Goal: Information Seeking & Learning: Learn about a topic

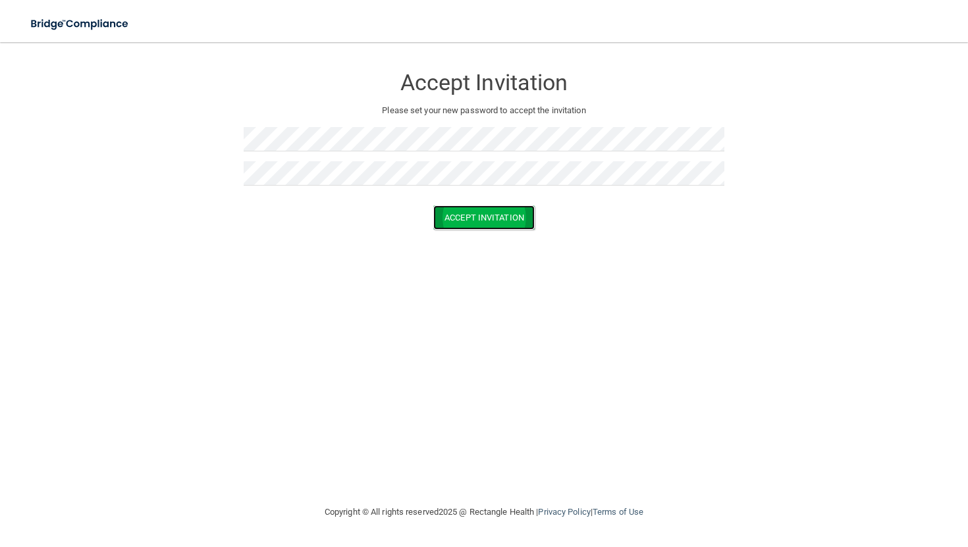
click at [484, 213] on button "Accept Invitation" at bounding box center [483, 217] width 101 height 24
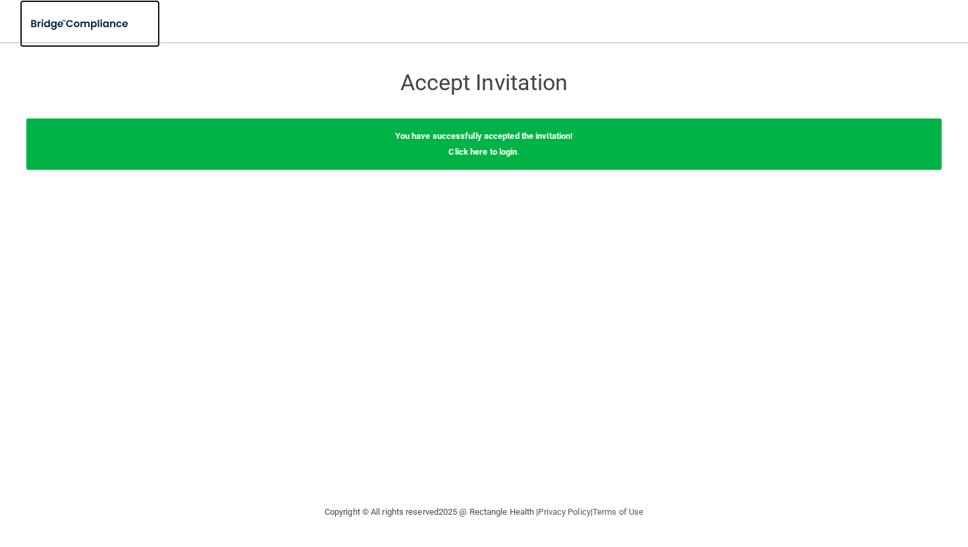
click at [68, 20] on img at bounding box center [80, 24] width 121 height 27
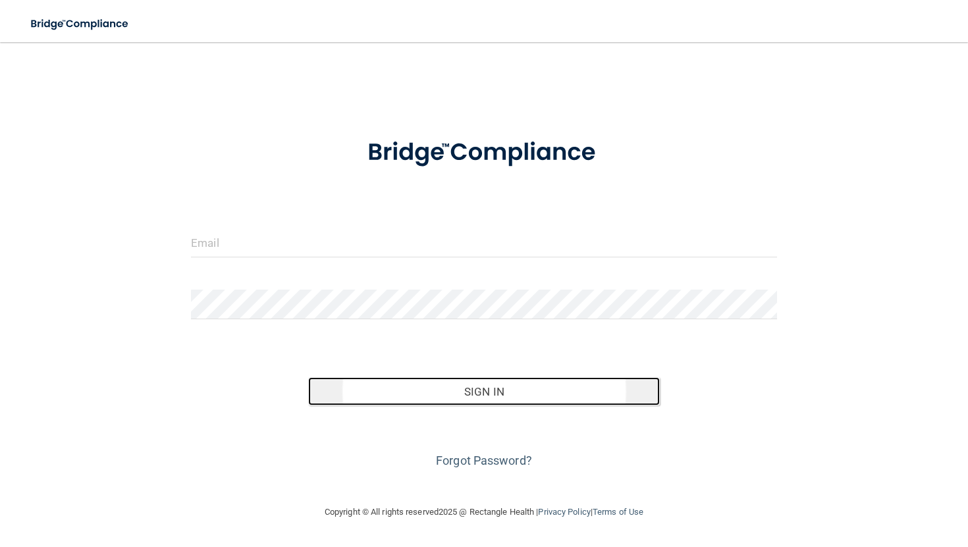
click at [522, 393] on button "Sign In" at bounding box center [484, 391] width 352 height 29
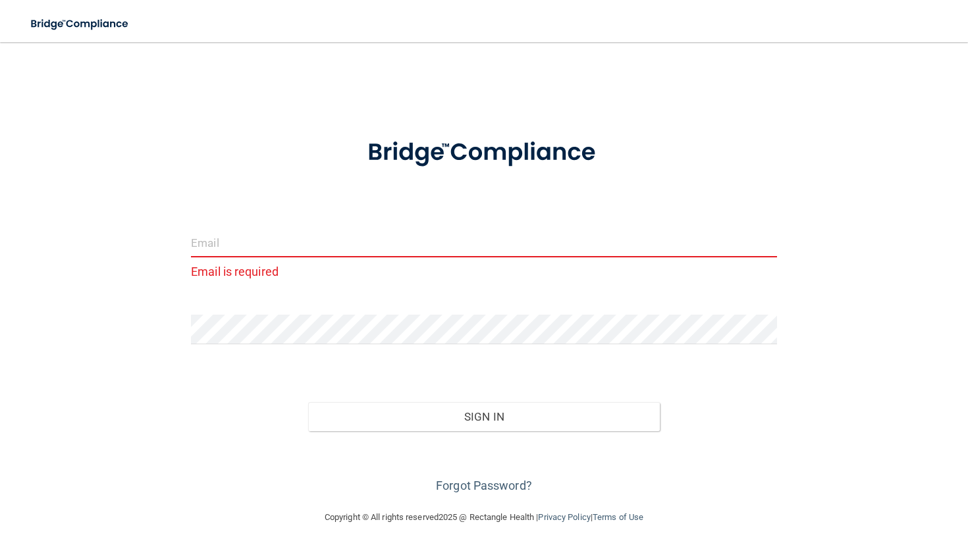
click at [337, 248] on input "email" at bounding box center [484, 243] width 586 height 30
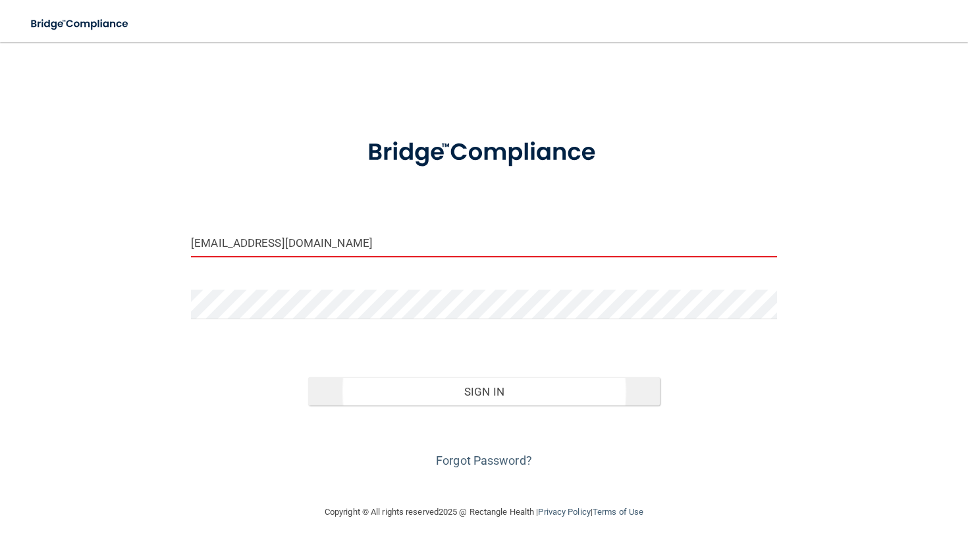
type input "[EMAIL_ADDRESS][DOMAIN_NAME]"
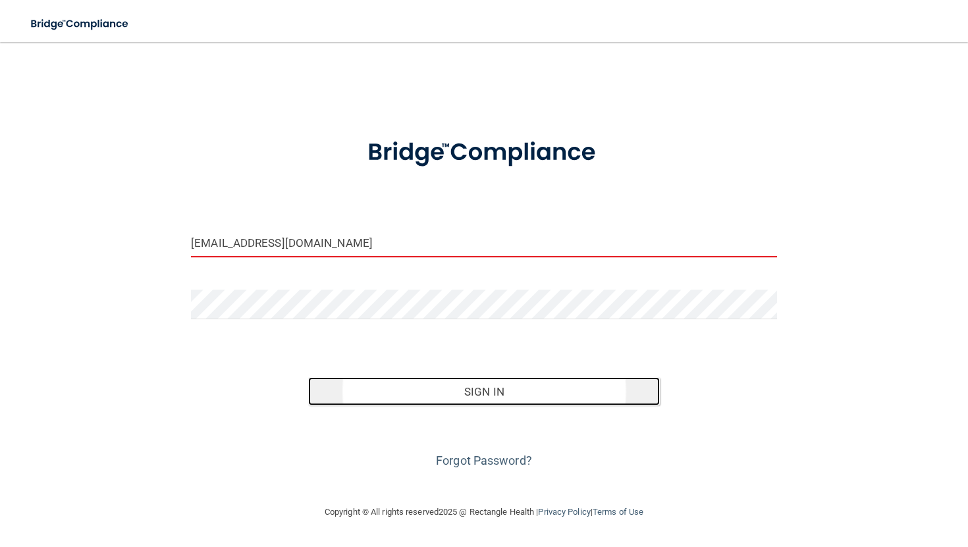
click at [429, 398] on button "Sign In" at bounding box center [484, 391] width 352 height 29
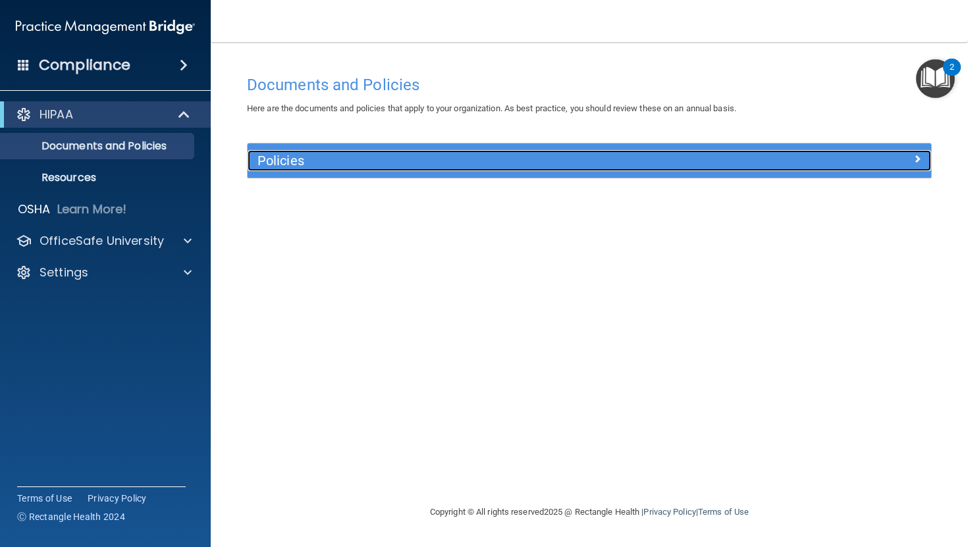
click at [749, 153] on h5 "Policies" at bounding box center [504, 160] width 493 height 14
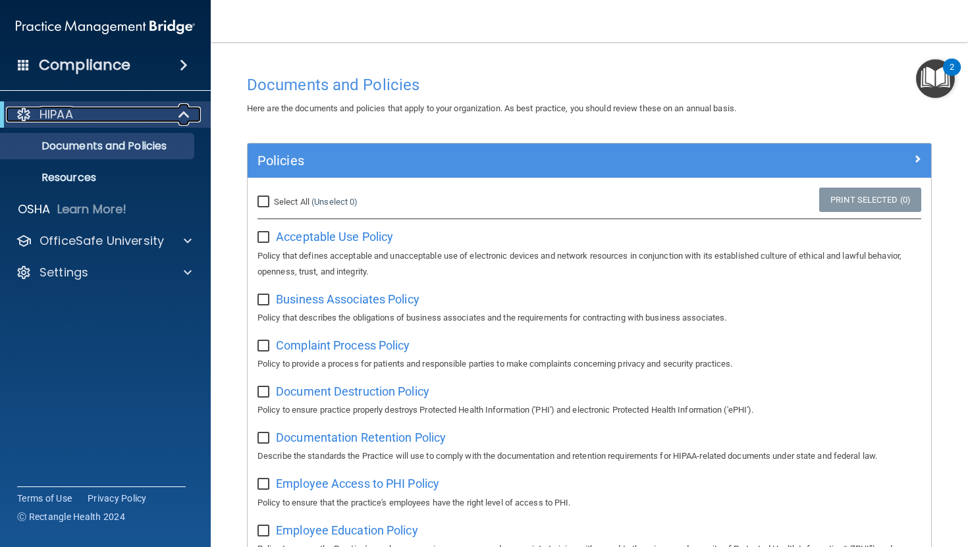
click at [180, 113] on span at bounding box center [185, 115] width 11 height 16
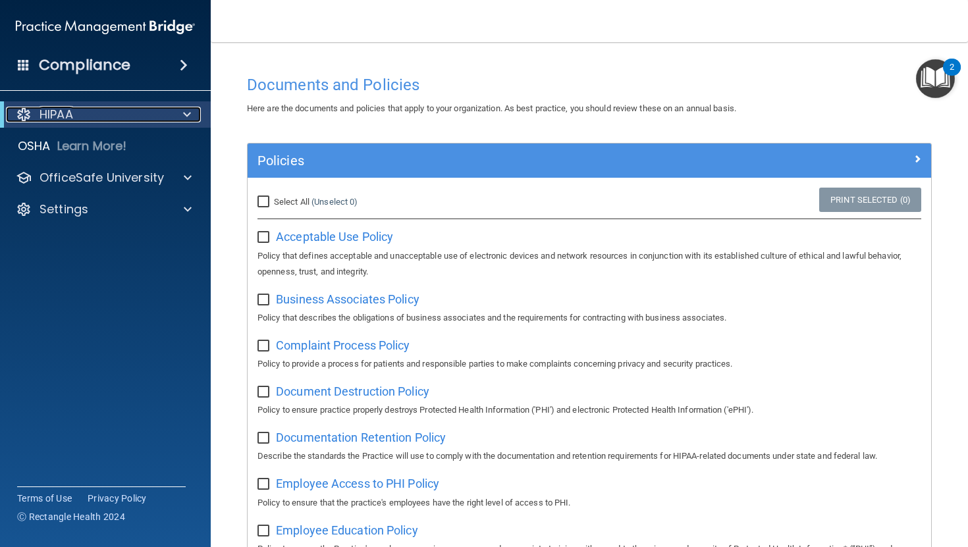
click at [178, 113] on div at bounding box center [185, 115] width 32 height 16
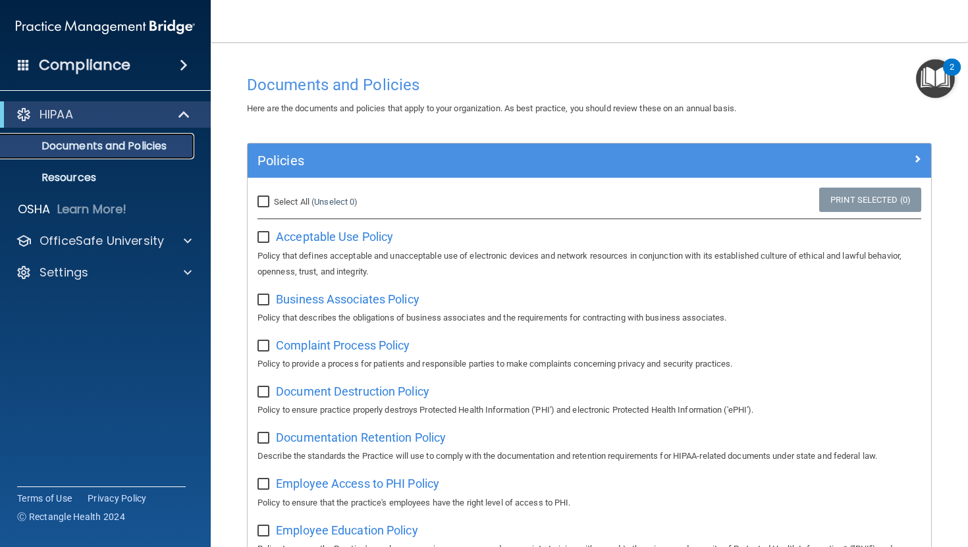
click at [151, 144] on p "Documents and Policies" at bounding box center [99, 146] width 180 height 13
click at [358, 240] on span "Acceptable Use Policy" at bounding box center [334, 237] width 117 height 14
click at [263, 241] on input "checkbox" at bounding box center [265, 237] width 15 height 11
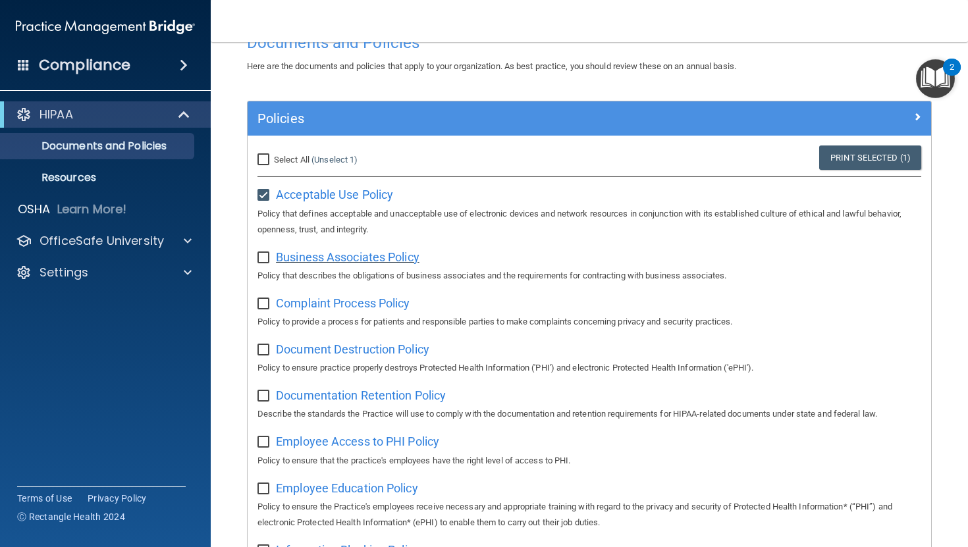
scroll to position [41, 0]
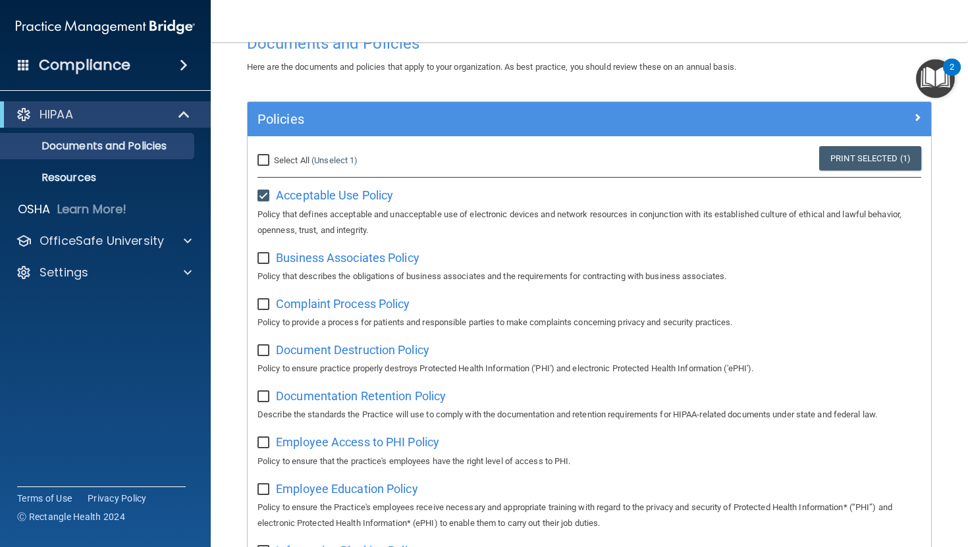
click at [263, 199] on input "checkbox" at bounding box center [265, 196] width 15 height 11
checkbox input "false"
click at [315, 261] on span "Business Associates Policy" at bounding box center [348, 258] width 144 height 14
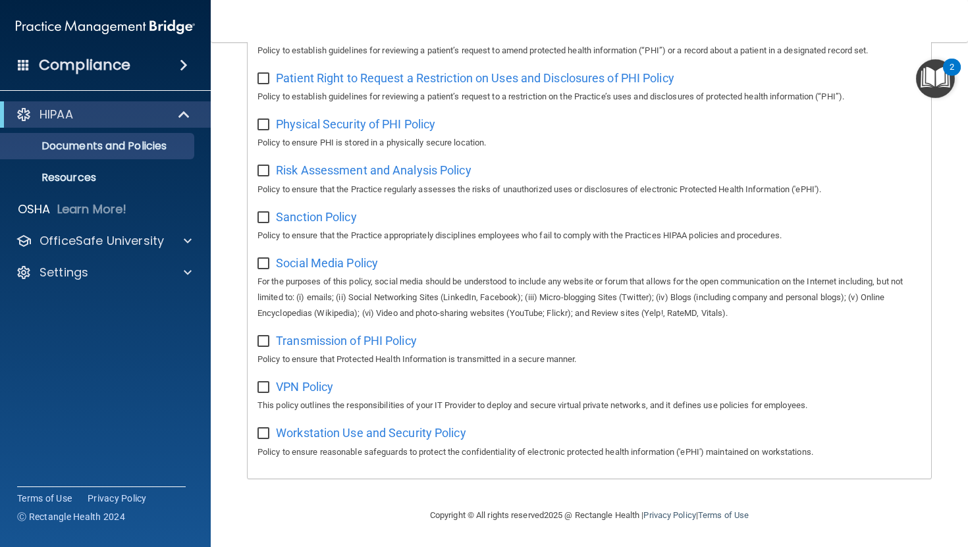
scroll to position [798, 0]
click at [102, 178] on p "Resources" at bounding box center [99, 177] width 180 height 13
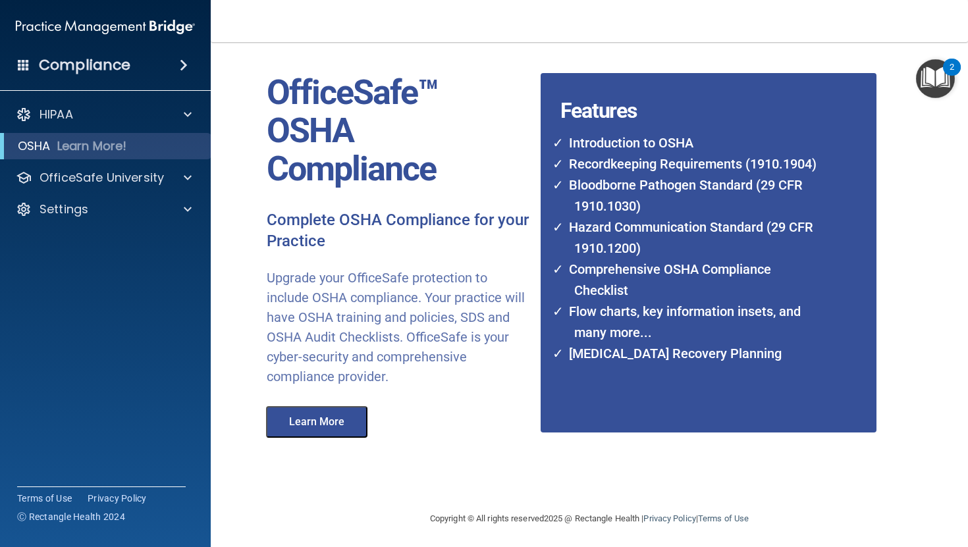
scroll to position [45, 0]
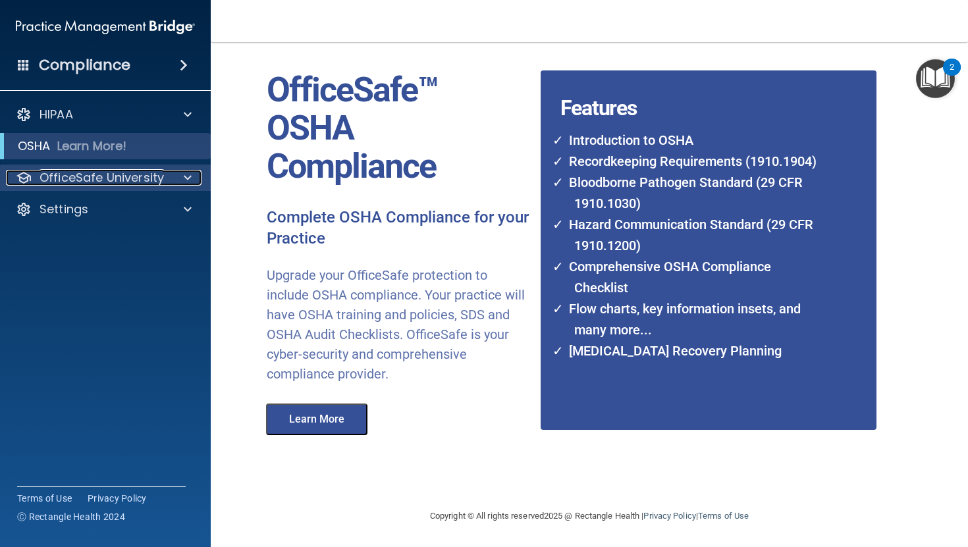
click at [159, 178] on p "OfficeSafe University" at bounding box center [102, 178] width 124 height 16
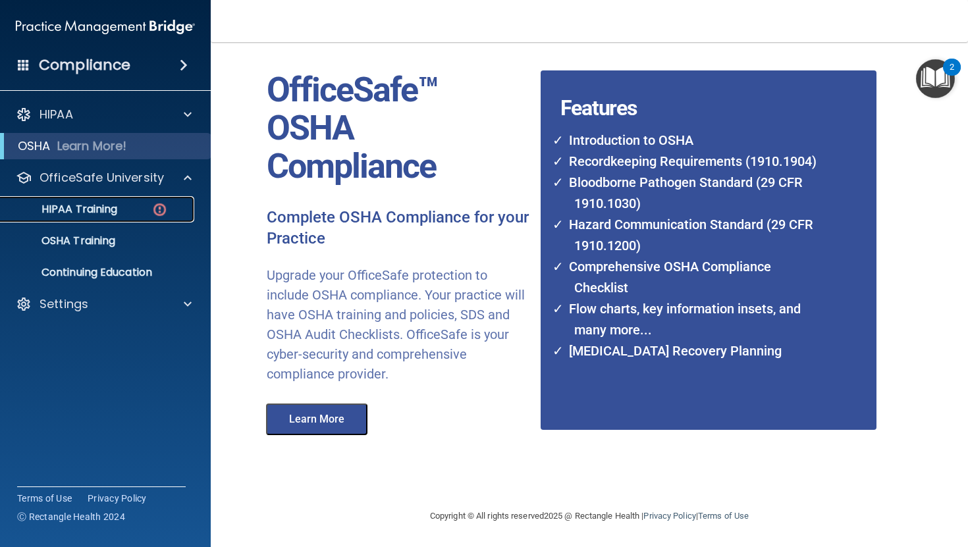
click at [147, 210] on div "HIPAA Training" at bounding box center [99, 209] width 180 height 13
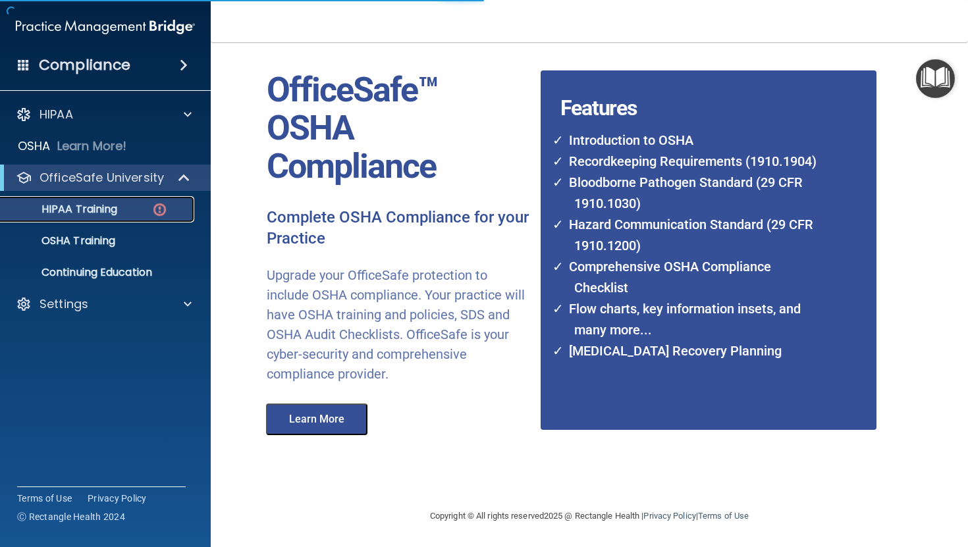
scroll to position [396, 0]
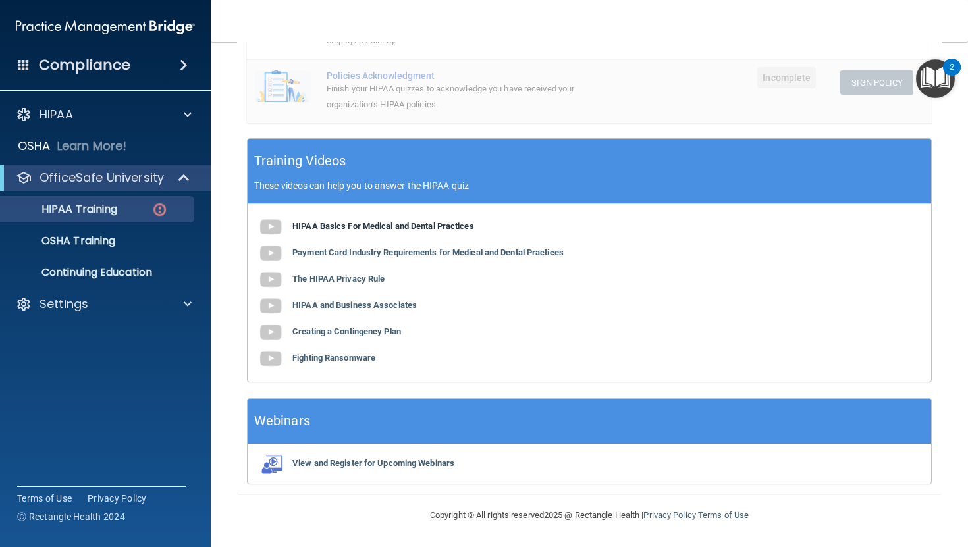
click at [361, 223] on b "HIPAA Basics For Medical and Dental Practices" at bounding box center [383, 226] width 182 height 10
click at [138, 240] on div "OSHA Training" at bounding box center [99, 240] width 180 height 13
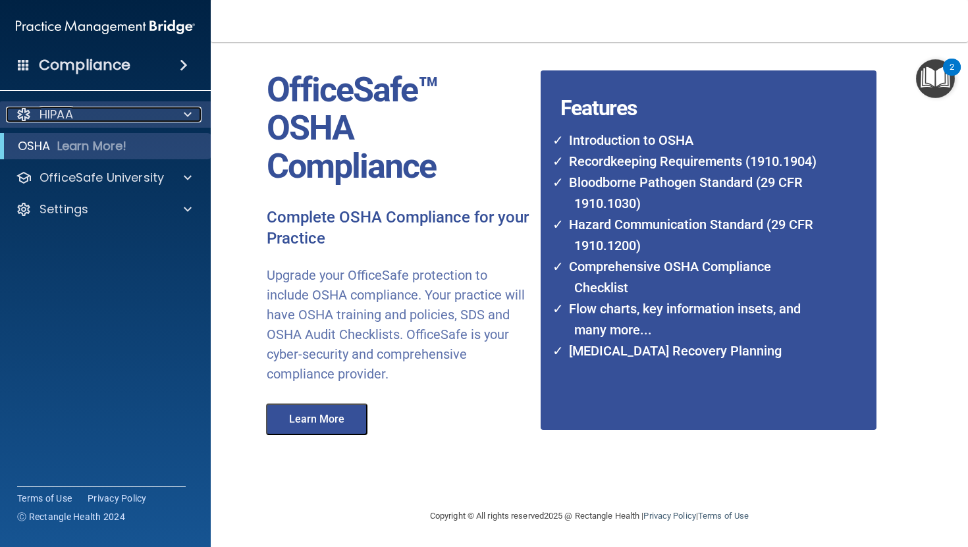
click at [169, 122] on div at bounding box center [185, 115] width 33 height 16
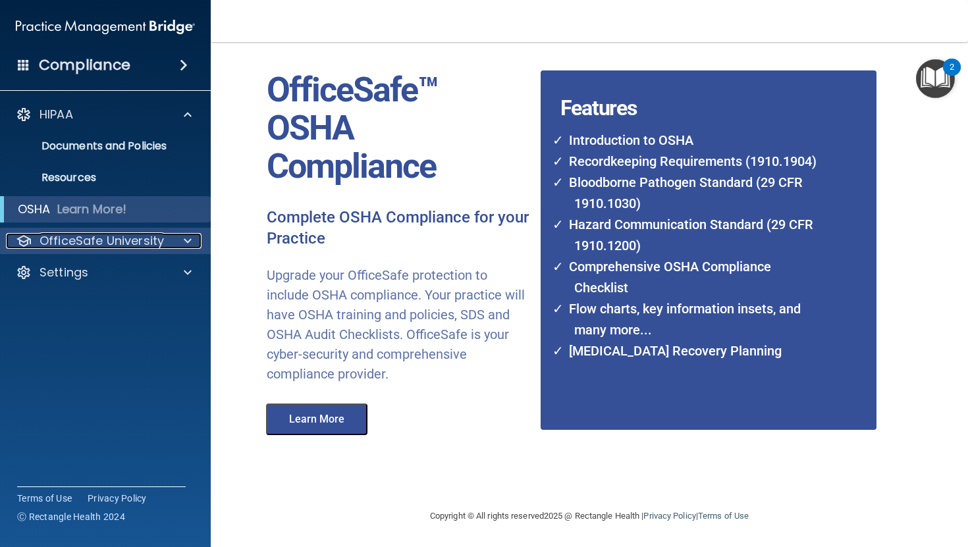
click at [141, 242] on p "OfficeSafe University" at bounding box center [102, 241] width 124 height 16
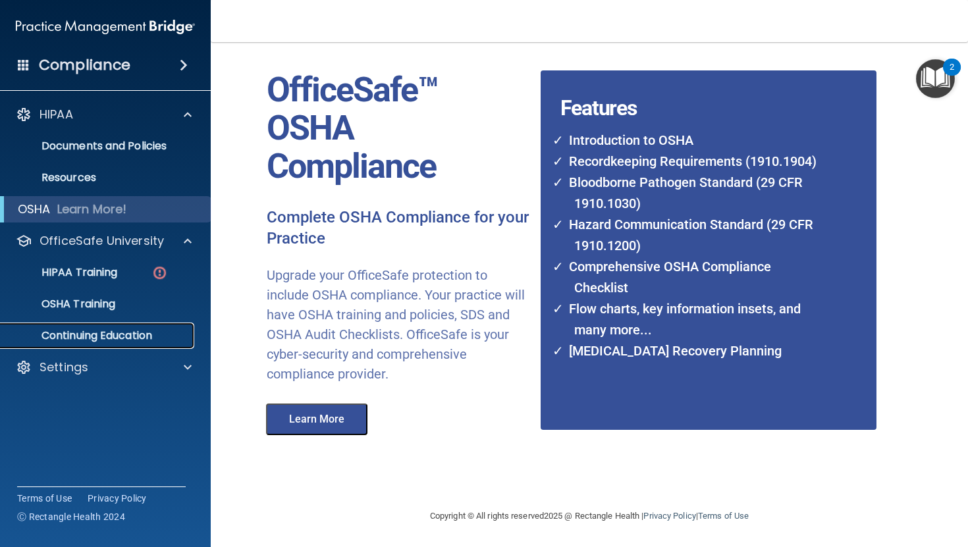
click at [126, 339] on p "Continuing Education" at bounding box center [99, 335] width 180 height 13
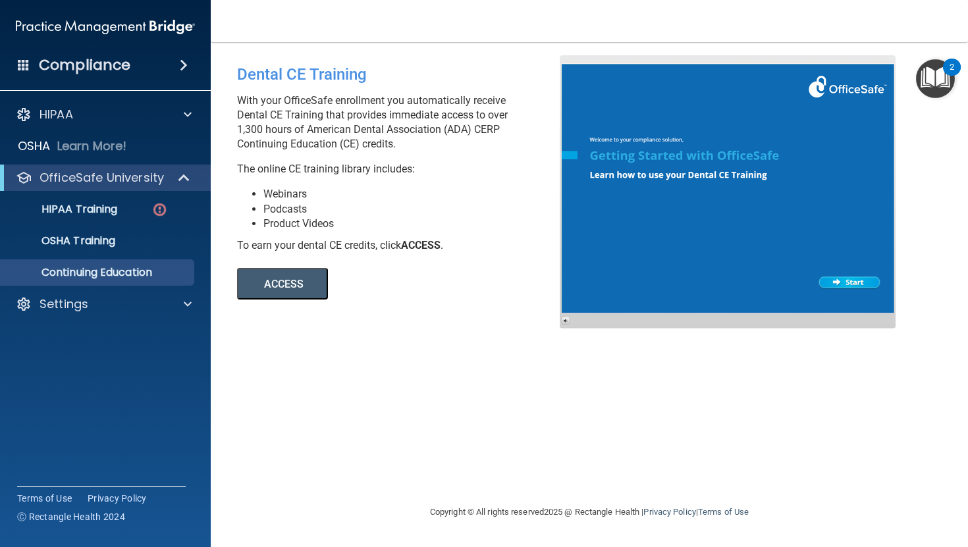
click at [937, 83] on img "Open Resource Center, 2 new notifications" at bounding box center [935, 78] width 39 height 39
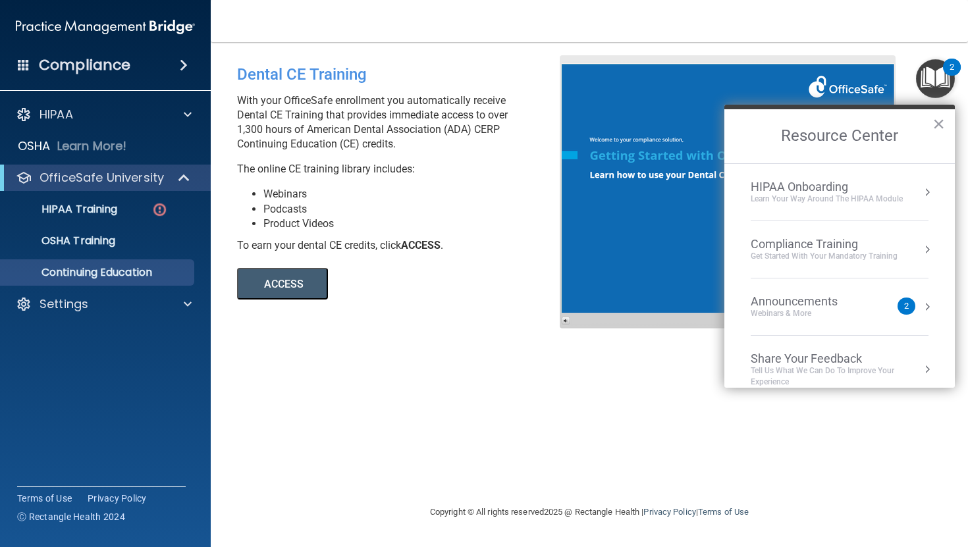
click at [879, 306] on div "Announcements Webinars & More" at bounding box center [821, 306] width 140 height 25
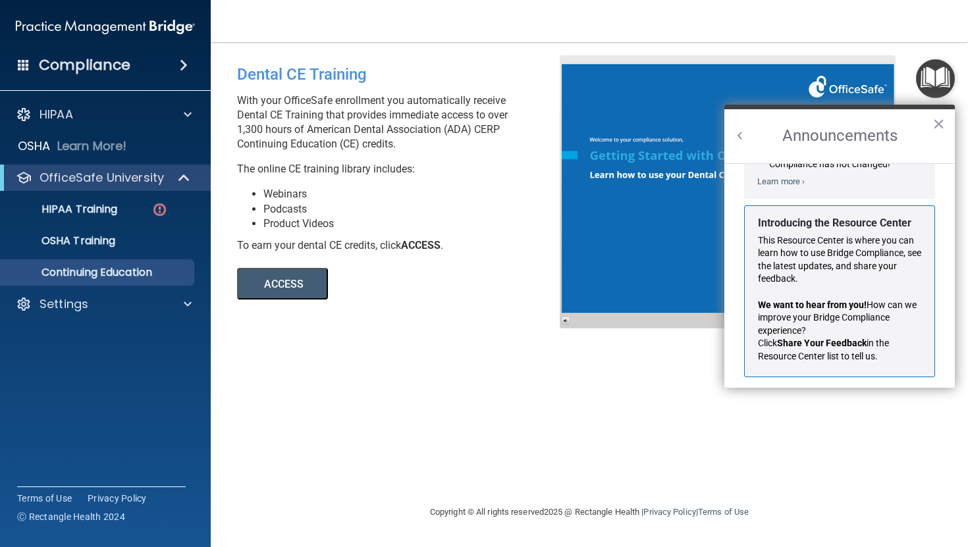
scroll to position [204, 0]
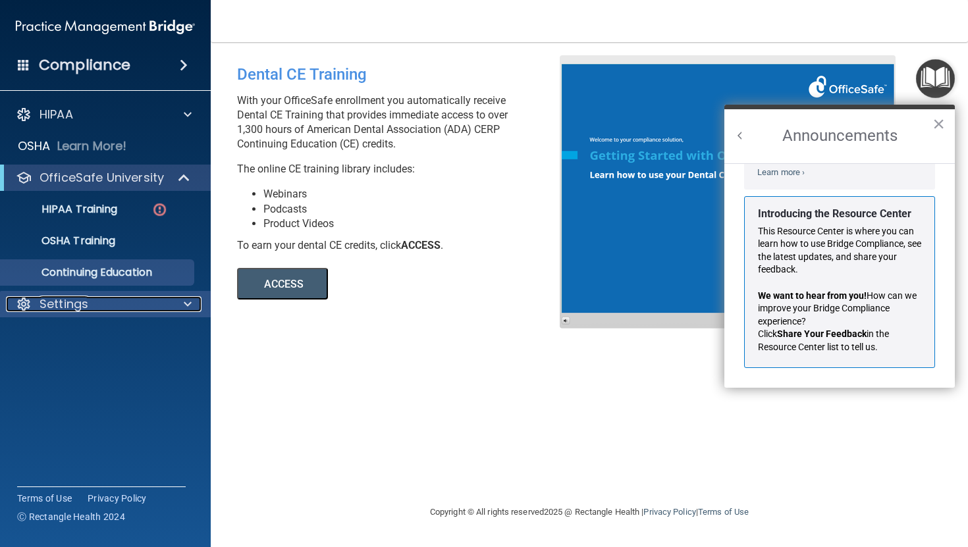
click at [175, 304] on div at bounding box center [185, 304] width 33 height 16
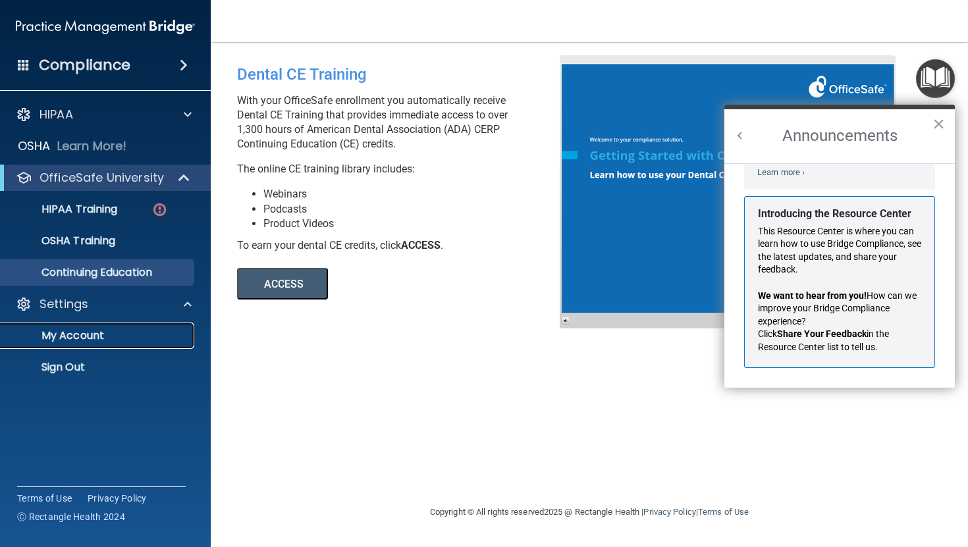
click at [156, 343] on link "My Account" at bounding box center [90, 336] width 207 height 26
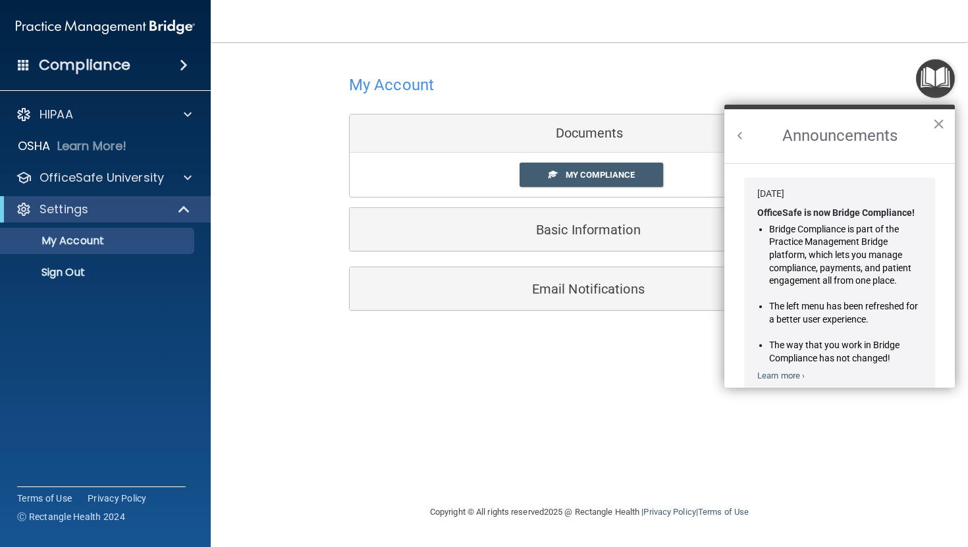
click at [940, 128] on button "×" at bounding box center [939, 123] width 13 height 21
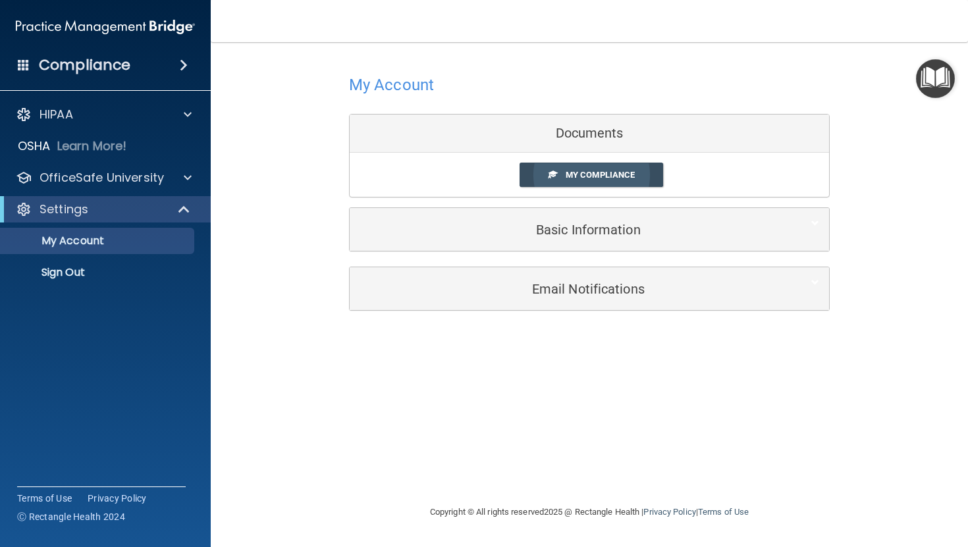
click at [560, 176] on link "My Compliance" at bounding box center [592, 175] width 144 height 24
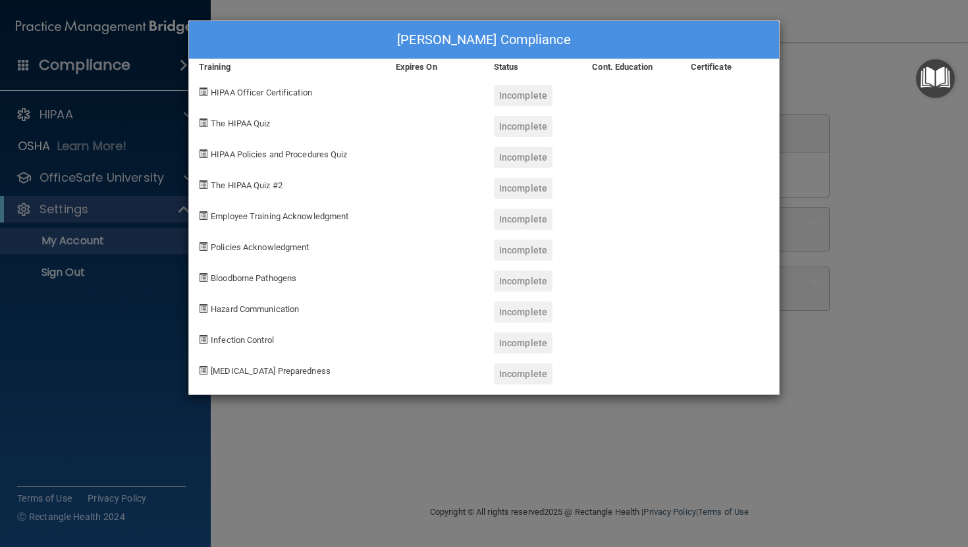
click at [297, 94] on span "HIPAA Officer Certification" at bounding box center [261, 93] width 101 height 10
click at [334, 101] on div "HIPAA Officer Certification" at bounding box center [287, 90] width 197 height 31
click at [519, 95] on div "Incomplete" at bounding box center [523, 95] width 59 height 21
click at [242, 120] on span "The HIPAA Quiz" at bounding box center [240, 124] width 59 height 10
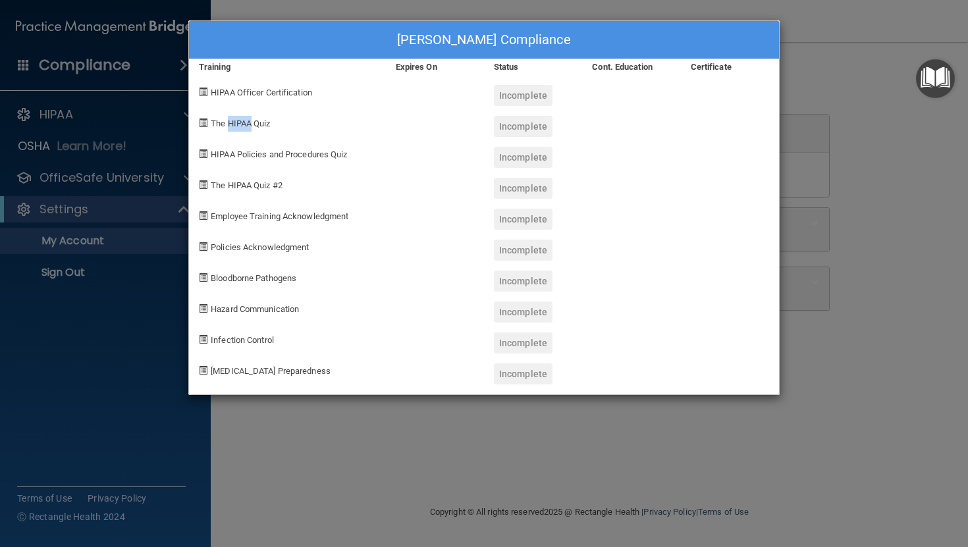
click at [242, 120] on span "The HIPAA Quiz" at bounding box center [240, 124] width 59 height 10
click at [497, 42] on div "Anahita Zade's Compliance" at bounding box center [484, 40] width 590 height 38
click at [108, 209] on div "Anahita Zade's Compliance Training Expires On Status Cont. Education Certificat…" at bounding box center [484, 273] width 968 height 547
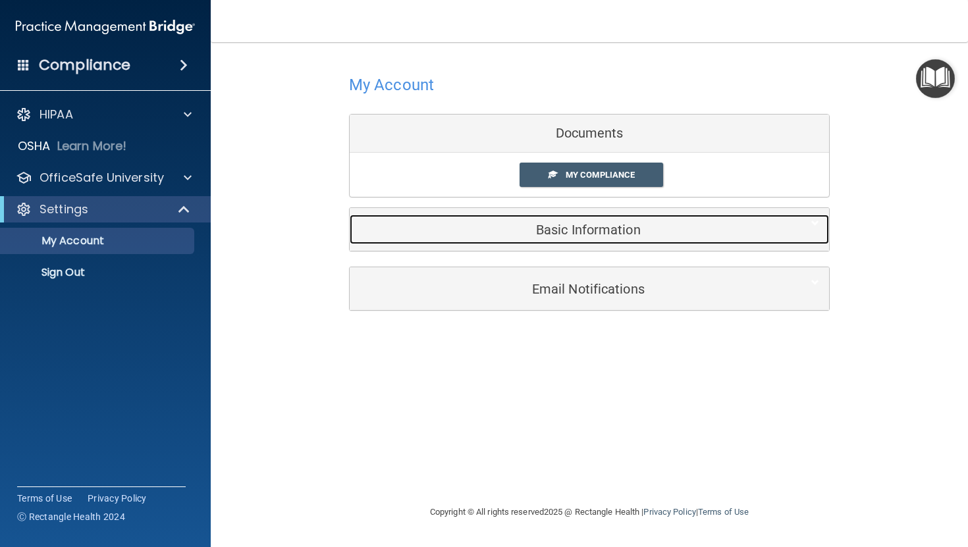
click at [541, 229] on h5 "Basic Information" at bounding box center [570, 230] width 420 height 14
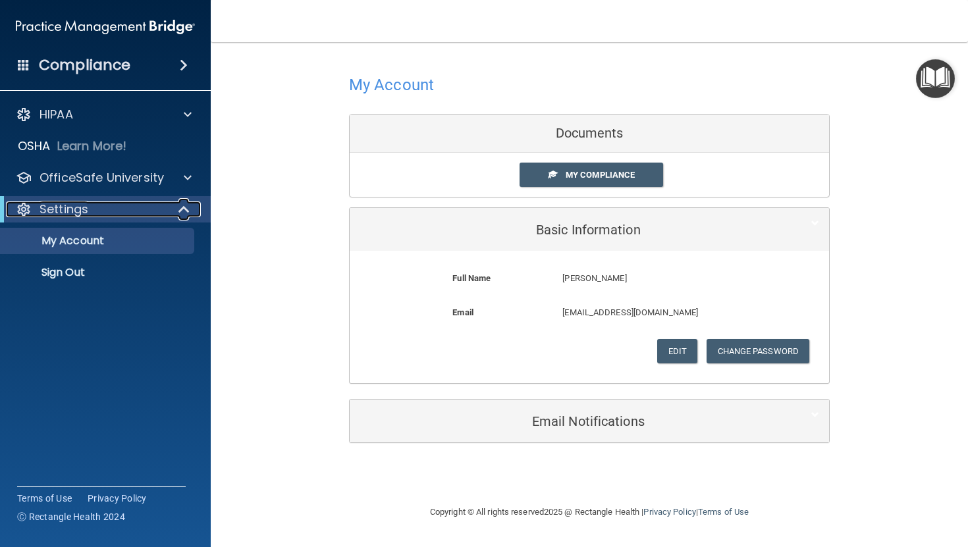
click at [140, 206] on div "Settings" at bounding box center [87, 210] width 163 height 16
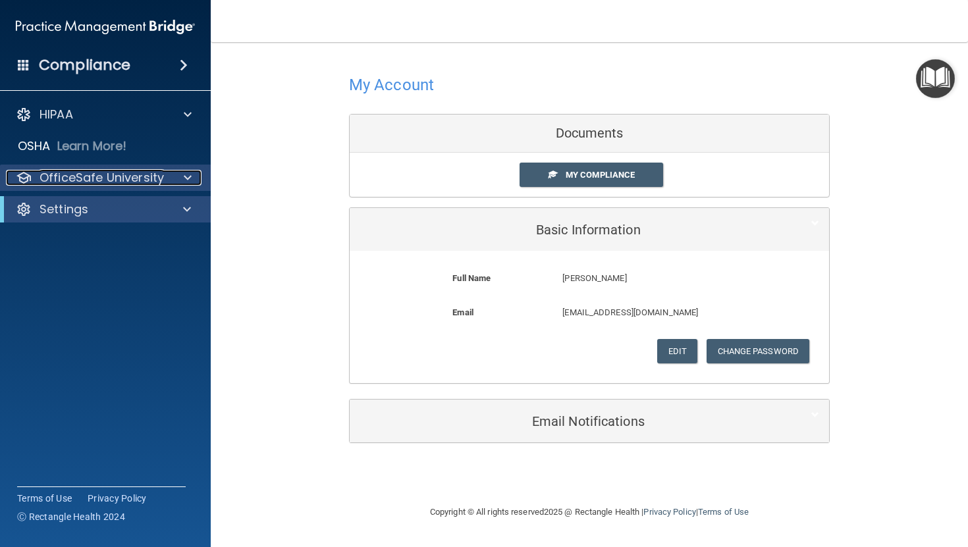
click at [153, 180] on p "OfficeSafe University" at bounding box center [102, 178] width 124 height 16
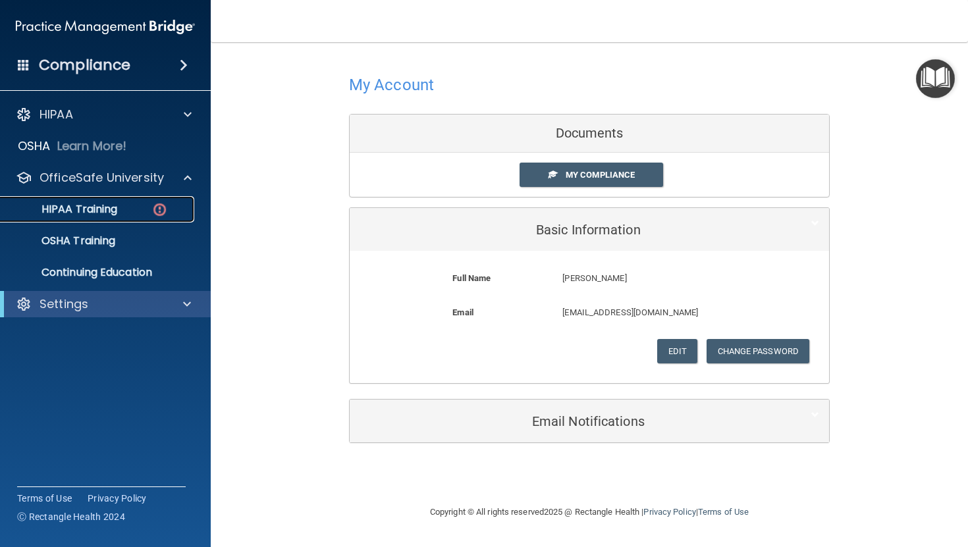
click at [151, 207] on img at bounding box center [159, 210] width 16 height 16
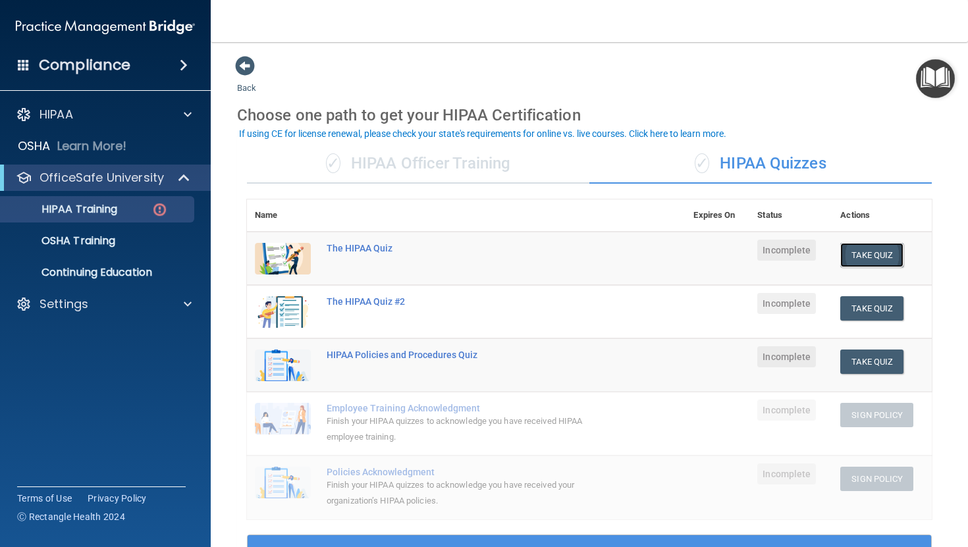
click at [868, 254] on button "Take Quiz" at bounding box center [871, 255] width 63 height 24
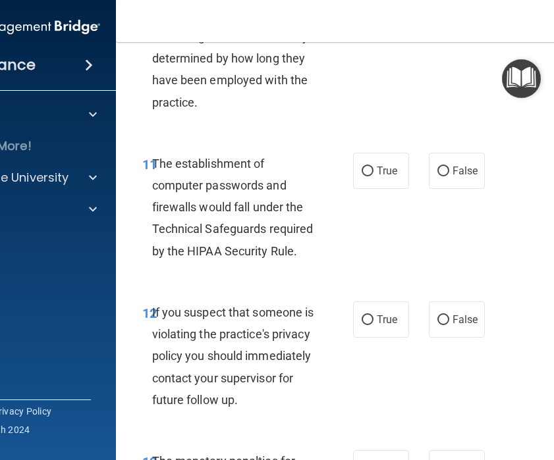
scroll to position [1922, 0]
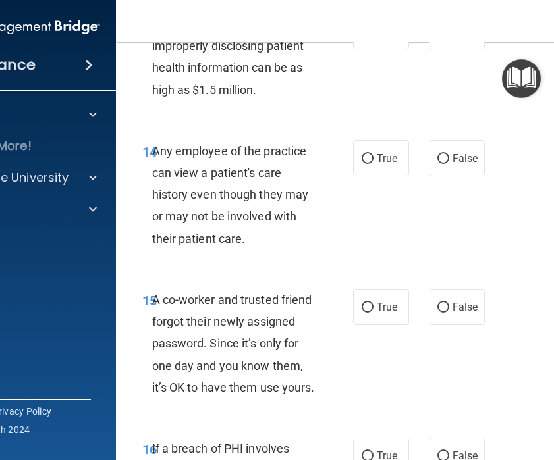
click at [344, 273] on div "14 Any employee of the practice can view a patient's care history even though t…" at bounding box center [382, 198] width 501 height 149
click at [333, 256] on div "14 Any employee of the practice can view a patient's care history even though t…" at bounding box center [247, 198] width 250 height 116
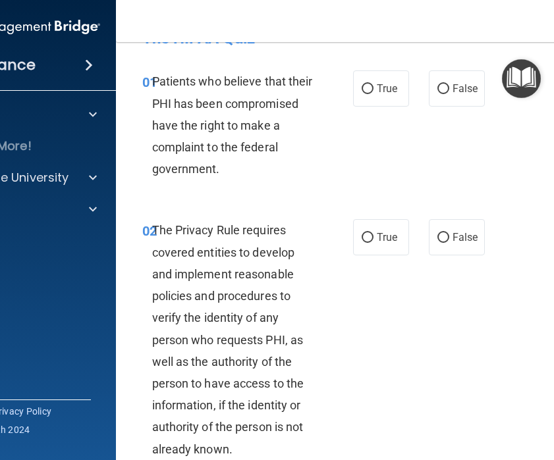
scroll to position [0, 0]
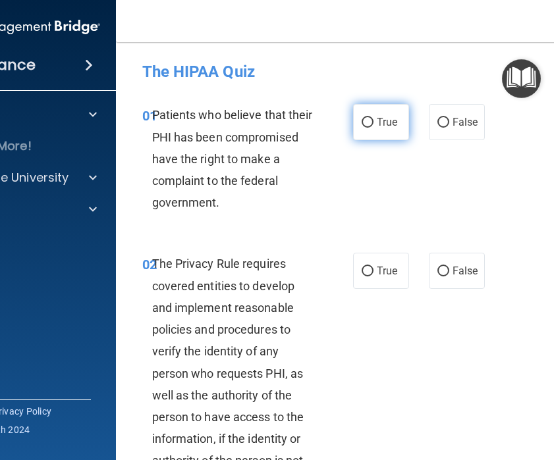
click at [369, 123] on input "True" at bounding box center [368, 123] width 12 height 10
radio input "true"
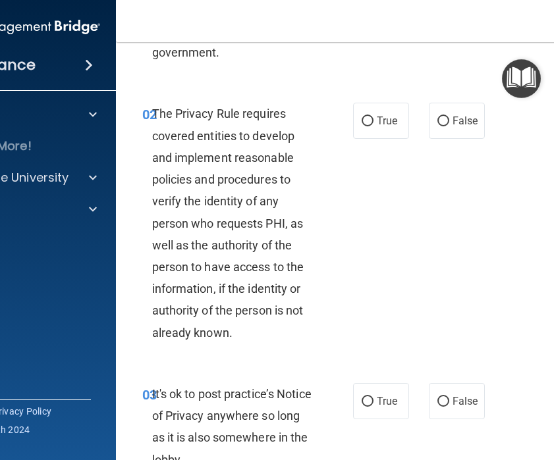
scroll to position [151, 0]
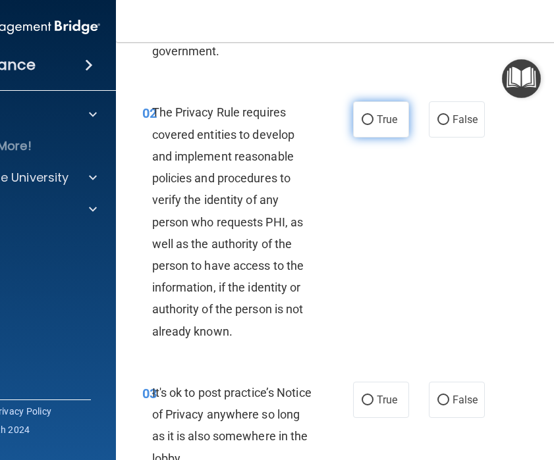
click at [362, 124] on input "True" at bounding box center [368, 120] width 12 height 10
radio input "true"
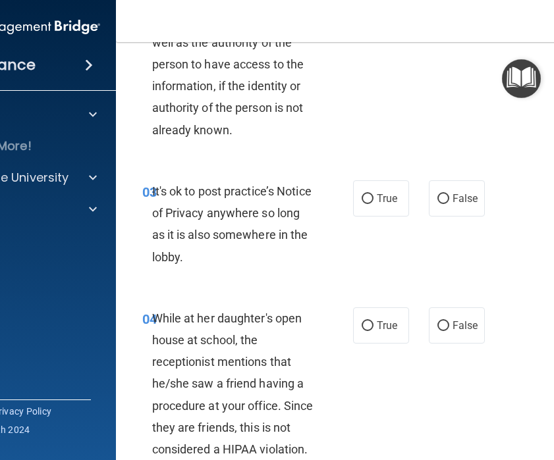
scroll to position [356, 0]
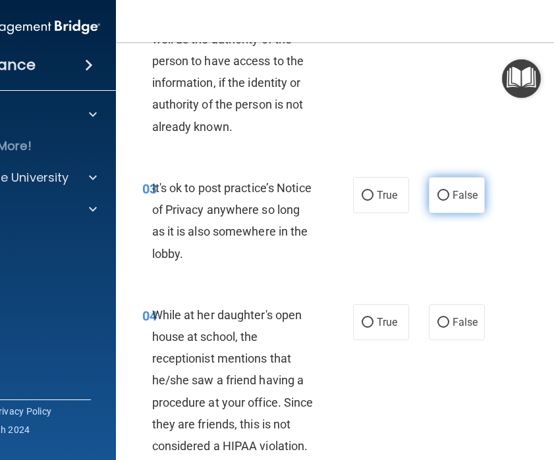
click at [443, 202] on label "False" at bounding box center [457, 195] width 56 height 36
click at [443, 201] on input "False" at bounding box center [443, 196] width 12 height 10
radio input "true"
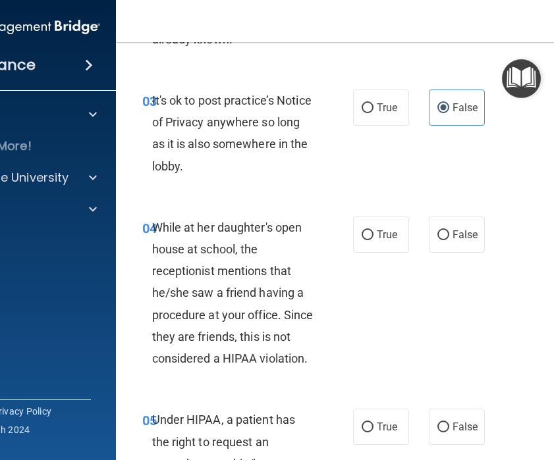
scroll to position [469, 0]
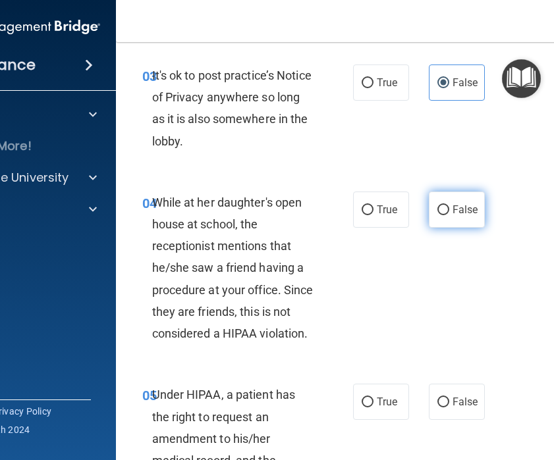
click at [451, 204] on label "False" at bounding box center [457, 210] width 56 height 36
click at [449, 205] on input "False" at bounding box center [443, 210] width 12 height 10
radio input "true"
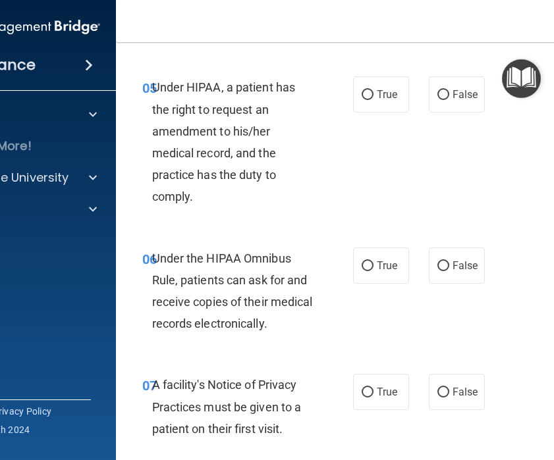
scroll to position [782, 0]
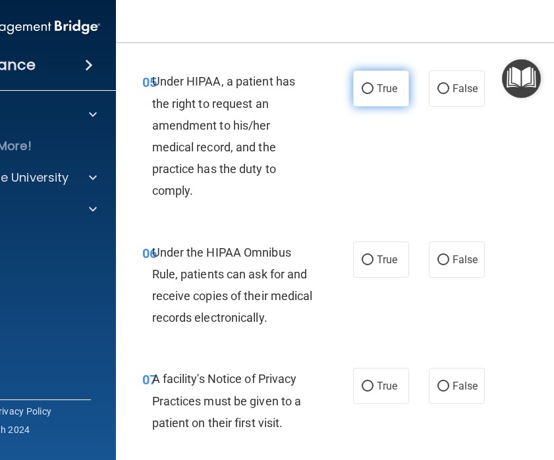
click at [377, 88] on span "True" at bounding box center [387, 88] width 20 height 13
click at [373, 88] on input "True" at bounding box center [368, 89] width 12 height 10
radio input "true"
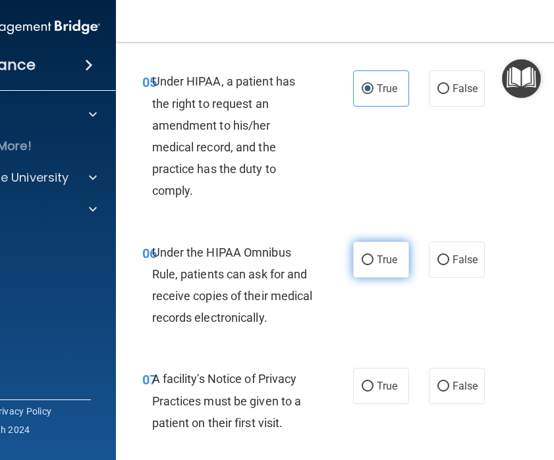
click at [366, 260] on input "True" at bounding box center [368, 261] width 12 height 10
radio input "true"
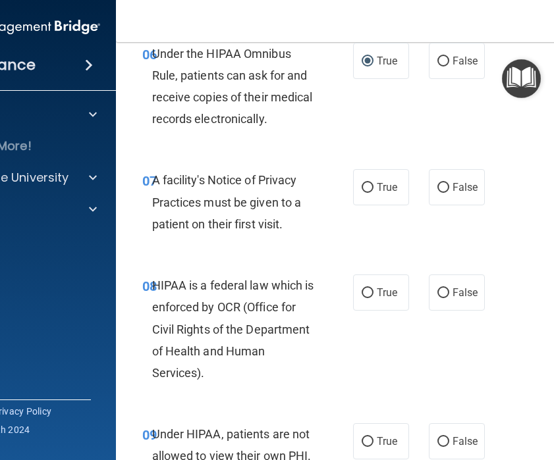
scroll to position [985, 0]
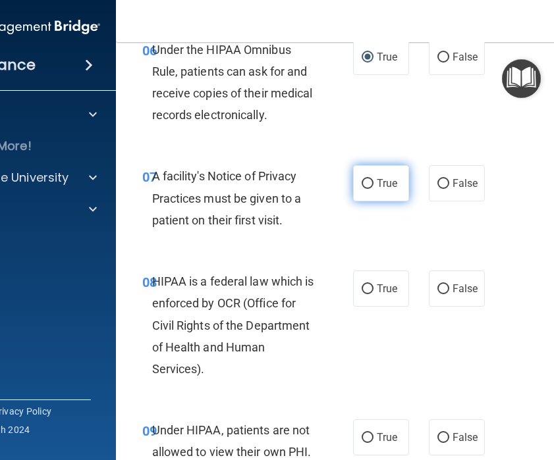
click at [381, 190] on label "True" at bounding box center [381, 183] width 56 height 36
click at [373, 189] on input "True" at bounding box center [368, 184] width 12 height 10
radio input "true"
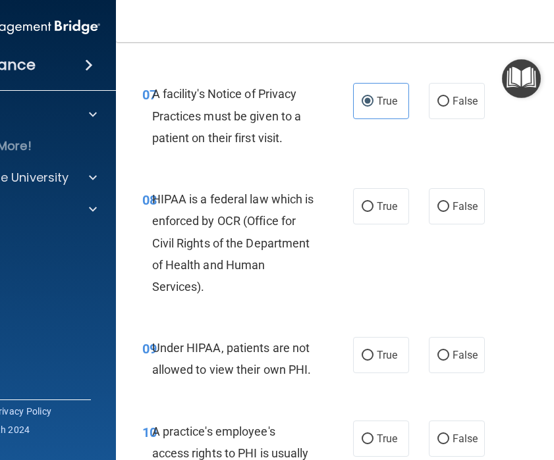
scroll to position [1072, 0]
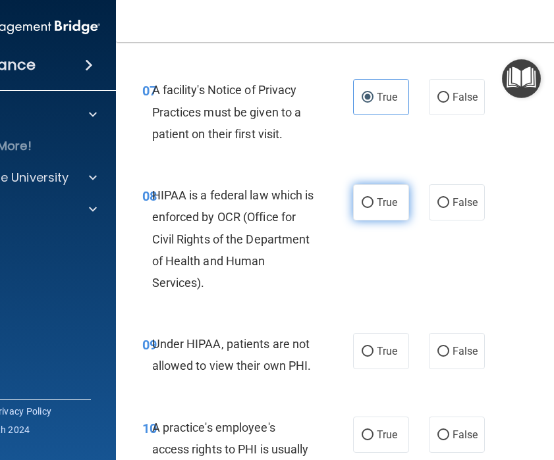
click at [378, 204] on span "True" at bounding box center [387, 202] width 20 height 13
click at [373, 204] on input "True" at bounding box center [368, 203] width 12 height 10
radio input "true"
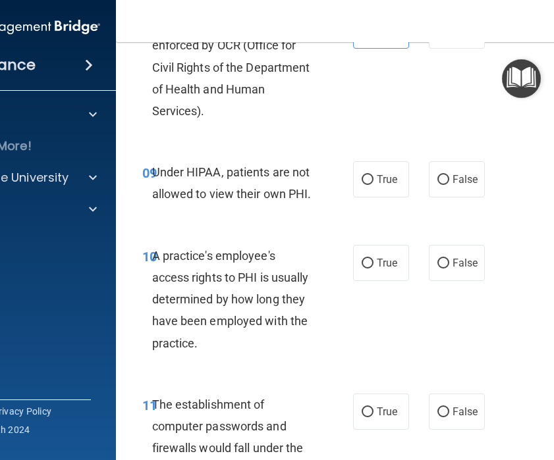
scroll to position [1248, 0]
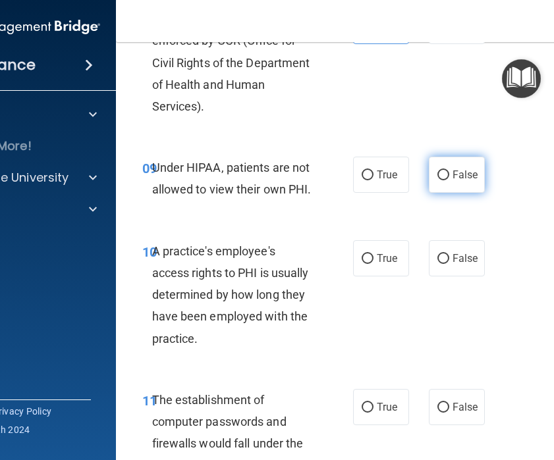
click at [446, 180] on label "False" at bounding box center [457, 175] width 56 height 36
click at [446, 180] on input "False" at bounding box center [443, 176] width 12 height 10
radio input "true"
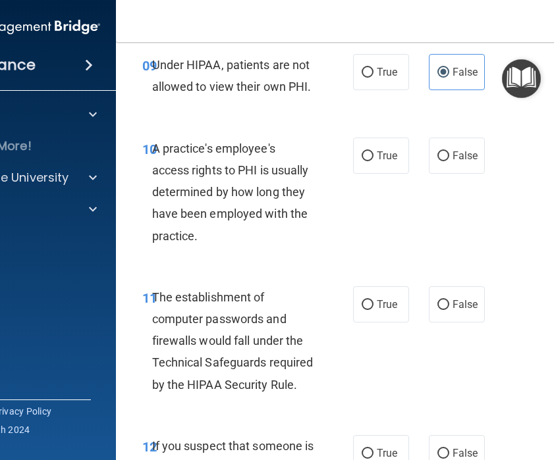
scroll to position [1356, 0]
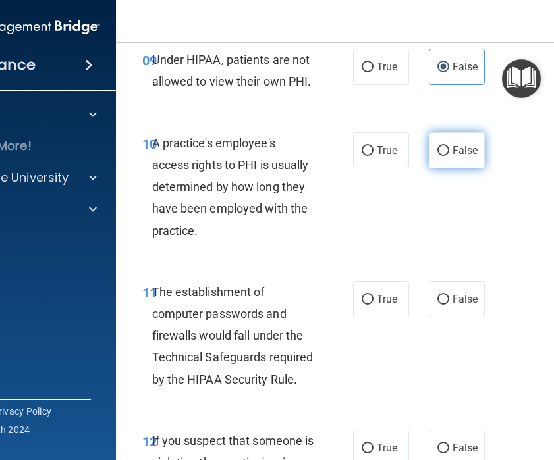
click at [450, 155] on label "False" at bounding box center [457, 150] width 56 height 36
click at [449, 155] on input "False" at bounding box center [443, 151] width 12 height 10
radio input "true"
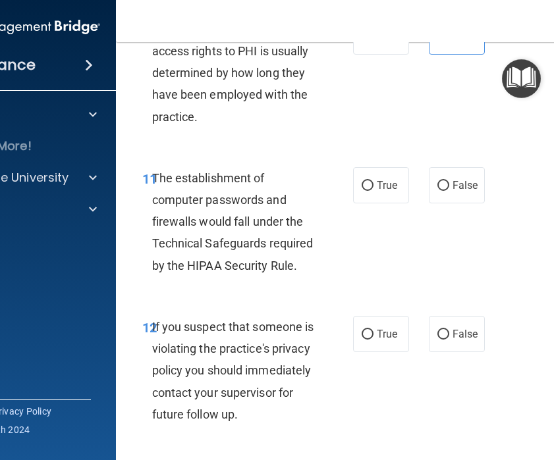
scroll to position [1479, 0]
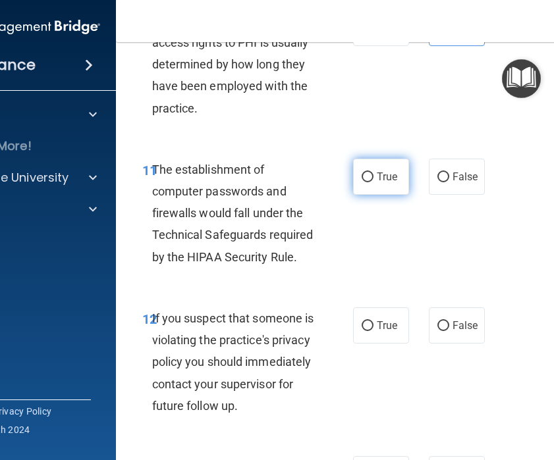
click at [373, 176] on label "True" at bounding box center [381, 177] width 56 height 36
click at [373, 176] on input "True" at bounding box center [368, 178] width 12 height 10
radio input "true"
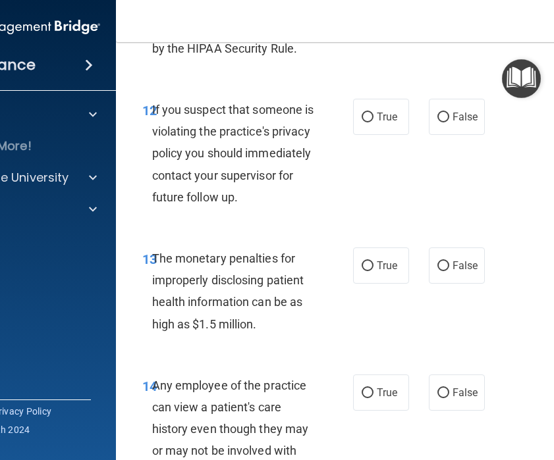
scroll to position [1693, 0]
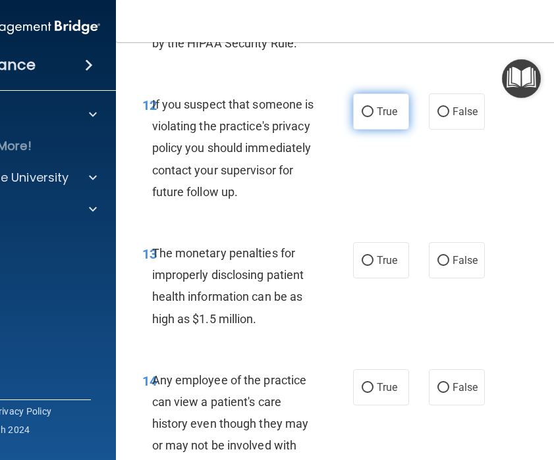
click at [373, 109] on label "True" at bounding box center [381, 112] width 56 height 36
click at [373, 109] on input "True" at bounding box center [368, 112] width 12 height 10
radio input "true"
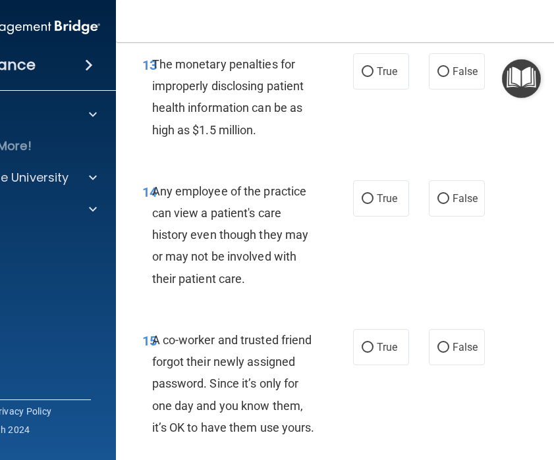
scroll to position [1884, 0]
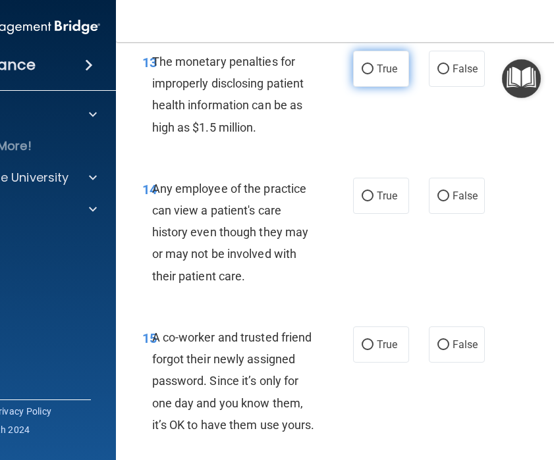
click at [376, 87] on label "True" at bounding box center [381, 69] width 56 height 36
click at [373, 74] on input "True" at bounding box center [368, 70] width 12 height 10
radio input "true"
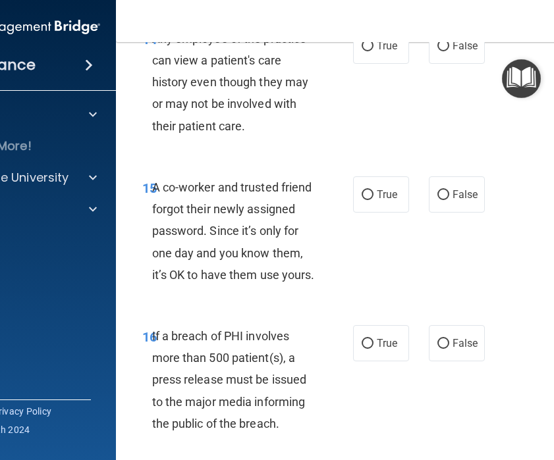
scroll to position [2036, 0]
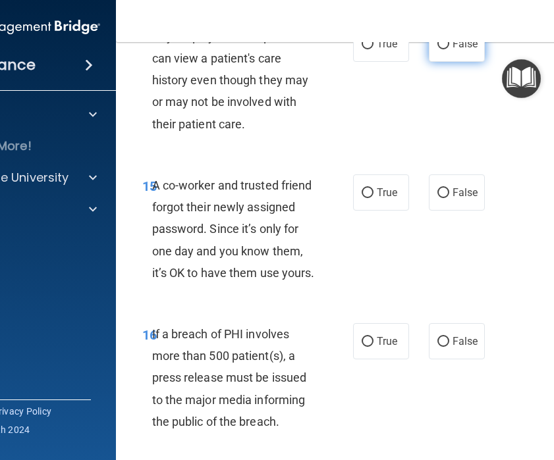
click at [449, 61] on label "False" at bounding box center [457, 44] width 56 height 36
click at [449, 49] on input "False" at bounding box center [443, 45] width 12 height 10
radio input "true"
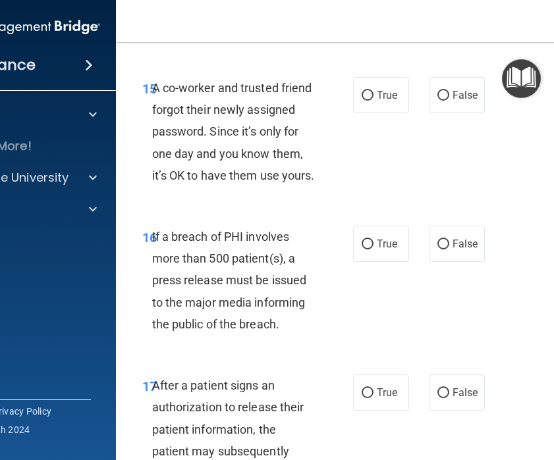
scroll to position [2139, 0]
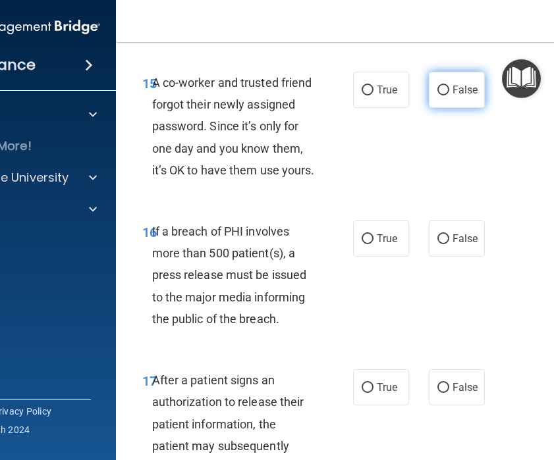
click at [449, 108] on label "False" at bounding box center [457, 90] width 56 height 36
click at [449, 95] on input "False" at bounding box center [443, 91] width 12 height 10
radio input "true"
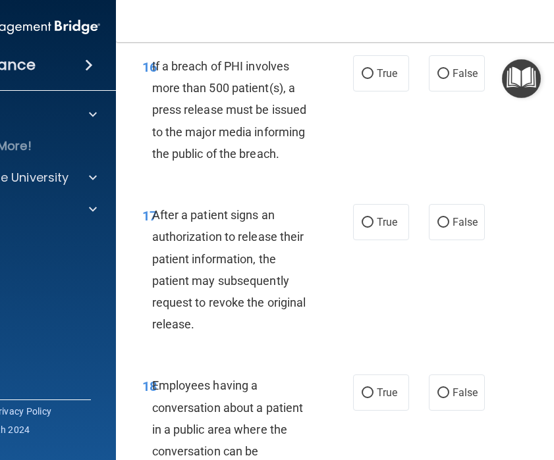
scroll to position [2308, 0]
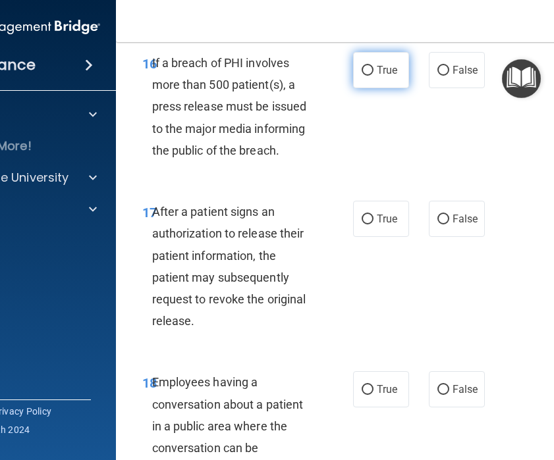
click at [371, 76] on input "True" at bounding box center [368, 71] width 12 height 10
radio input "true"
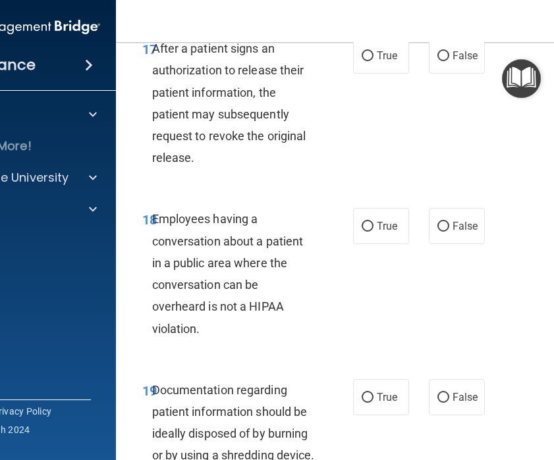
scroll to position [2472, 0]
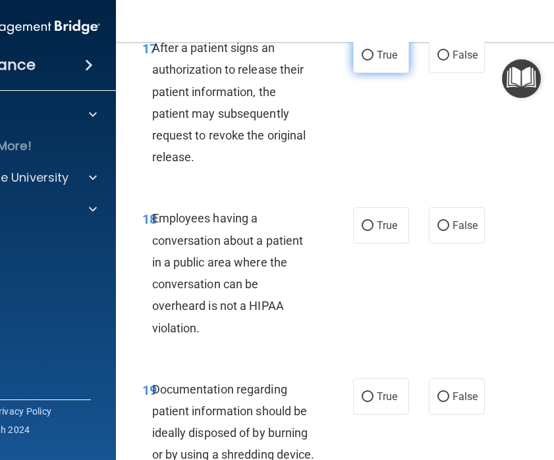
click at [372, 61] on input "True" at bounding box center [368, 56] width 12 height 10
radio input "true"
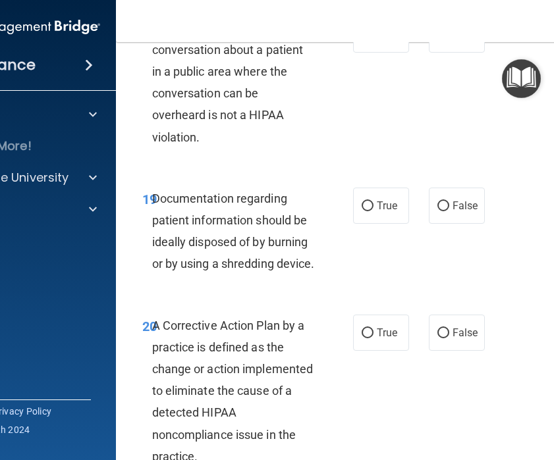
scroll to position [2661, 0]
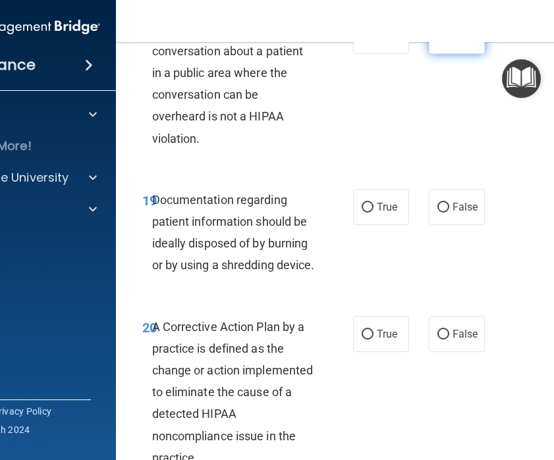
click at [439, 54] on label "False" at bounding box center [457, 36] width 56 height 36
click at [439, 41] on input "False" at bounding box center [443, 37] width 12 height 10
radio input "true"
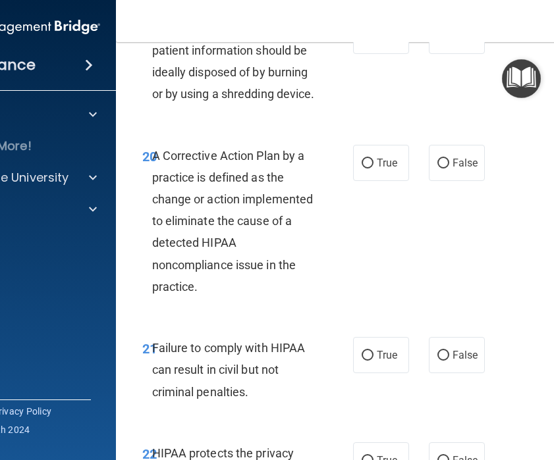
scroll to position [2833, 0]
click at [380, 41] on span "True" at bounding box center [387, 35] width 20 height 13
click at [373, 41] on input "True" at bounding box center [368, 36] width 12 height 10
radio input "true"
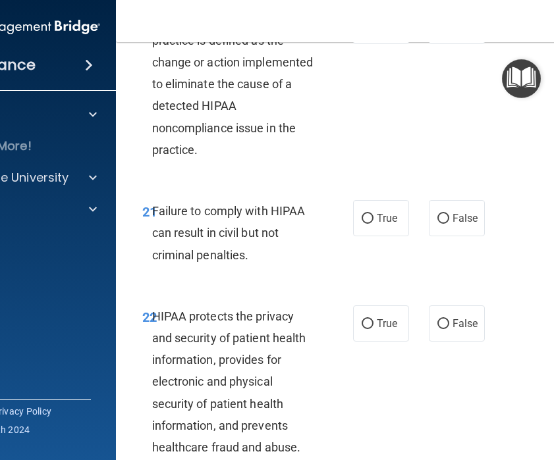
scroll to position [2973, 0]
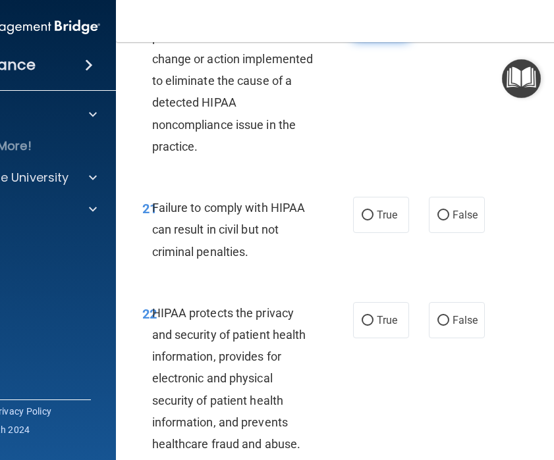
click at [370, 41] on label "True" at bounding box center [381, 23] width 56 height 36
click at [370, 28] on input "True" at bounding box center [368, 23] width 12 height 10
radio input "true"
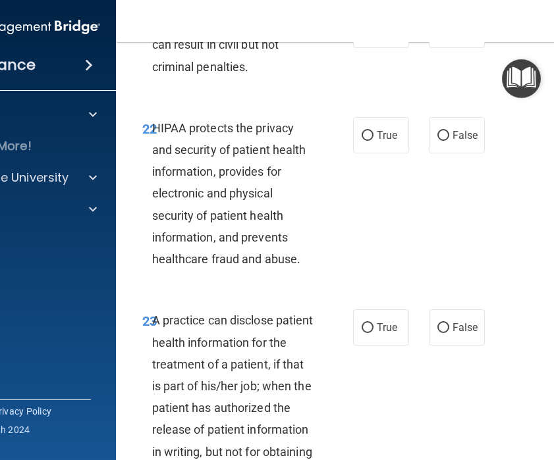
scroll to position [3162, 0]
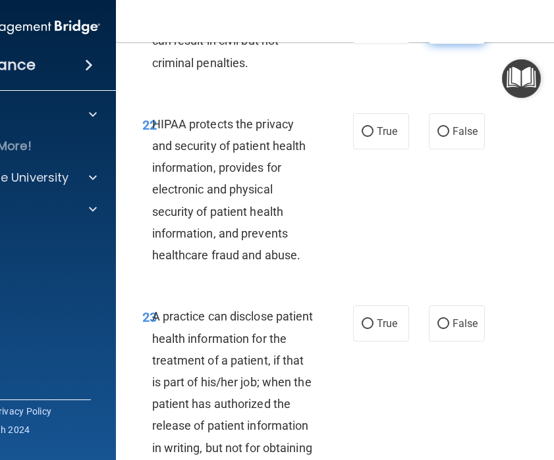
click at [448, 32] on input "False" at bounding box center [443, 27] width 12 height 10
radio input "true"
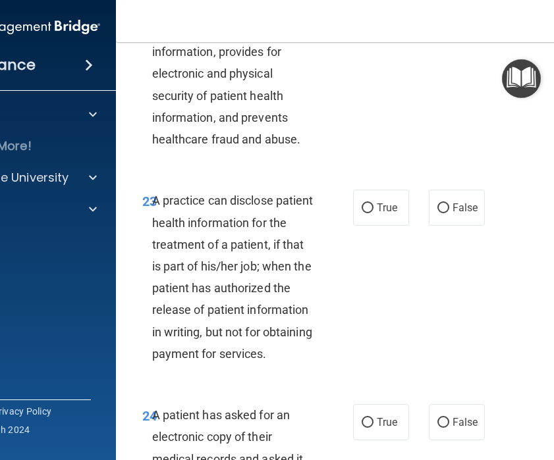
scroll to position [3278, 0]
click at [366, 20] on input "True" at bounding box center [368, 16] width 12 height 10
radio input "true"
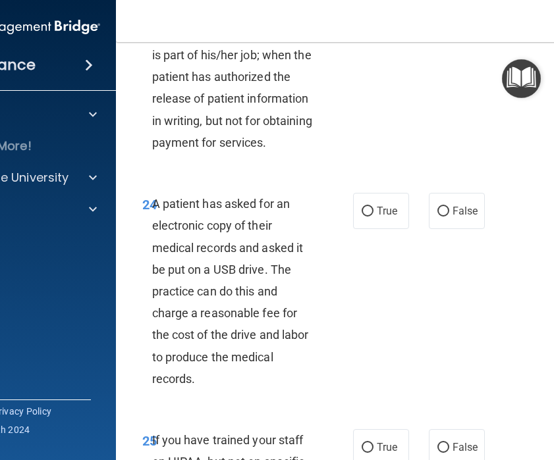
scroll to position [3490, 0]
radio input "true"
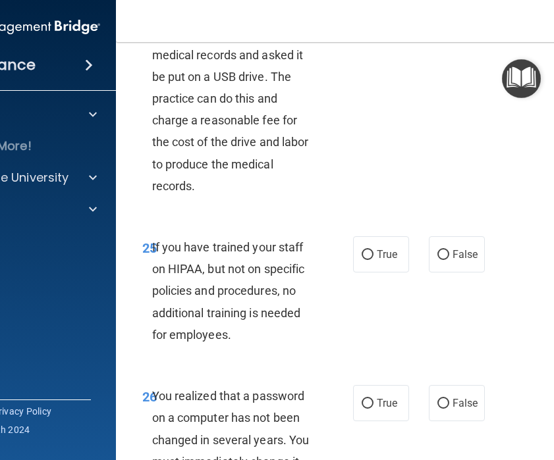
scroll to position [3684, 0]
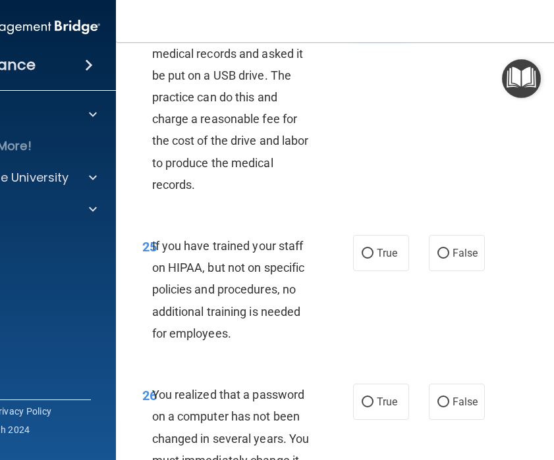
click at [367, 22] on input "True" at bounding box center [368, 18] width 12 height 10
radio input "true"
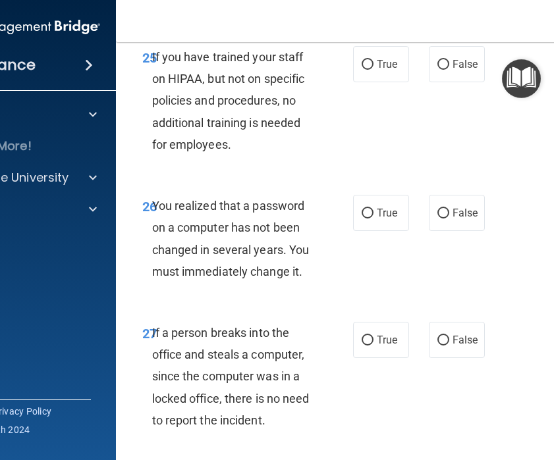
scroll to position [3876, 0]
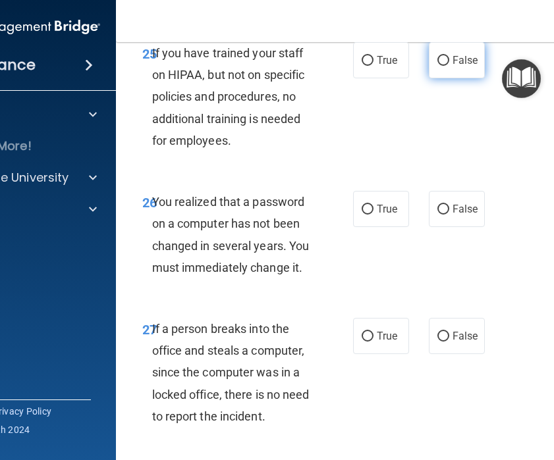
click at [449, 78] on label "False" at bounding box center [457, 60] width 56 height 36
click at [449, 66] on input "False" at bounding box center [443, 61] width 12 height 10
radio input "true"
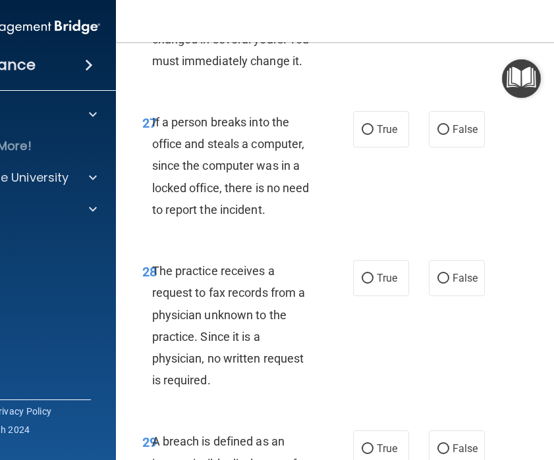
scroll to position [4085, 0]
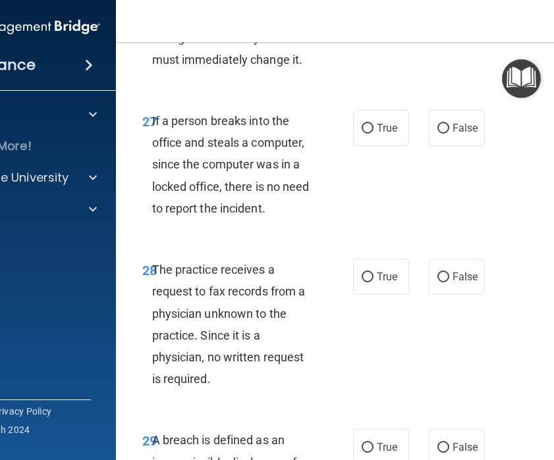
click at [373, 19] on label "True" at bounding box center [381, 1] width 56 height 36
click at [373, 7] on input "True" at bounding box center [368, 2] width 12 height 10
radio input "true"
click at [452, 146] on label "False" at bounding box center [457, 128] width 56 height 36
click at [449, 134] on input "False" at bounding box center [443, 129] width 12 height 10
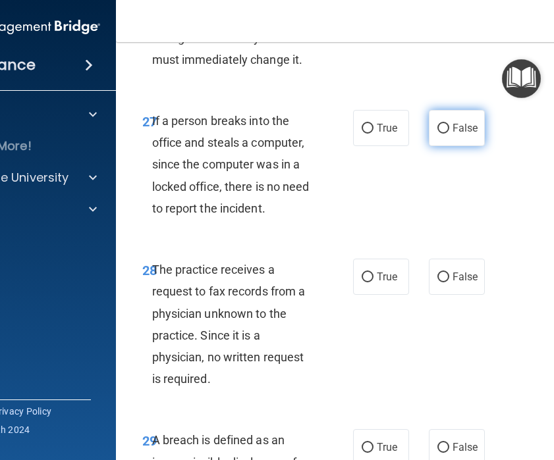
radio input "true"
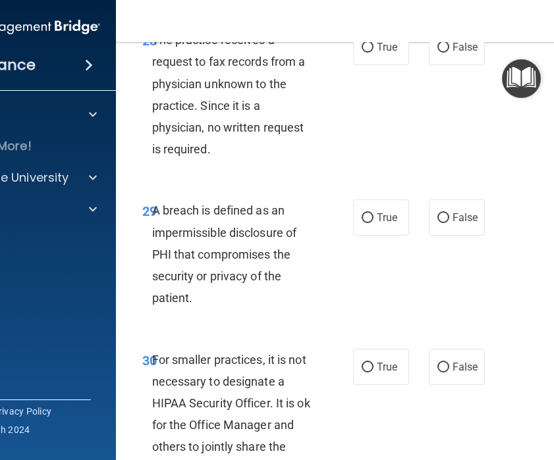
scroll to position [4316, 0]
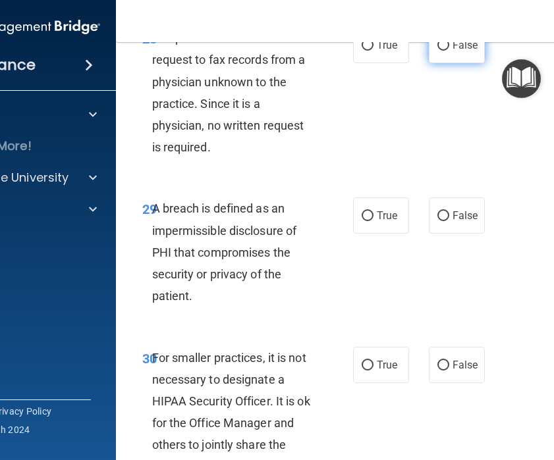
click at [458, 51] on span "False" at bounding box center [465, 45] width 26 height 13
click at [449, 51] on input "False" at bounding box center [443, 46] width 12 height 10
radio input "true"
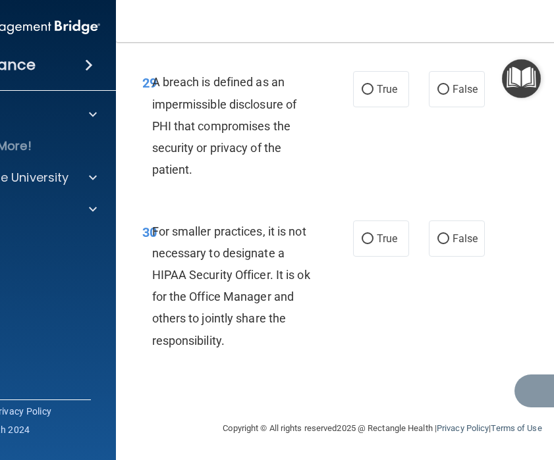
scroll to position [4478, 0]
click at [374, 107] on label "True" at bounding box center [381, 89] width 56 height 36
click at [373, 95] on input "True" at bounding box center [368, 90] width 12 height 10
radio input "true"
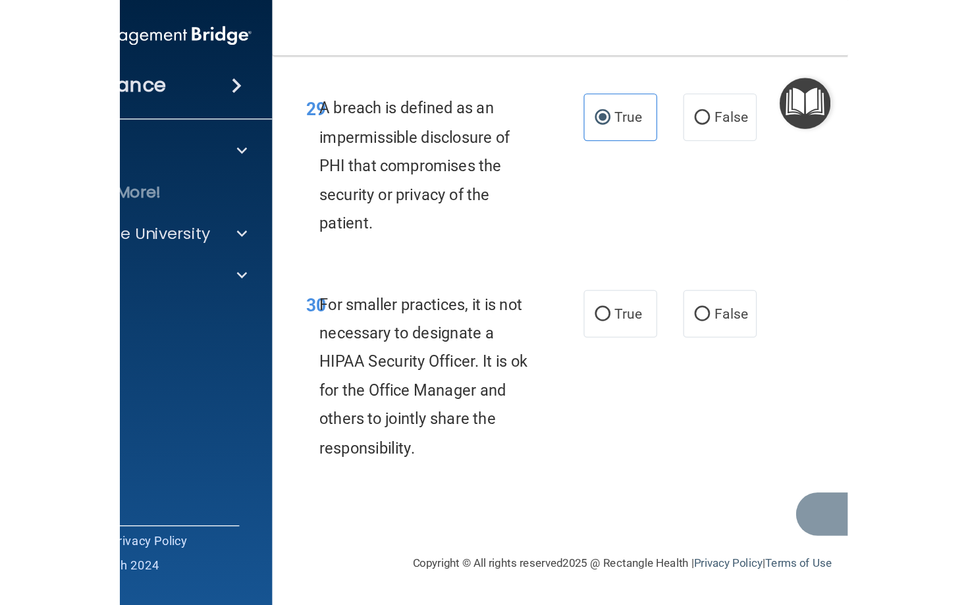
scroll to position [4531, 0]
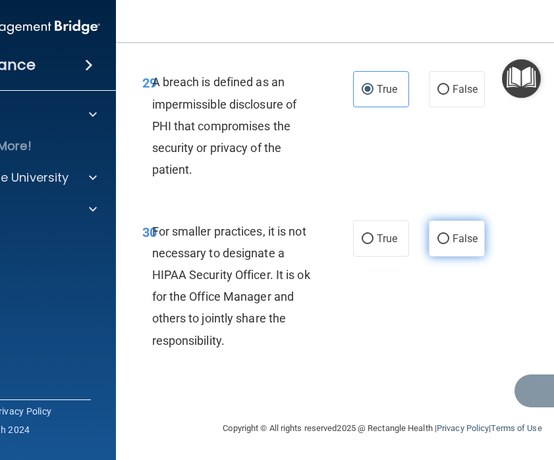
click at [444, 244] on label "False" at bounding box center [457, 239] width 56 height 36
click at [444, 244] on input "False" at bounding box center [443, 239] width 12 height 10
radio input "true"
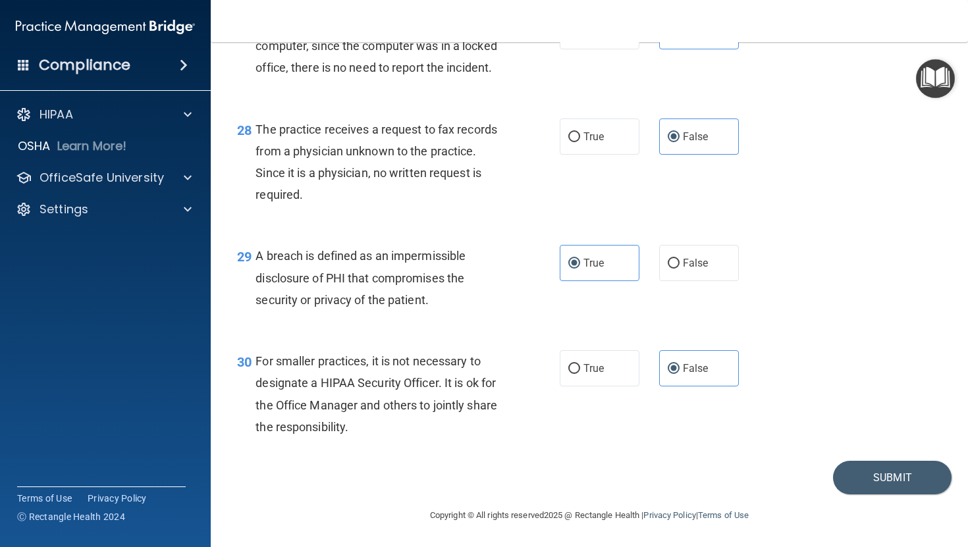
scroll to position [3241, 0]
click at [900, 476] on button "Submit" at bounding box center [892, 478] width 119 height 34
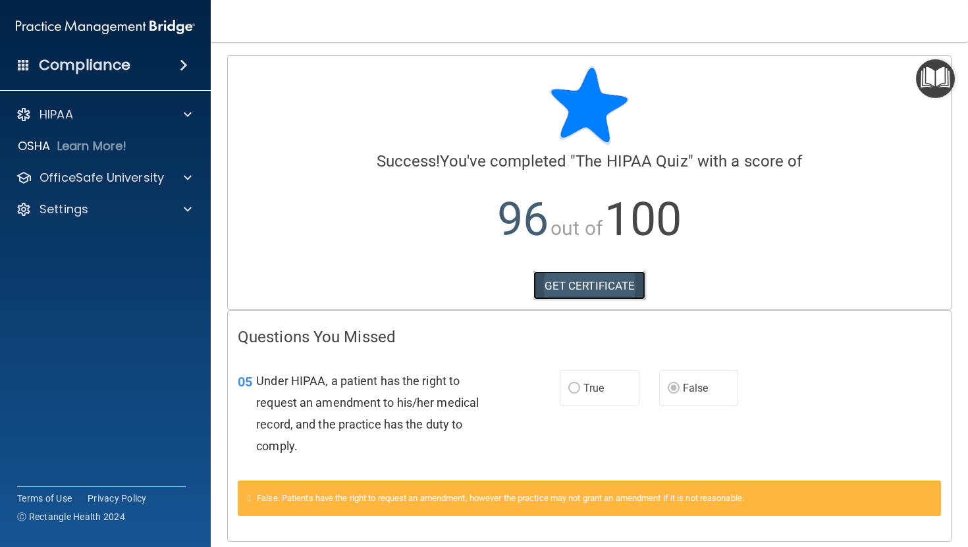
click at [622, 296] on link "GET CERTIFICATE" at bounding box center [589, 285] width 113 height 29
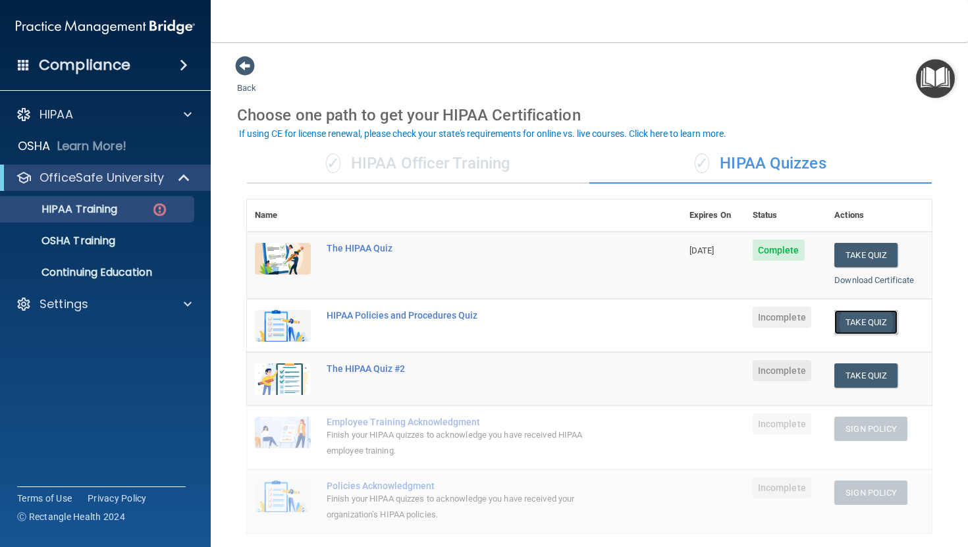
click at [867, 330] on button "Take Quiz" at bounding box center [865, 322] width 63 height 24
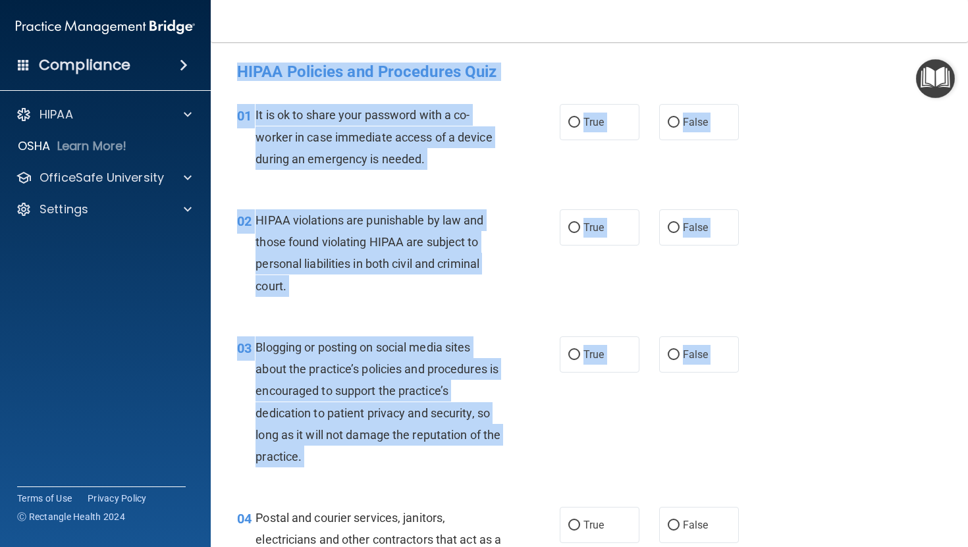
drag, startPoint x: 231, startPoint y: 67, endPoint x: 523, endPoint y: 494, distance: 517.3
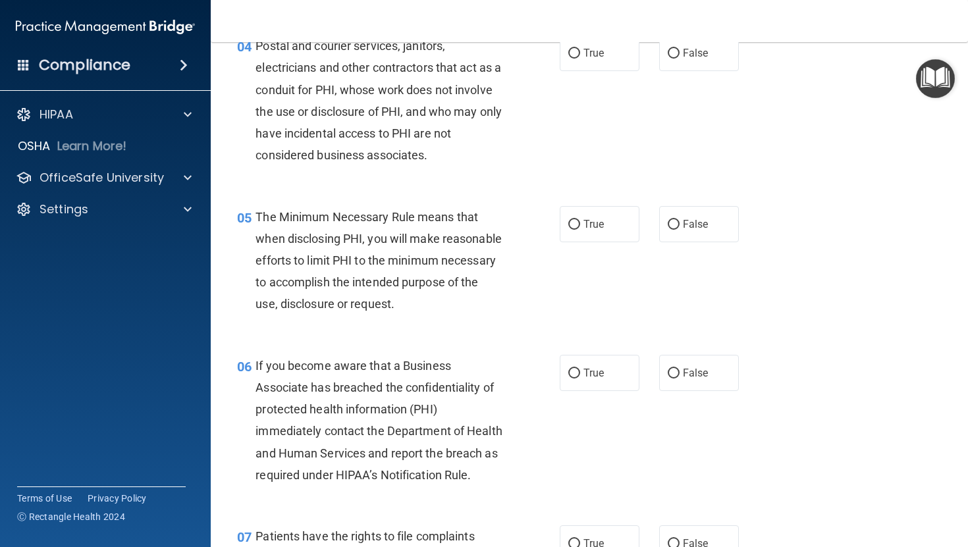
scroll to position [437, 0]
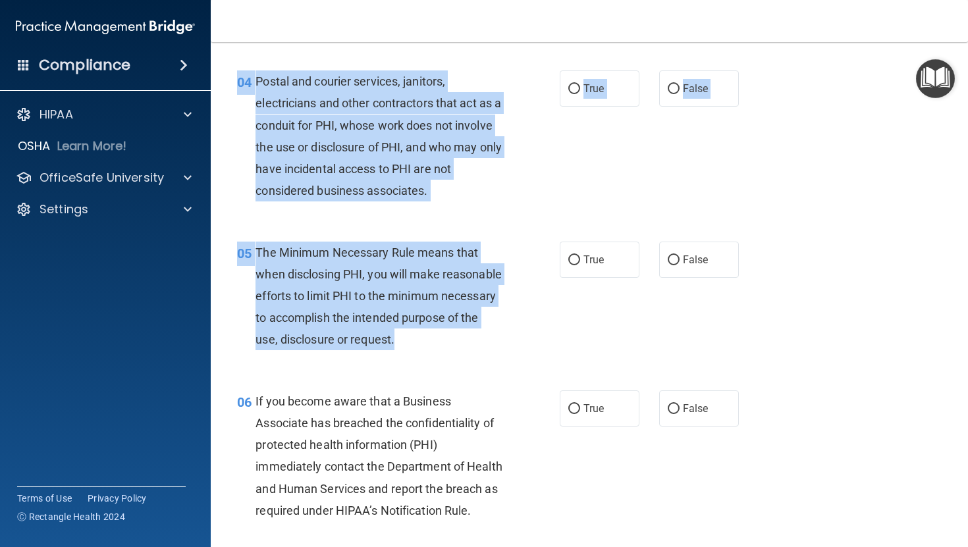
drag, startPoint x: 238, startPoint y: 84, endPoint x: 490, endPoint y: 351, distance: 367.6
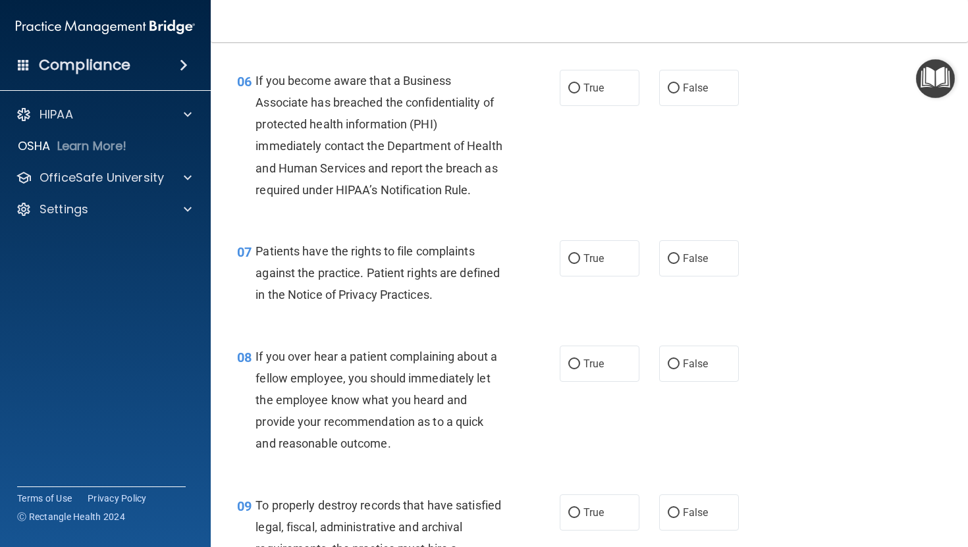
scroll to position [765, 0]
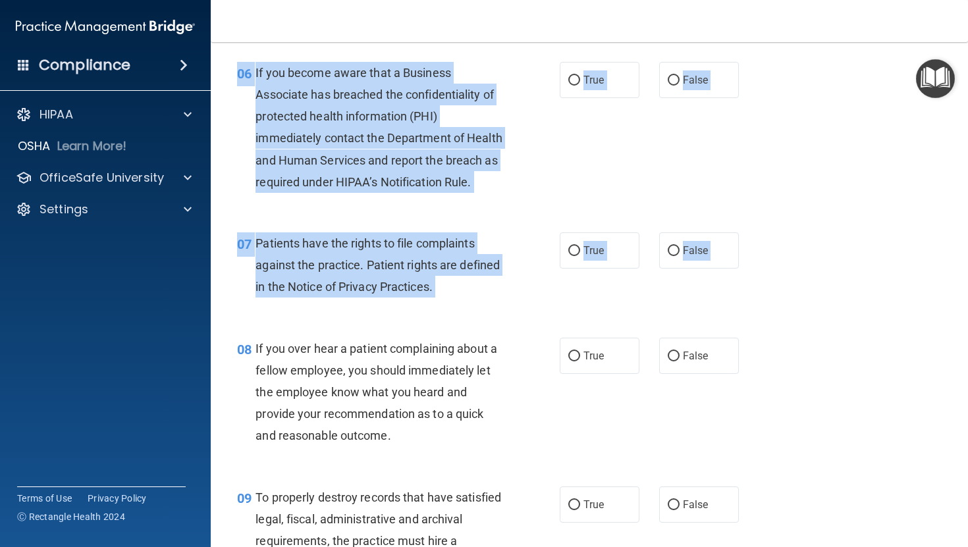
drag, startPoint x: 232, startPoint y: 95, endPoint x: 438, endPoint y: 350, distance: 328.3
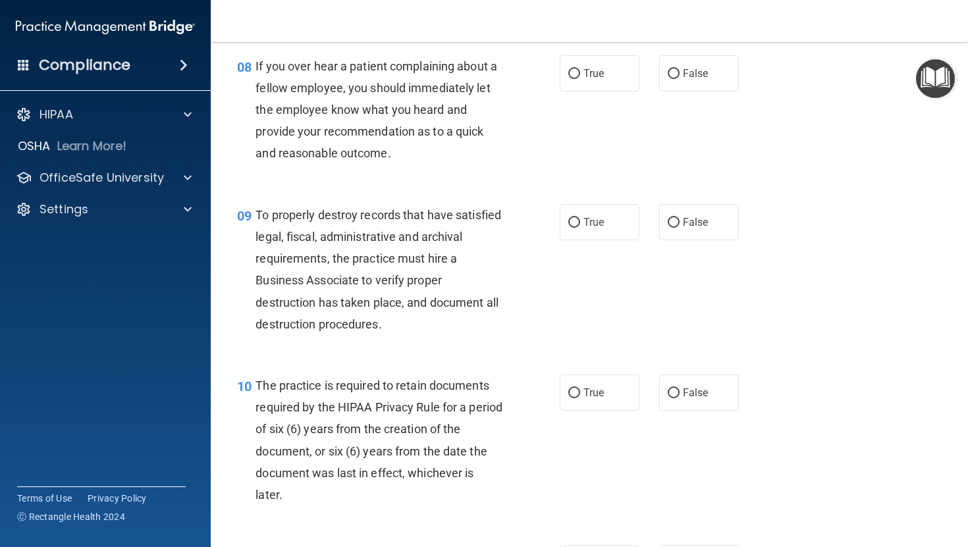
scroll to position [1057, 0]
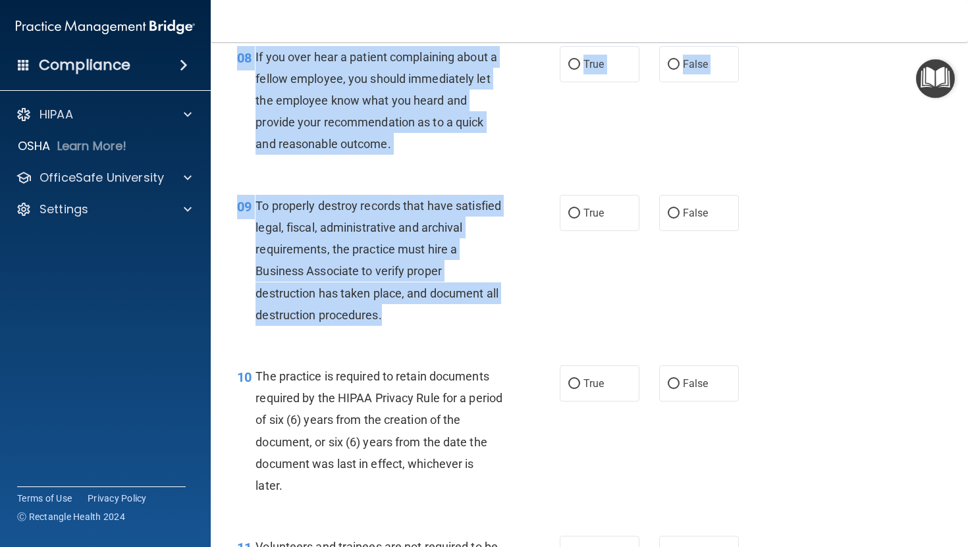
drag, startPoint x: 227, startPoint y: 72, endPoint x: 428, endPoint y: 339, distance: 334.8
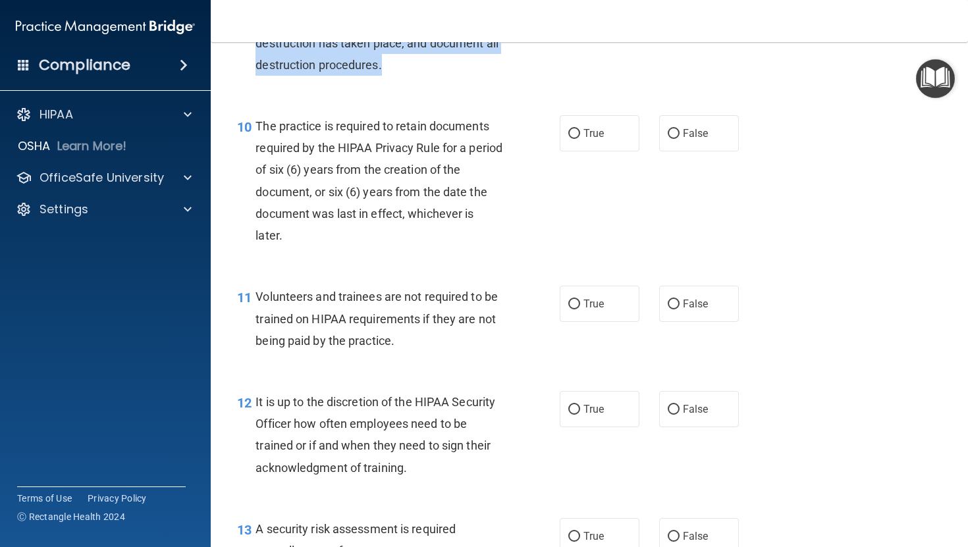
scroll to position [1351, 0]
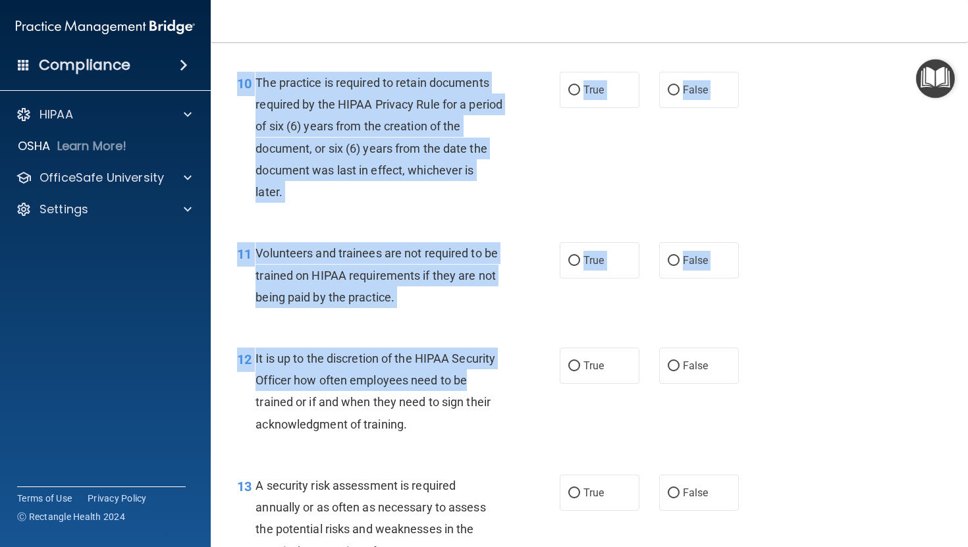
drag, startPoint x: 233, startPoint y: 109, endPoint x: 541, endPoint y: 402, distance: 424.8
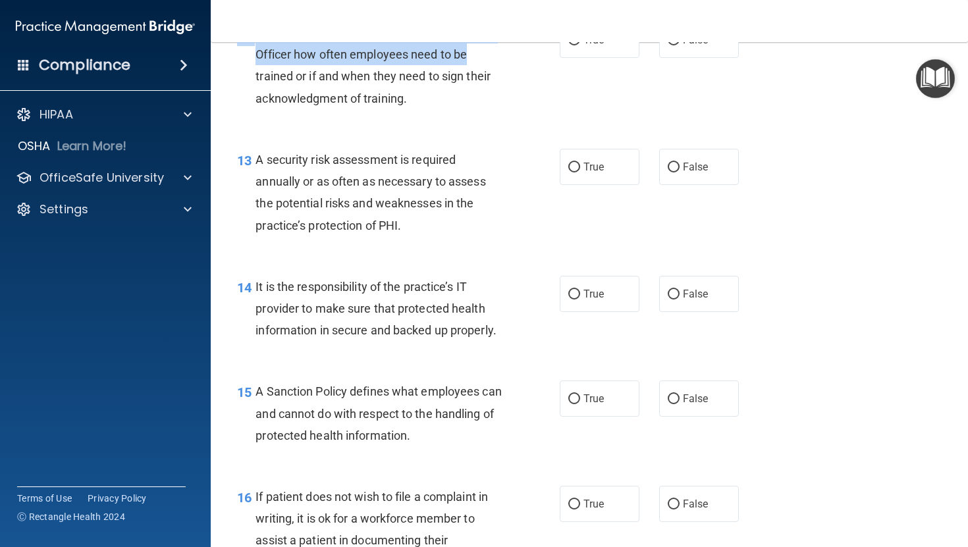
scroll to position [1679, 0]
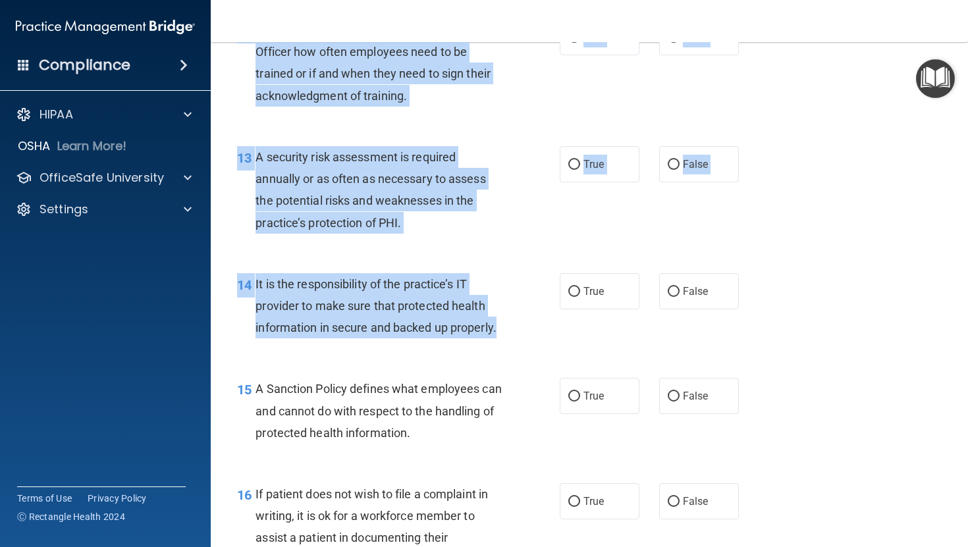
drag, startPoint x: 244, startPoint y: 92, endPoint x: 501, endPoint y: 354, distance: 366.5
click at [501, 354] on div "01 It is ok to share your password with a co-worker in case immediate access of…" at bounding box center [589, 335] width 724 height 3855
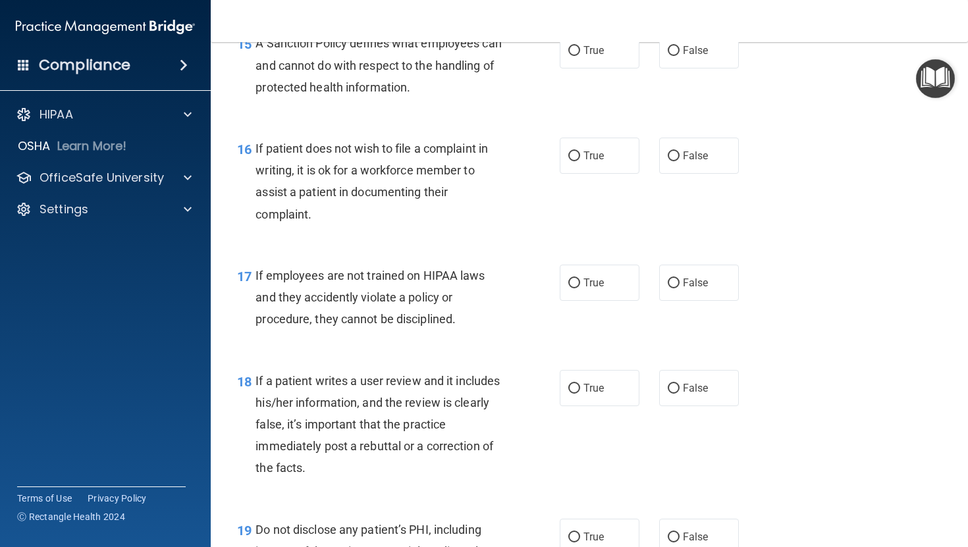
scroll to position [2026, 0]
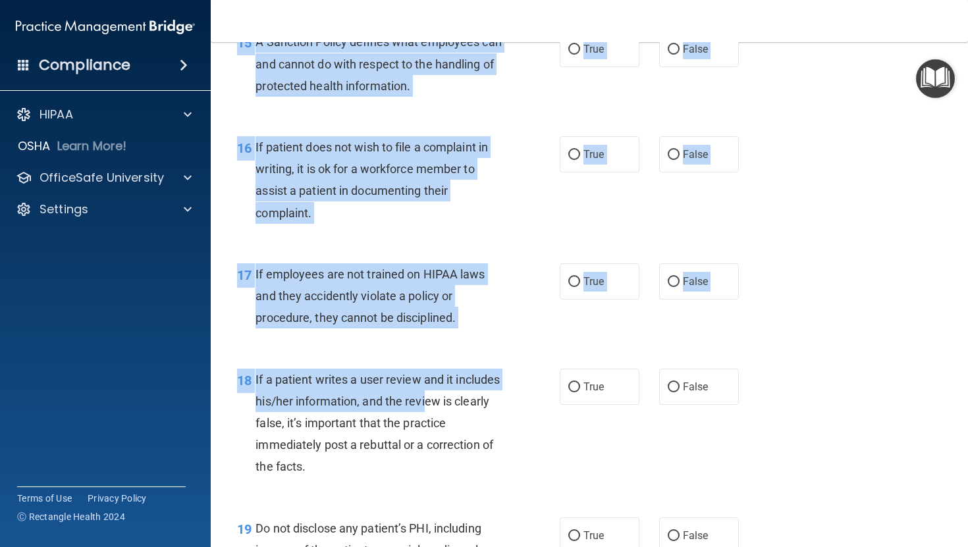
drag, startPoint x: 234, startPoint y: 66, endPoint x: 424, endPoint y: 421, distance: 402.8
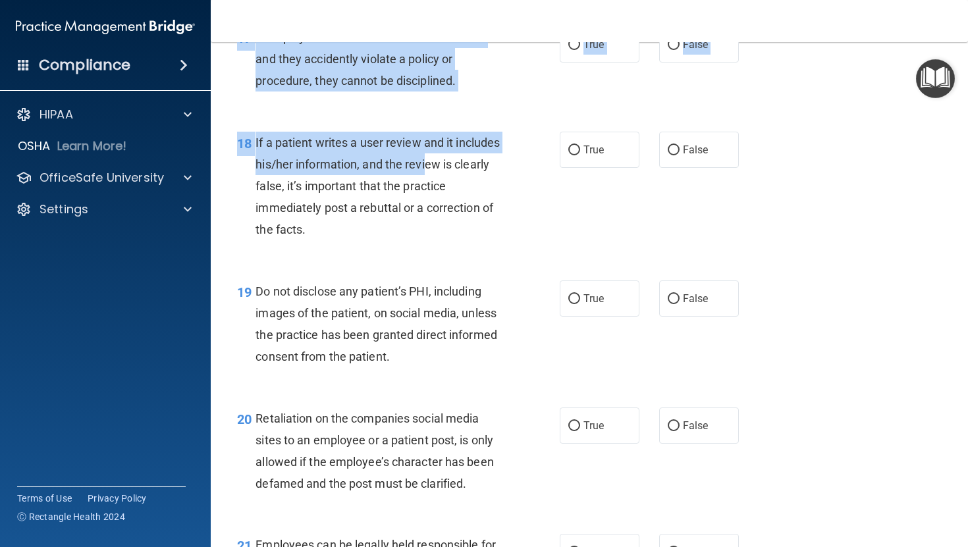
scroll to position [2266, 0]
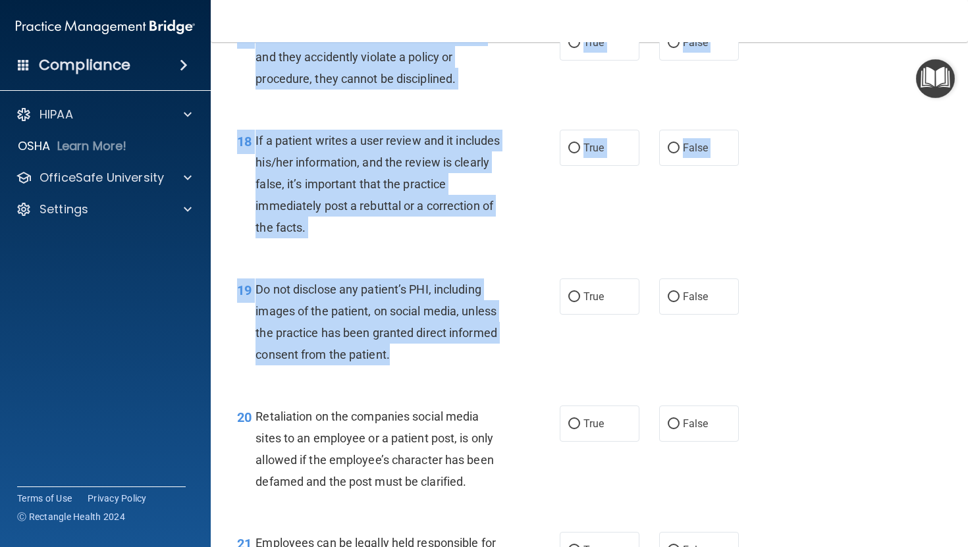
drag, startPoint x: 237, startPoint y: 187, endPoint x: 487, endPoint y: 377, distance: 313.5
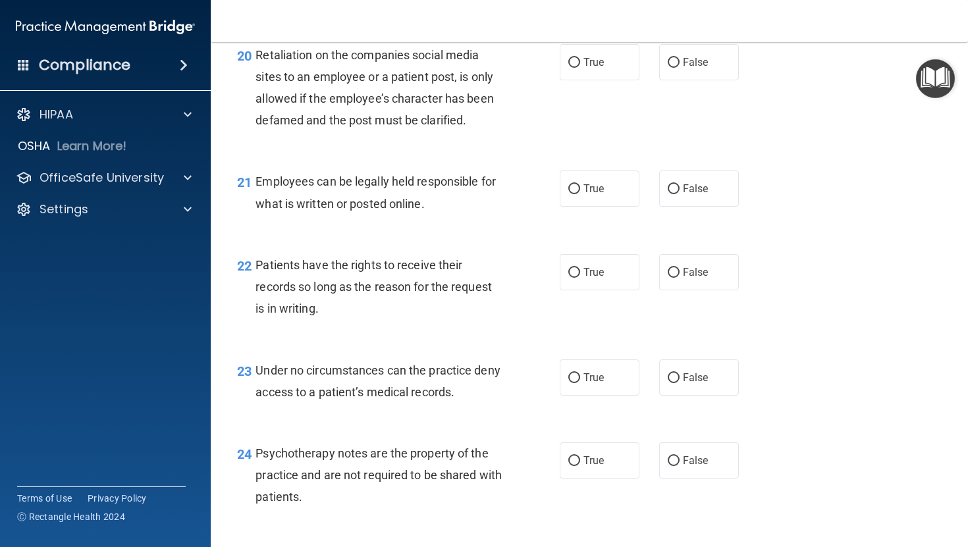
scroll to position [2629, 0]
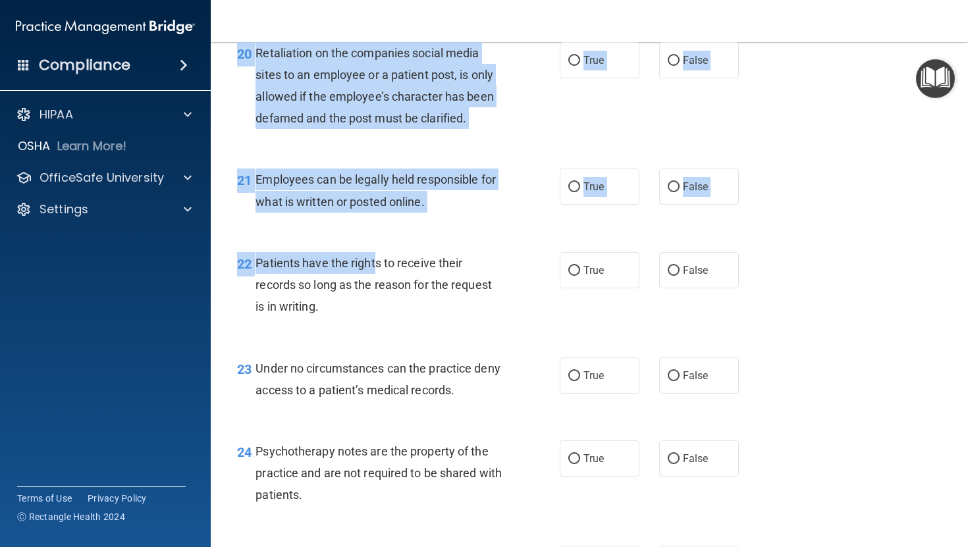
drag, startPoint x: 236, startPoint y: 84, endPoint x: 375, endPoint y: 276, distance: 237.3
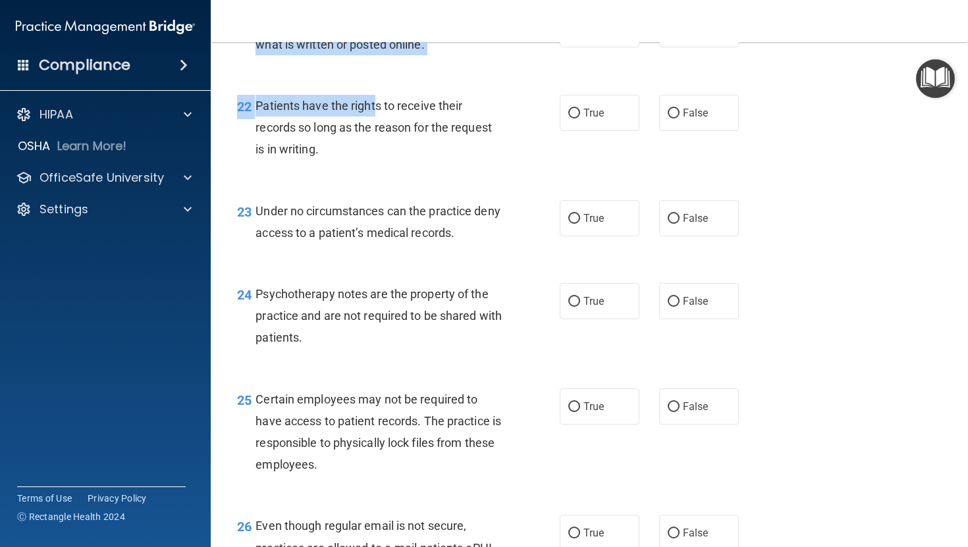
scroll to position [2826, 0]
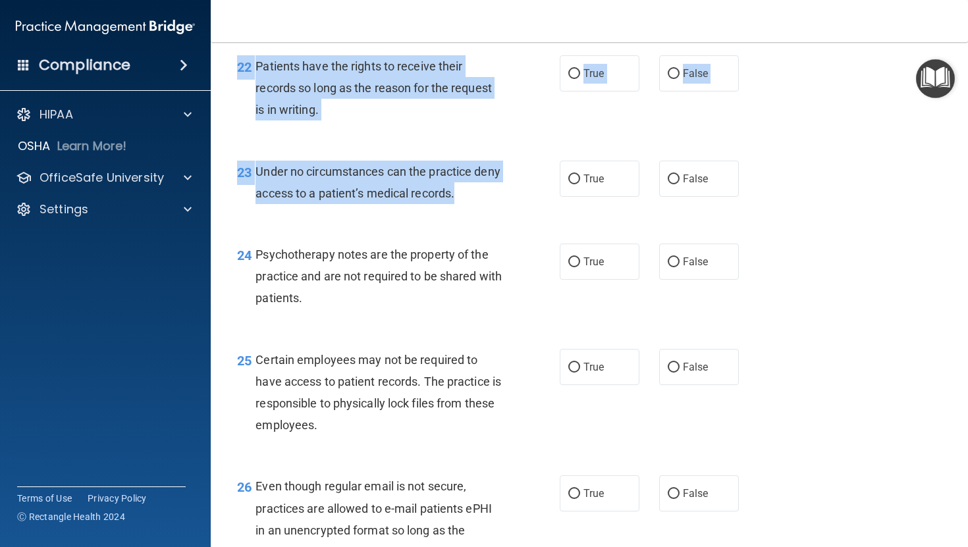
drag, startPoint x: 249, startPoint y: 103, endPoint x: 459, endPoint y: 223, distance: 241.9
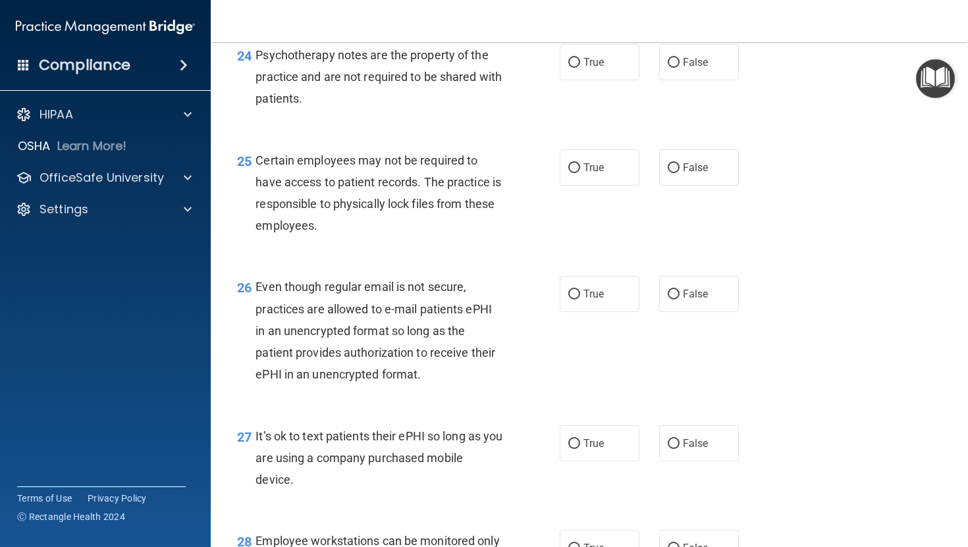
scroll to position [3027, 0]
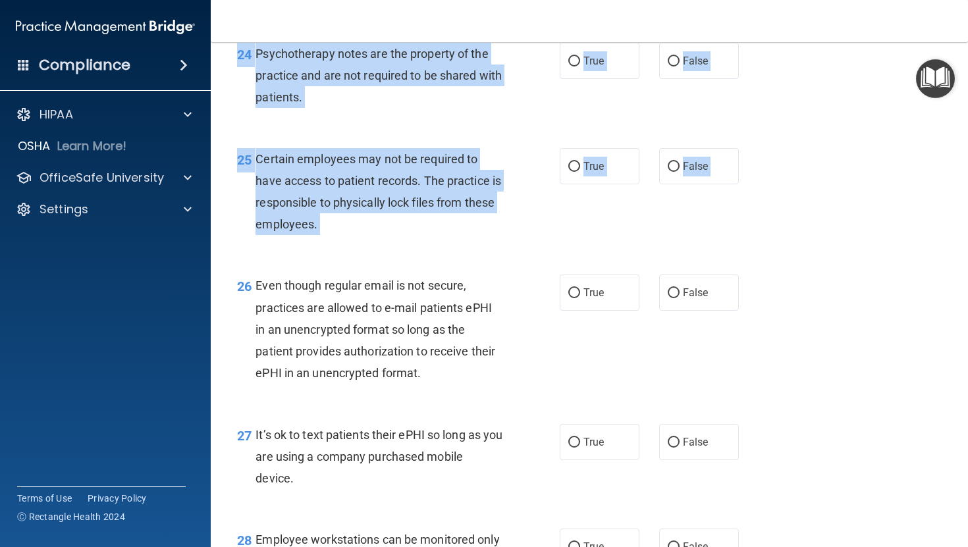
drag, startPoint x: 254, startPoint y: 73, endPoint x: 491, endPoint y: 289, distance: 320.7
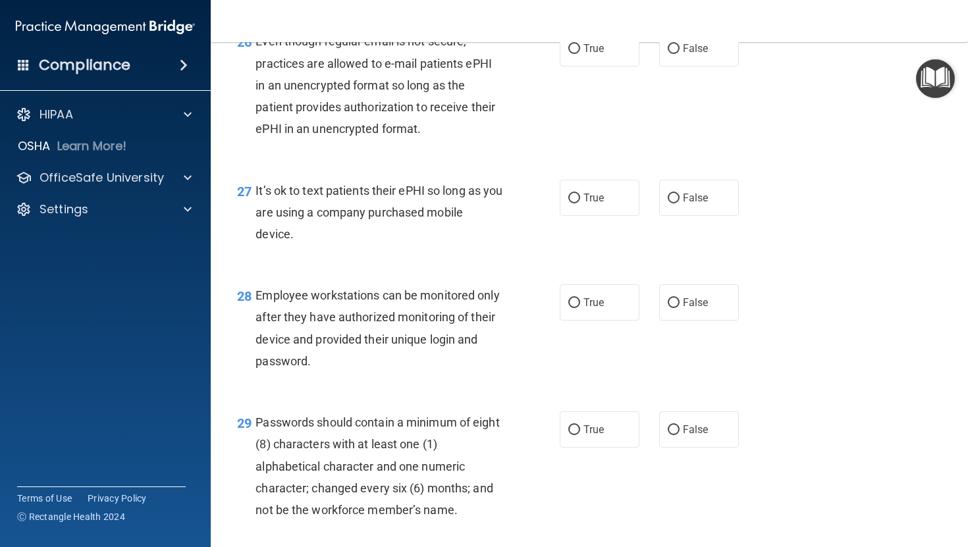
scroll to position [3257, 0]
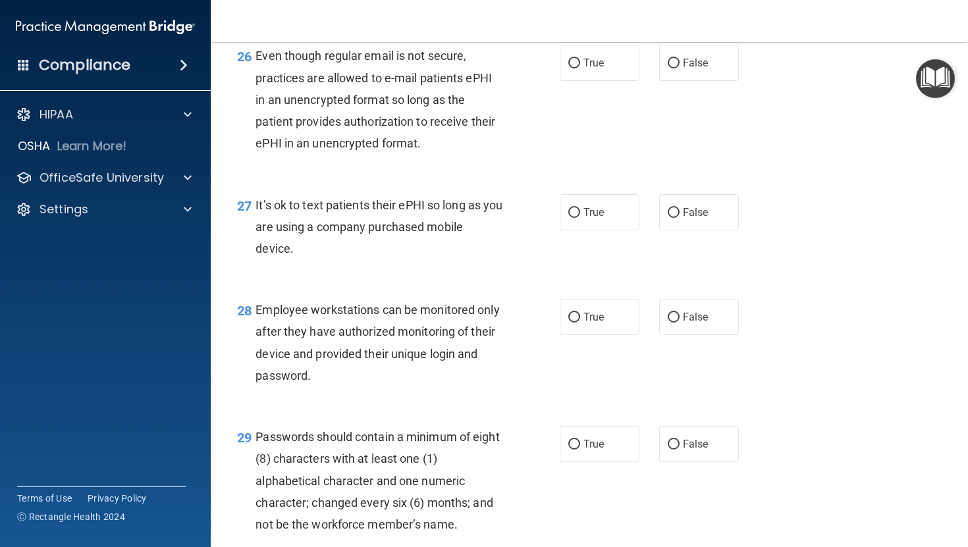
drag, startPoint x: 255, startPoint y: 77, endPoint x: 489, endPoint y: 268, distance: 302.4
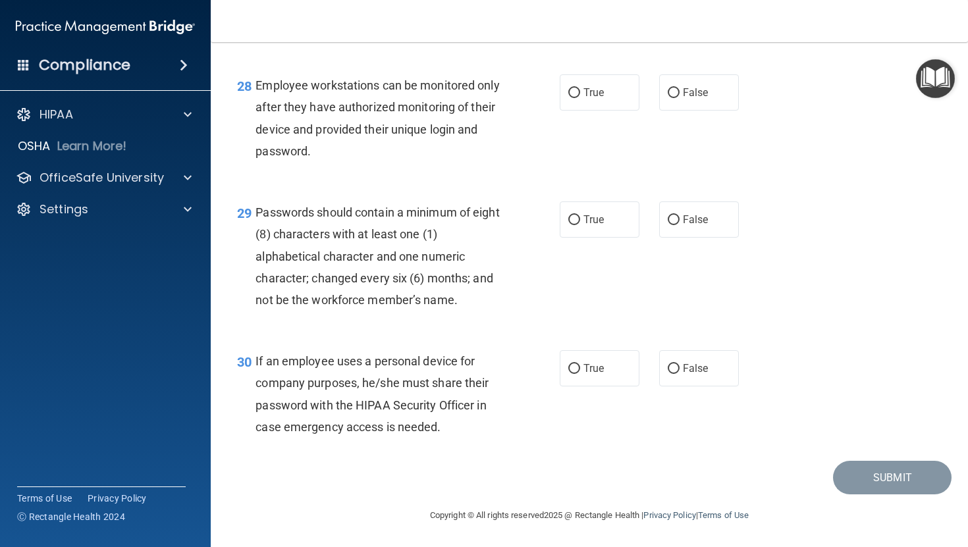
scroll to position [3489, 0]
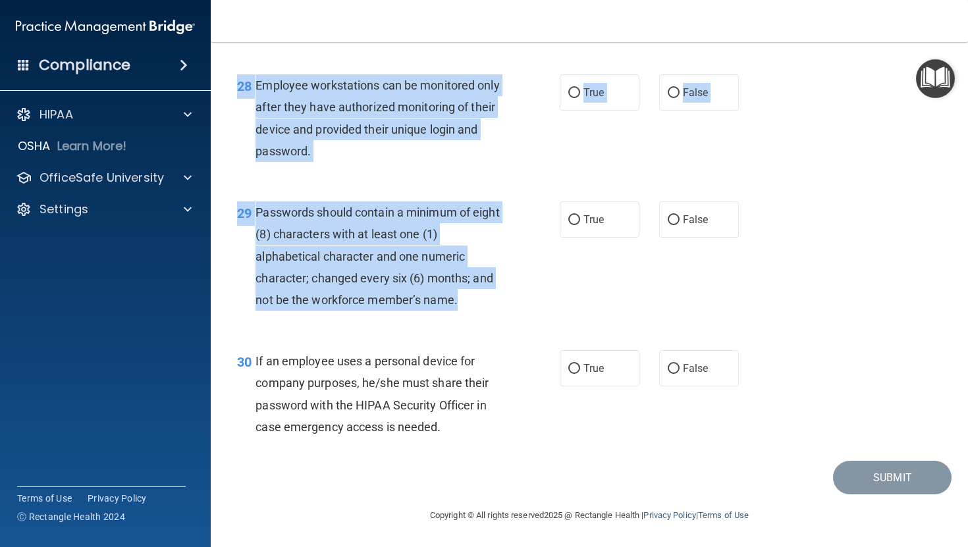
drag, startPoint x: 232, startPoint y: 102, endPoint x: 462, endPoint y: 319, distance: 316.8
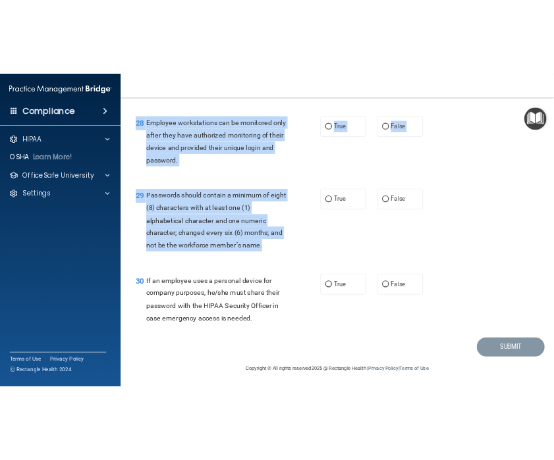
scroll to position [3504, 0]
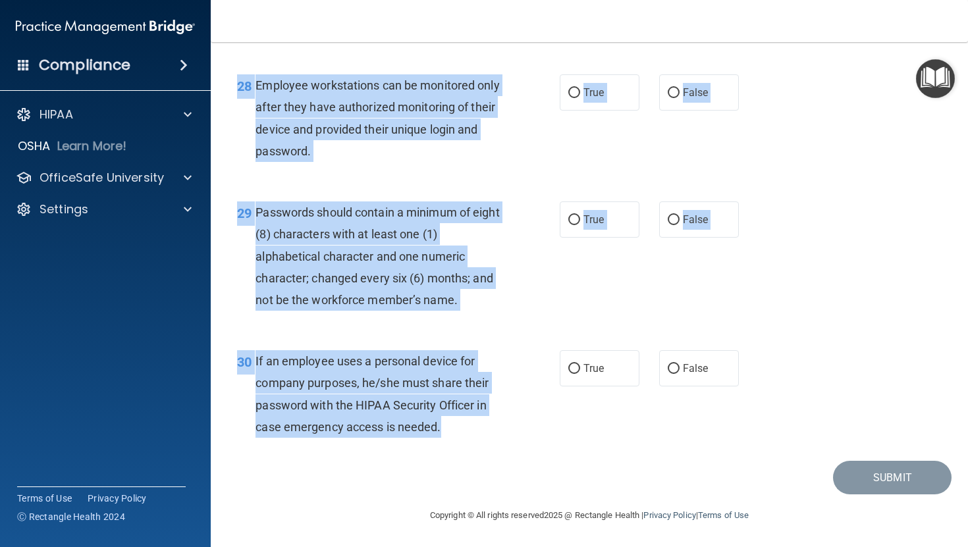
drag, startPoint x: 229, startPoint y: 365, endPoint x: 441, endPoint y: 435, distance: 223.9
click at [442, 435] on div "30 If an employee uses a personal device for company purposes, he/she must shar…" at bounding box center [398, 397] width 362 height 94
copy form "HIPAA Policies and Procedures Quiz This quiz doesn’t expire until . Are you sur…"
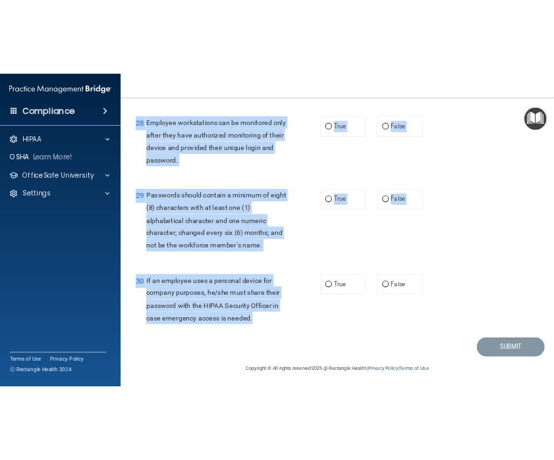
scroll to position [4685, 0]
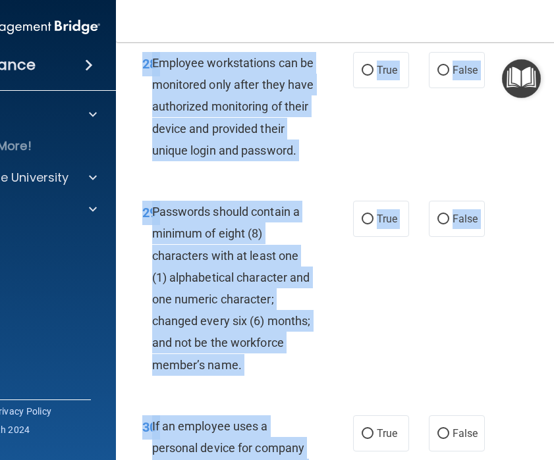
click at [394, 184] on div "28 Employee workstations can be monitored only after they have authorized monit…" at bounding box center [382, 110] width 501 height 149
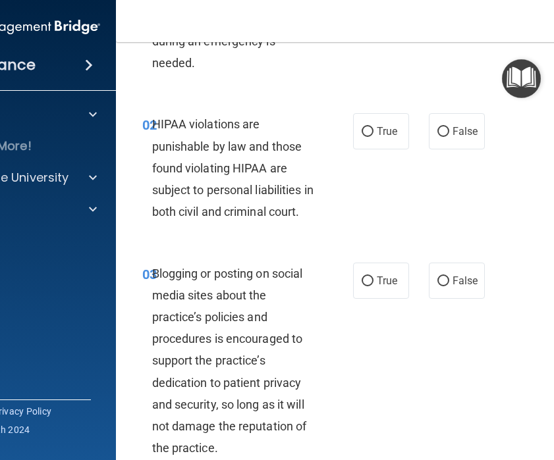
scroll to position [0, 0]
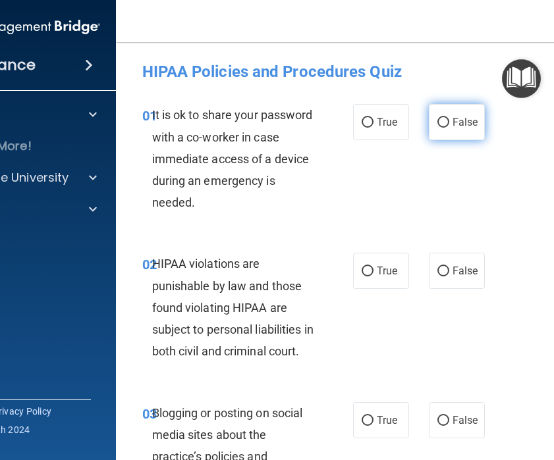
click at [447, 125] on input "False" at bounding box center [443, 123] width 12 height 10
radio input "true"
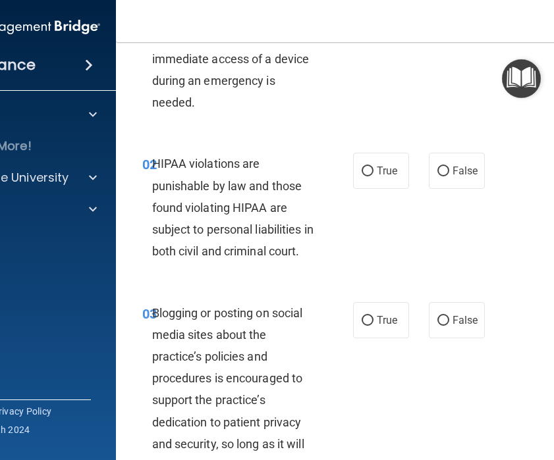
scroll to position [124, 0]
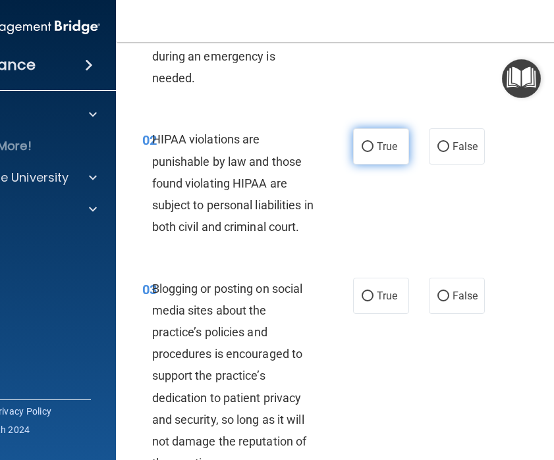
click at [374, 159] on label "True" at bounding box center [381, 146] width 56 height 36
click at [373, 152] on input "True" at bounding box center [368, 147] width 12 height 10
radio input "true"
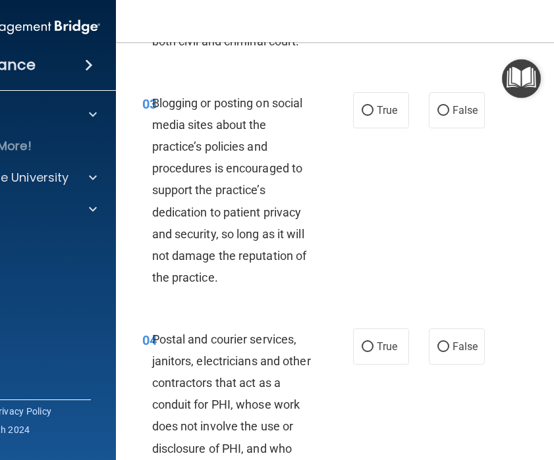
scroll to position [325, 0]
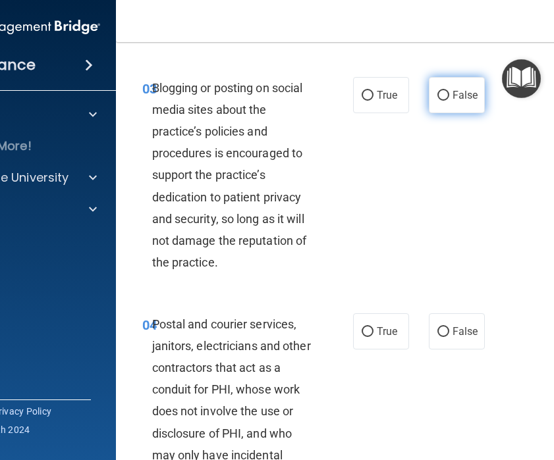
click at [443, 113] on label "False" at bounding box center [457, 95] width 56 height 36
click at [443, 101] on input "False" at bounding box center [443, 96] width 12 height 10
radio input "true"
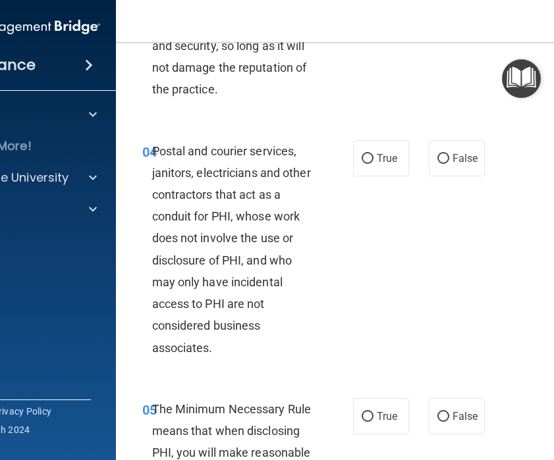
scroll to position [500, 0]
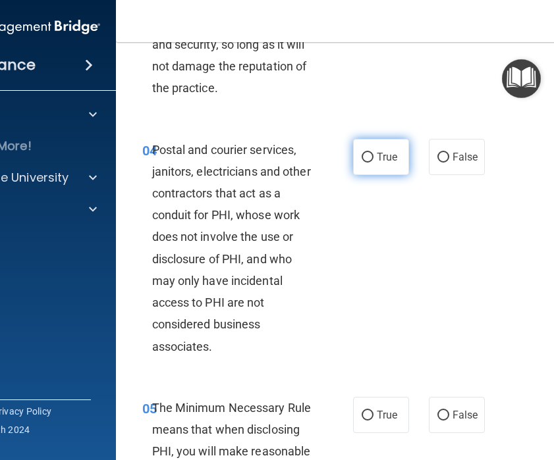
click at [386, 175] on label "True" at bounding box center [381, 157] width 56 height 36
click at [373, 163] on input "True" at bounding box center [368, 158] width 12 height 10
radio input "true"
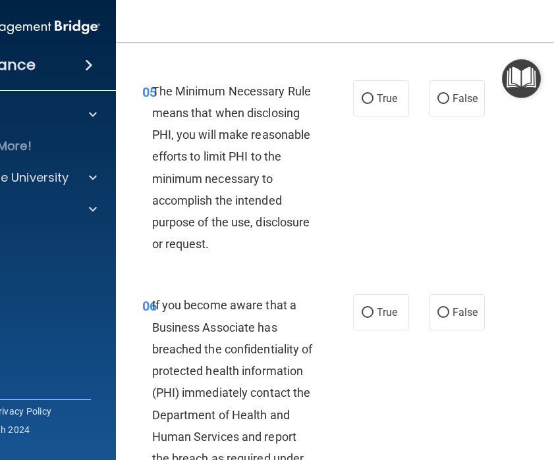
scroll to position [822, 0]
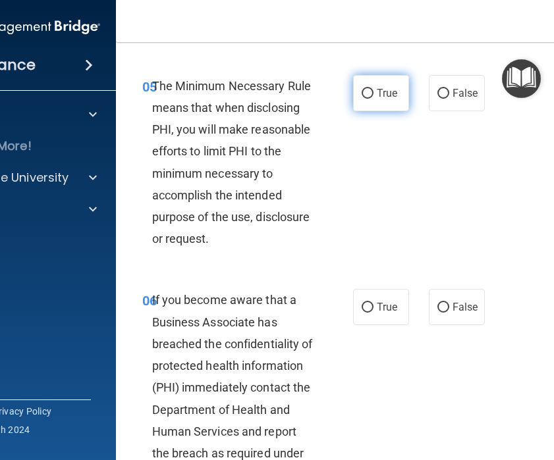
click at [364, 99] on input "True" at bounding box center [368, 94] width 12 height 10
radio input "true"
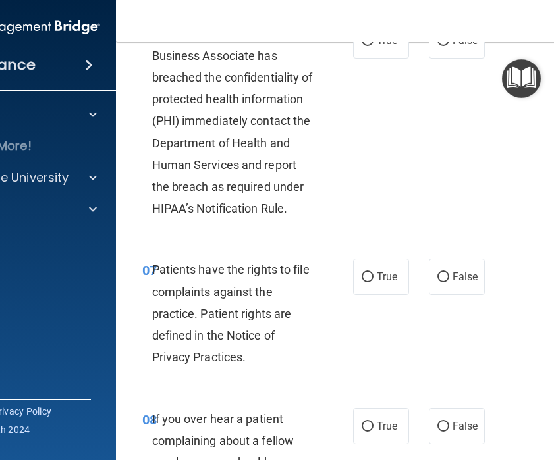
scroll to position [1079, 0]
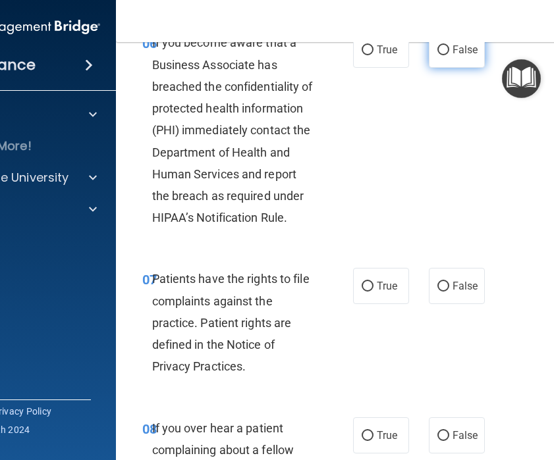
click at [438, 55] on input "False" at bounding box center [443, 50] width 12 height 10
radio input "true"
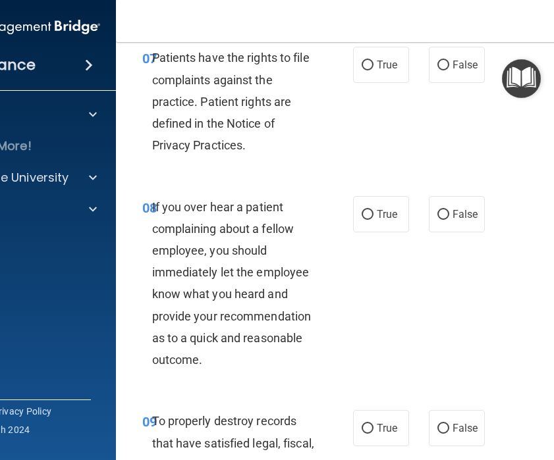
scroll to position [1301, 0]
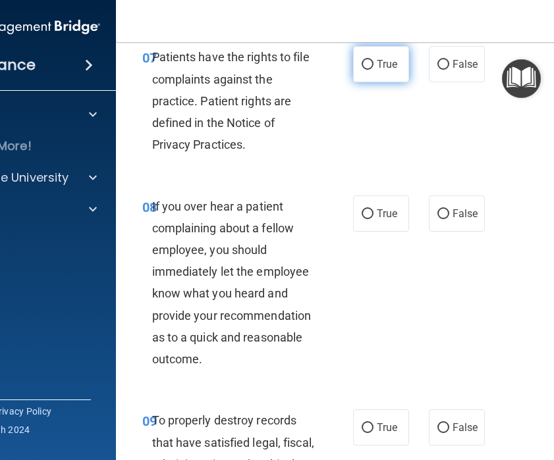
click at [369, 82] on label "True" at bounding box center [381, 64] width 56 height 36
click at [369, 70] on input "True" at bounding box center [368, 65] width 12 height 10
radio input "true"
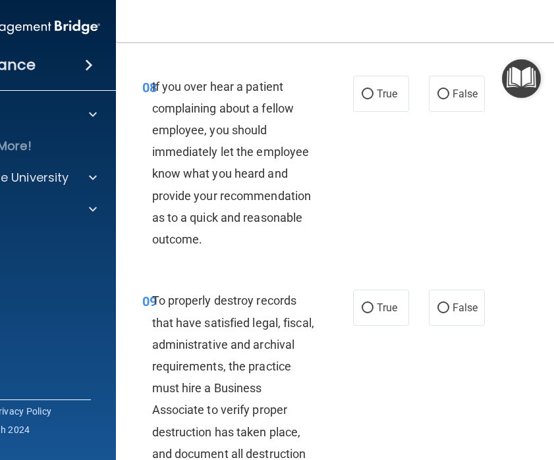
scroll to position [1425, 0]
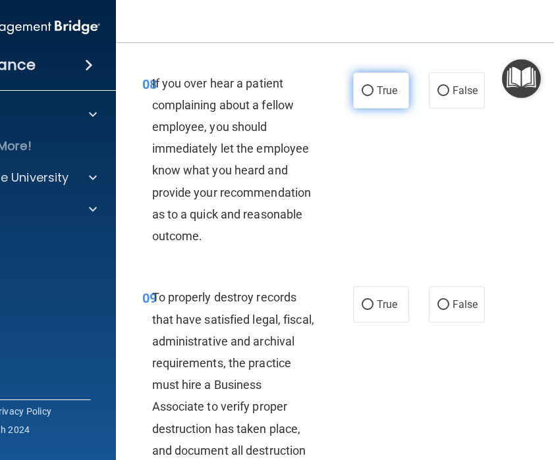
click at [379, 97] on span "True" at bounding box center [387, 90] width 20 height 13
click at [373, 96] on input "True" at bounding box center [368, 91] width 12 height 10
radio input "true"
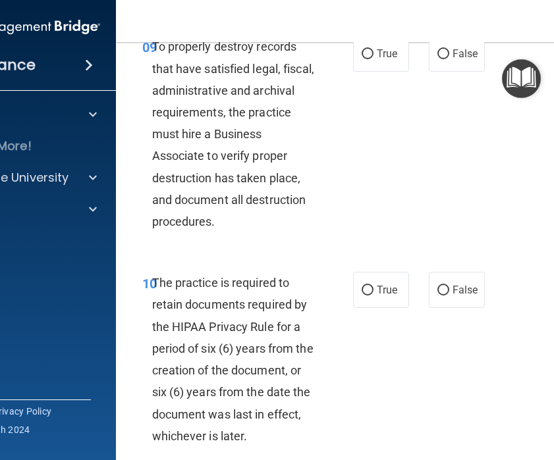
scroll to position [1677, 0]
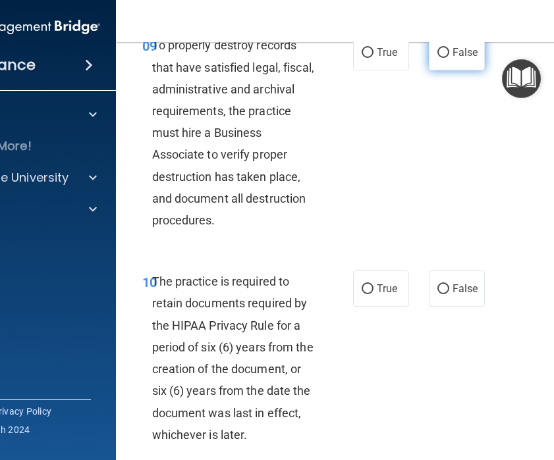
click at [453, 59] on span "False" at bounding box center [465, 52] width 26 height 13
click at [449, 58] on input "False" at bounding box center [443, 53] width 12 height 10
radio input "true"
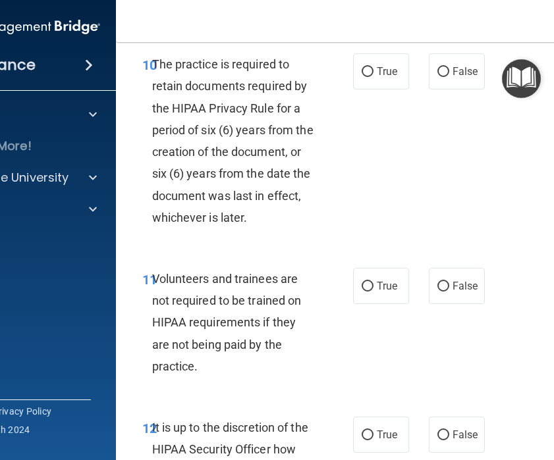
scroll to position [1895, 0]
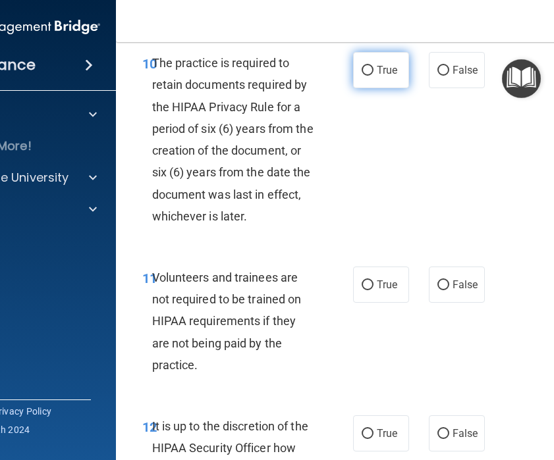
click at [373, 88] on label "True" at bounding box center [381, 70] width 56 height 36
click at [373, 76] on input "True" at bounding box center [368, 71] width 12 height 10
radio input "true"
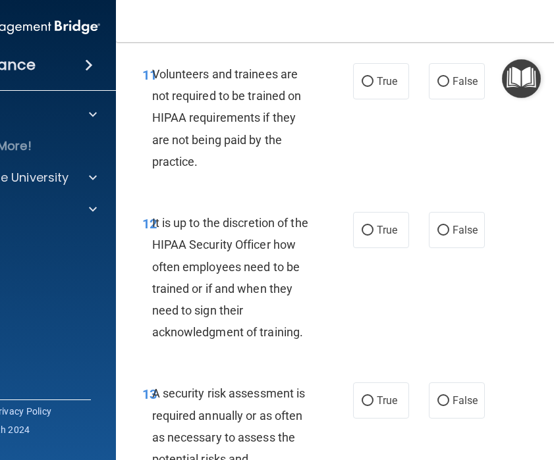
scroll to position [2107, 0]
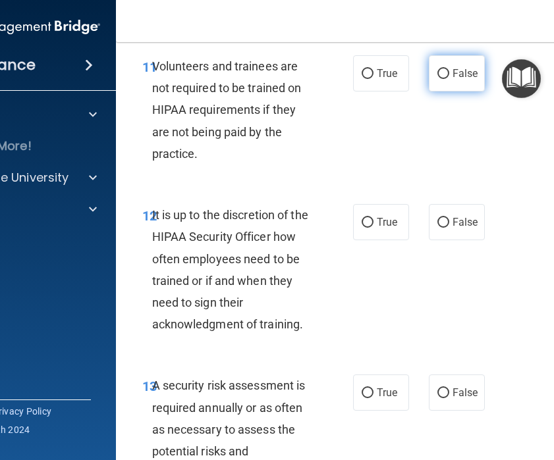
click at [450, 92] on label "False" at bounding box center [457, 73] width 56 height 36
click at [449, 79] on input "False" at bounding box center [443, 74] width 12 height 10
radio input "true"
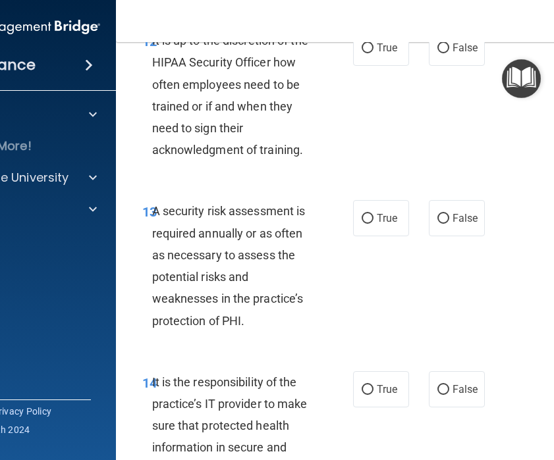
scroll to position [2282, 0]
click at [450, 65] on label "False" at bounding box center [457, 47] width 56 height 36
click at [449, 53] on input "False" at bounding box center [443, 48] width 12 height 10
radio input "true"
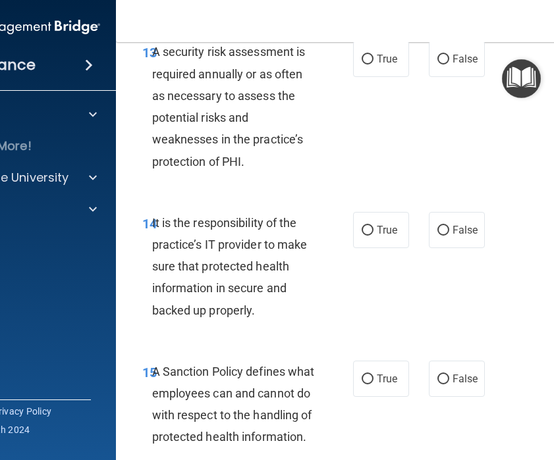
scroll to position [2443, 0]
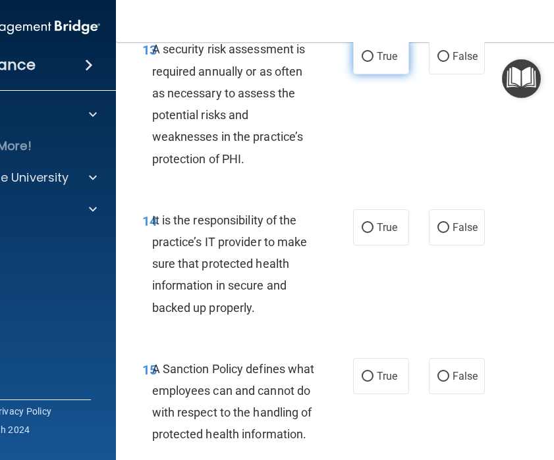
click at [362, 74] on label "True" at bounding box center [381, 56] width 56 height 36
click at [362, 62] on input "True" at bounding box center [368, 57] width 12 height 10
radio input "true"
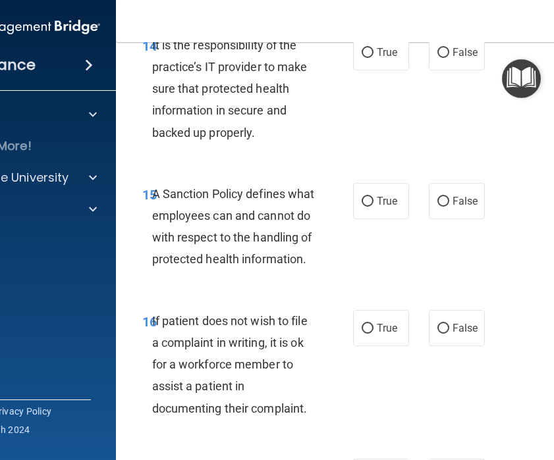
scroll to position [2621, 0]
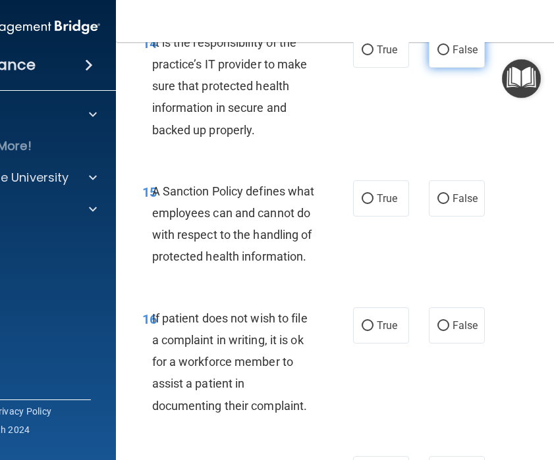
click at [452, 68] on label "False" at bounding box center [457, 50] width 56 height 36
click at [449, 55] on input "False" at bounding box center [443, 50] width 12 height 10
radio input "true"
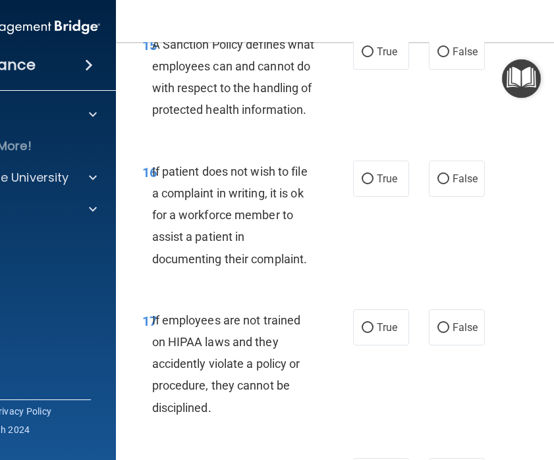
scroll to position [2774, 0]
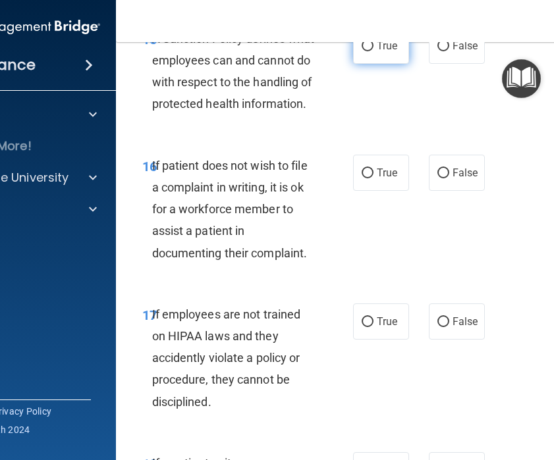
click at [377, 64] on label "True" at bounding box center [381, 46] width 56 height 36
click at [373, 51] on input "True" at bounding box center [368, 46] width 12 height 10
radio input "true"
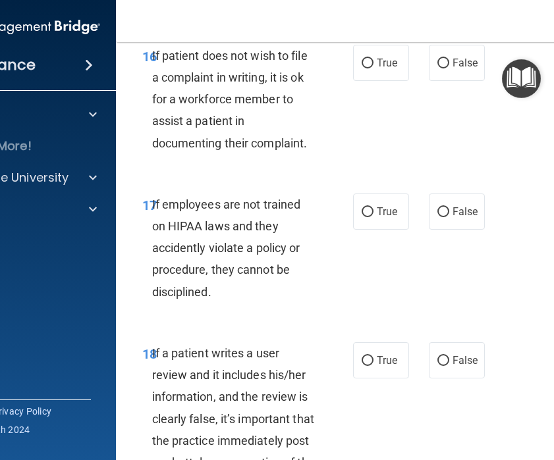
scroll to position [2887, 0]
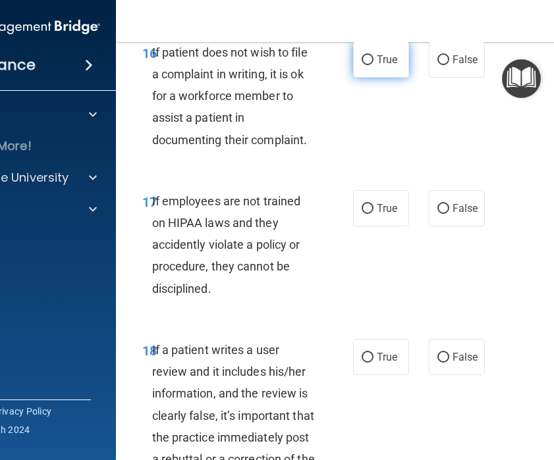
click at [374, 78] on label "True" at bounding box center [381, 59] width 56 height 36
click at [373, 65] on input "True" at bounding box center [368, 60] width 12 height 10
radio input "true"
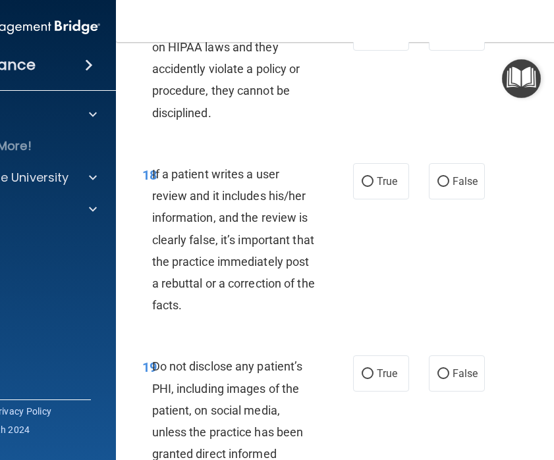
scroll to position [3064, 0]
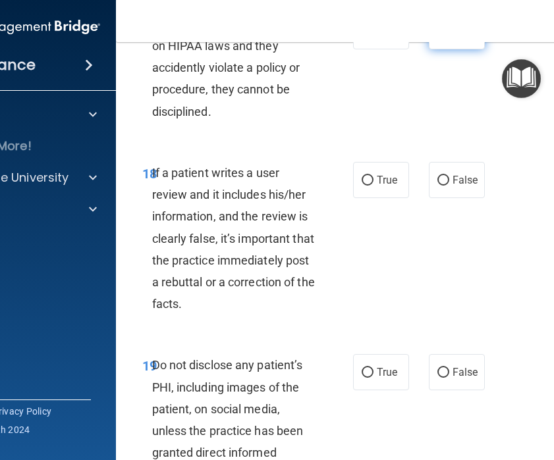
click at [461, 38] on span "False" at bounding box center [465, 31] width 26 height 13
click at [449, 37] on input "False" at bounding box center [443, 32] width 12 height 10
radio input "true"
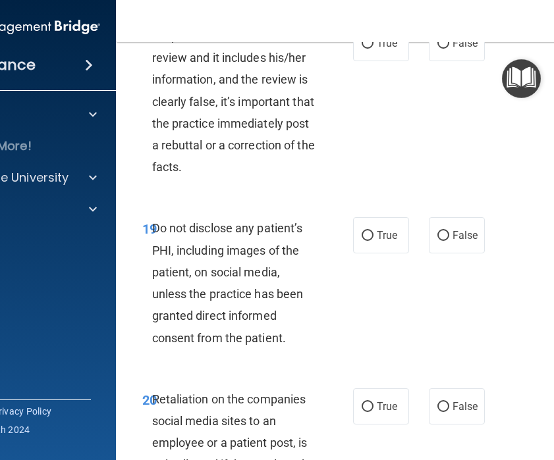
scroll to position [3210, 0]
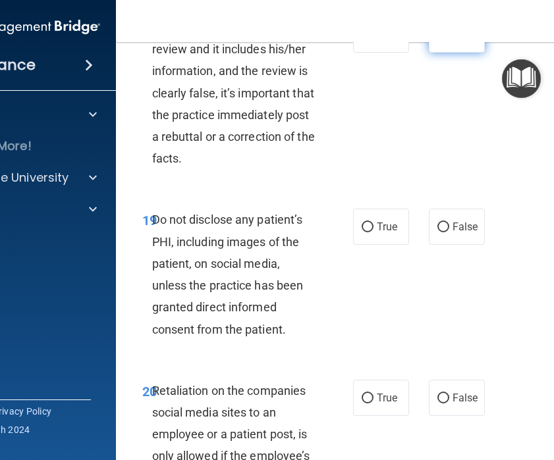
click at [443, 53] on label "False" at bounding box center [457, 34] width 56 height 36
click at [443, 40] on input "False" at bounding box center [443, 35] width 12 height 10
radio input "true"
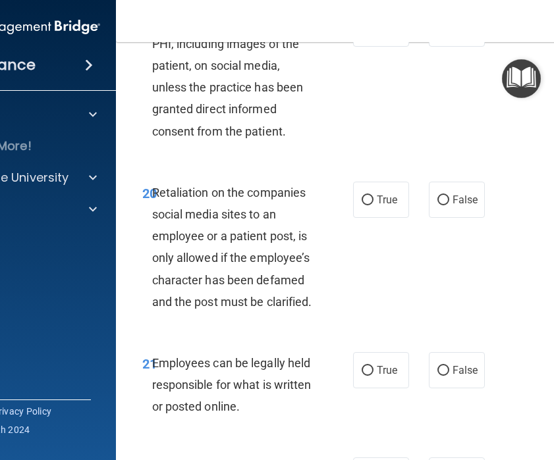
scroll to position [3409, 0]
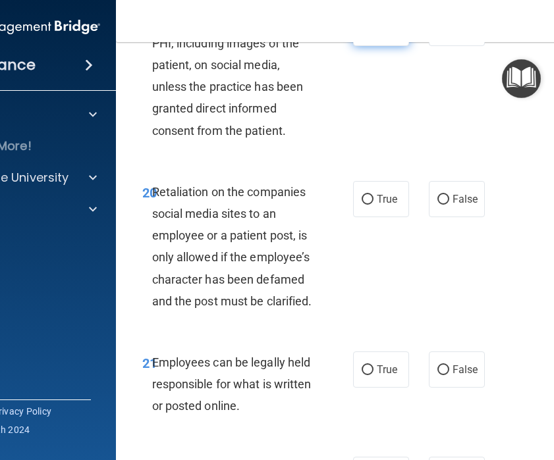
click at [390, 46] on label "True" at bounding box center [381, 28] width 56 height 36
click at [373, 34] on input "True" at bounding box center [368, 29] width 12 height 10
radio input "true"
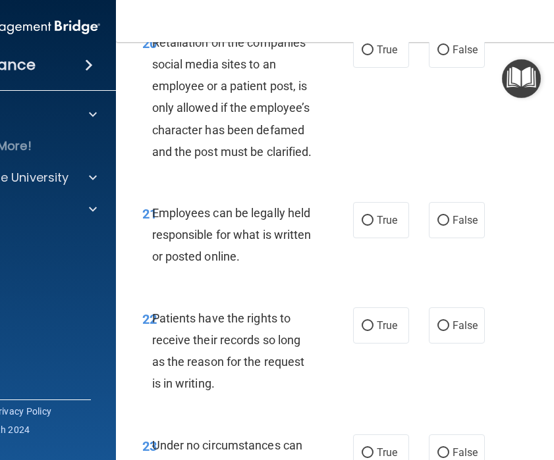
scroll to position [3570, 0]
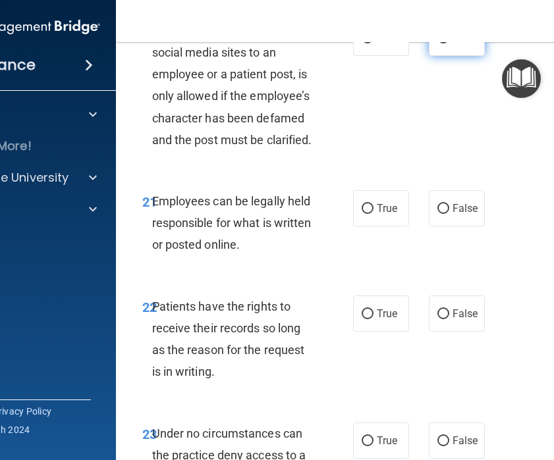
click at [437, 56] on label "False" at bounding box center [457, 38] width 56 height 36
click at [437, 43] on input "False" at bounding box center [443, 39] width 12 height 10
radio input "true"
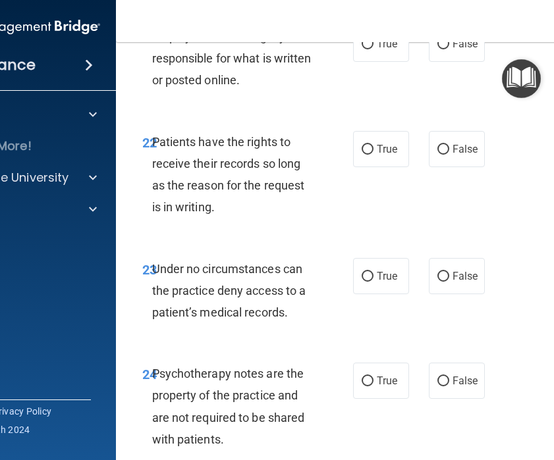
scroll to position [3738, 0]
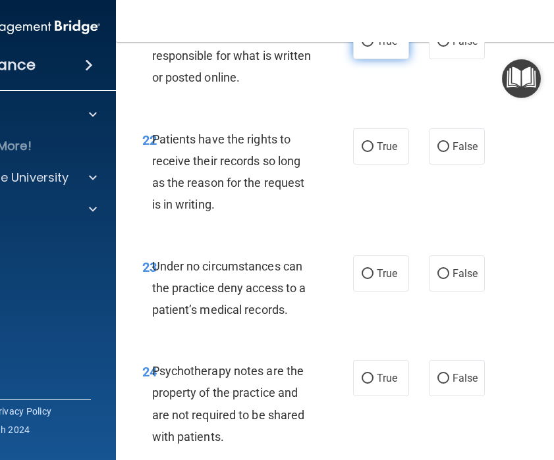
click at [373, 59] on label "True" at bounding box center [381, 41] width 56 height 36
click at [373, 47] on input "True" at bounding box center [368, 42] width 12 height 10
radio input "true"
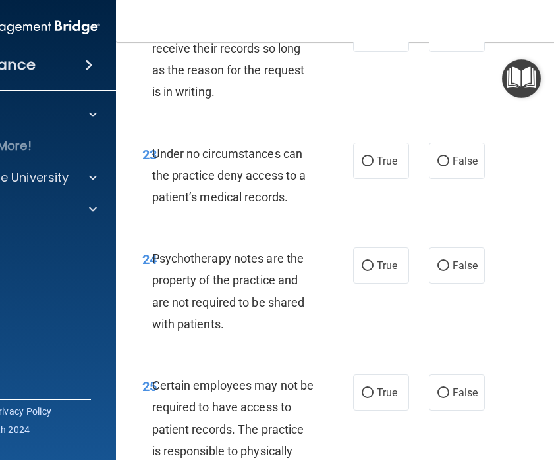
scroll to position [3856, 0]
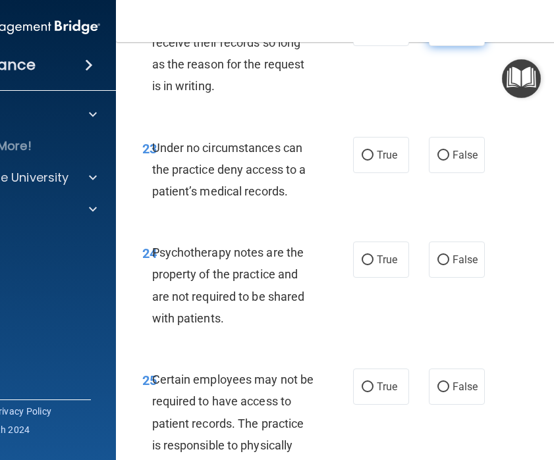
click at [451, 46] on label "False" at bounding box center [457, 28] width 56 height 36
click at [449, 34] on input "False" at bounding box center [443, 29] width 12 height 10
radio input "true"
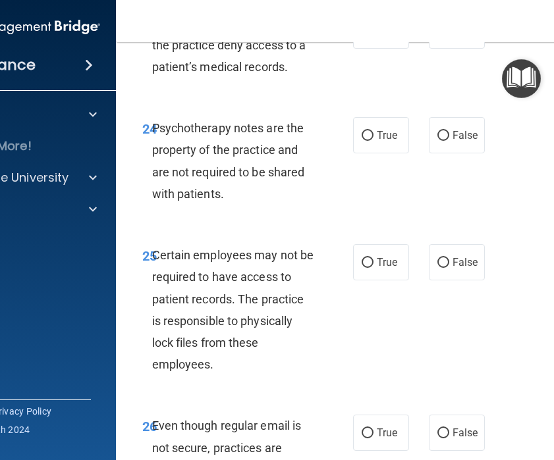
scroll to position [3982, 0]
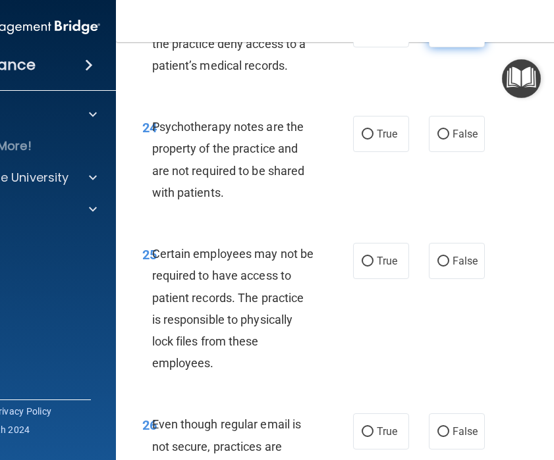
click at [445, 35] on input "False" at bounding box center [443, 30] width 12 height 10
radio input "true"
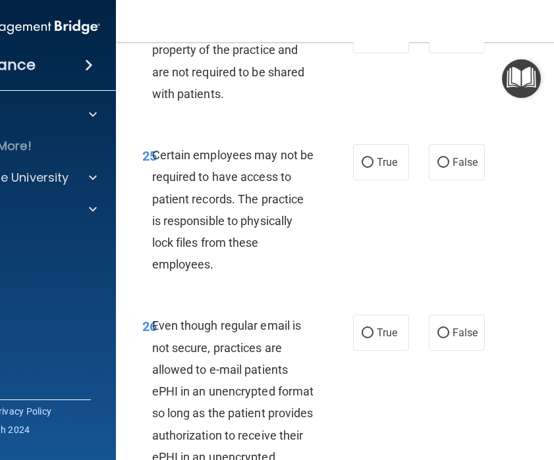
scroll to position [4091, 0]
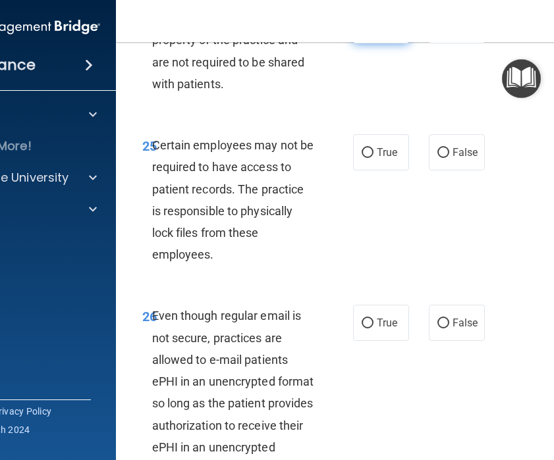
click at [373, 31] on input "True" at bounding box center [368, 26] width 12 height 10
radio input "true"
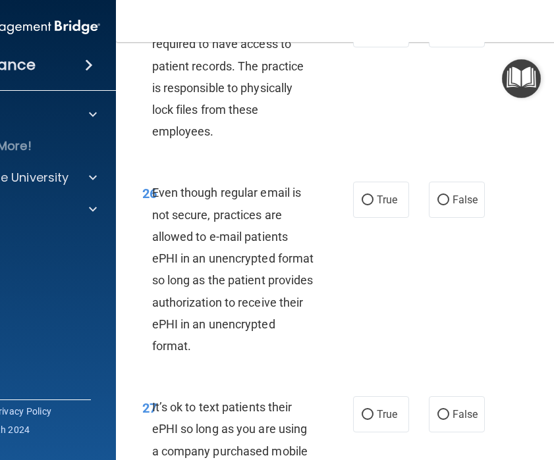
scroll to position [4218, 0]
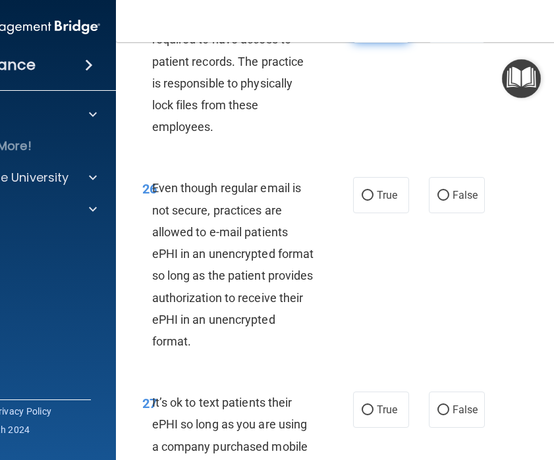
click at [360, 43] on label "True" at bounding box center [381, 25] width 56 height 36
click at [362, 30] on input "True" at bounding box center [368, 25] width 12 height 10
radio input "true"
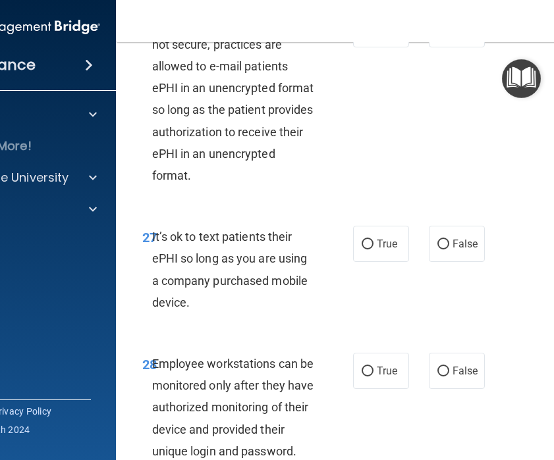
scroll to position [4389, 0]
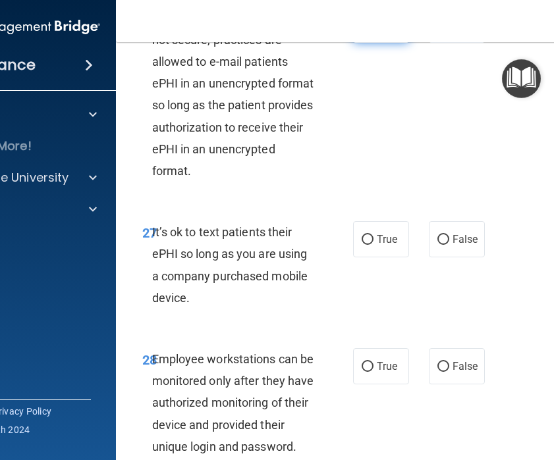
click at [378, 31] on span "True" at bounding box center [387, 24] width 20 height 13
click at [373, 30] on input "True" at bounding box center [368, 25] width 12 height 10
radio input "true"
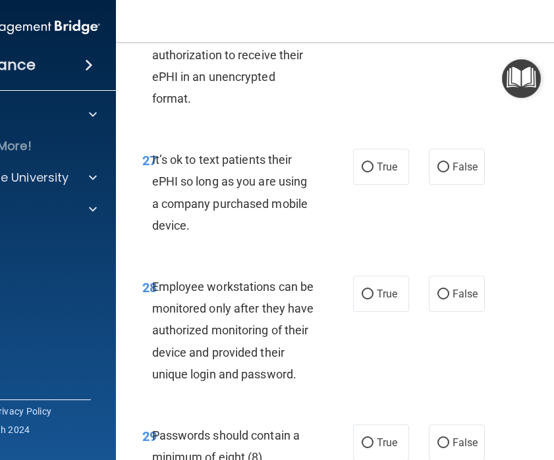
scroll to position [4471, 0]
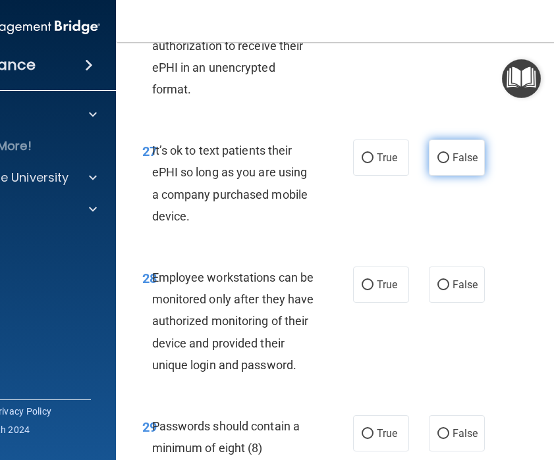
click at [462, 176] on label "False" at bounding box center [457, 158] width 56 height 36
click at [449, 163] on input "False" at bounding box center [443, 158] width 12 height 10
radio input "true"
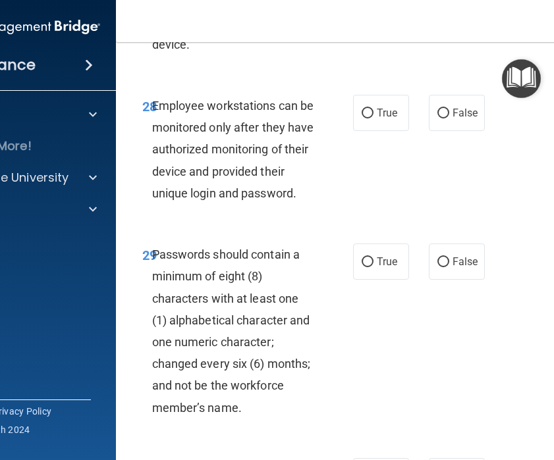
scroll to position [4647, 0]
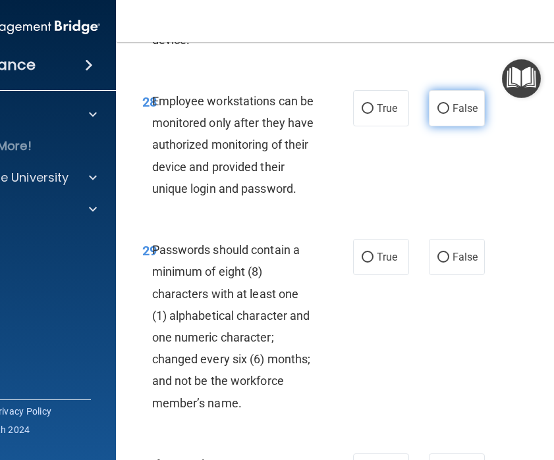
click at [455, 115] on span "False" at bounding box center [465, 108] width 26 height 13
click at [449, 114] on input "False" at bounding box center [443, 109] width 12 height 10
radio input "true"
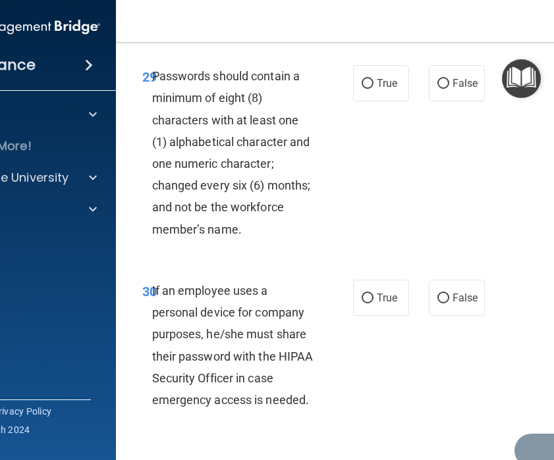
scroll to position [4825, 0]
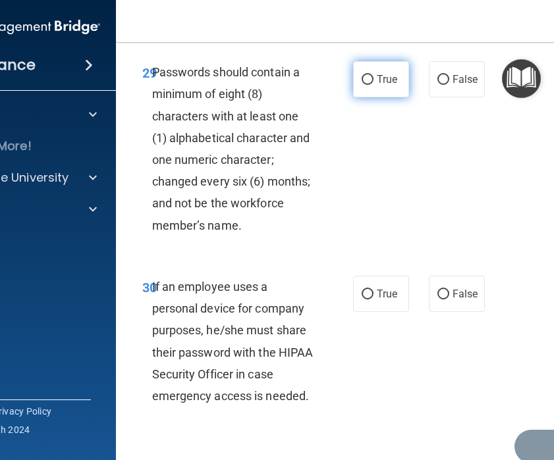
click at [364, 85] on input "True" at bounding box center [368, 80] width 12 height 10
radio input "true"
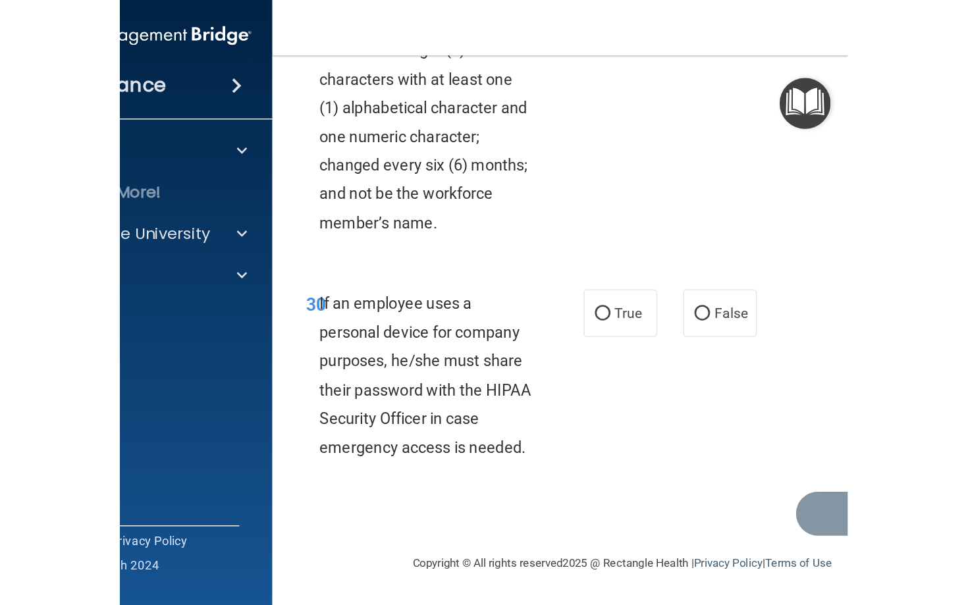
scroll to position [4925, 0]
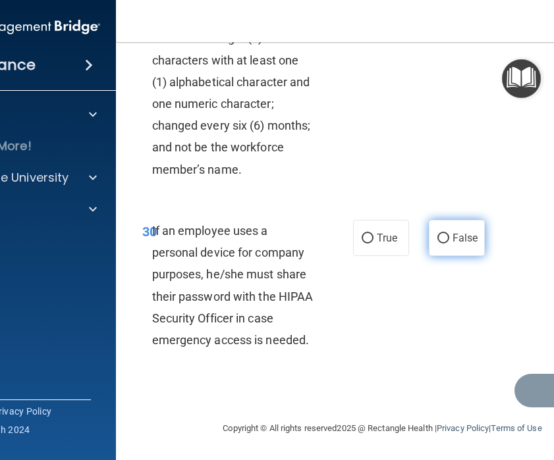
click at [447, 238] on input "False" at bounding box center [443, 239] width 12 height 10
radio input "true"
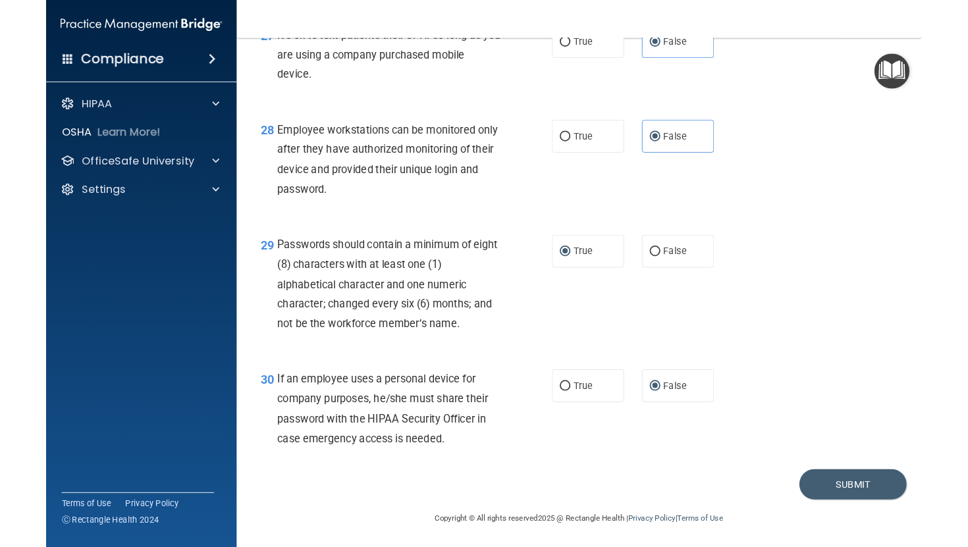
scroll to position [3504, 0]
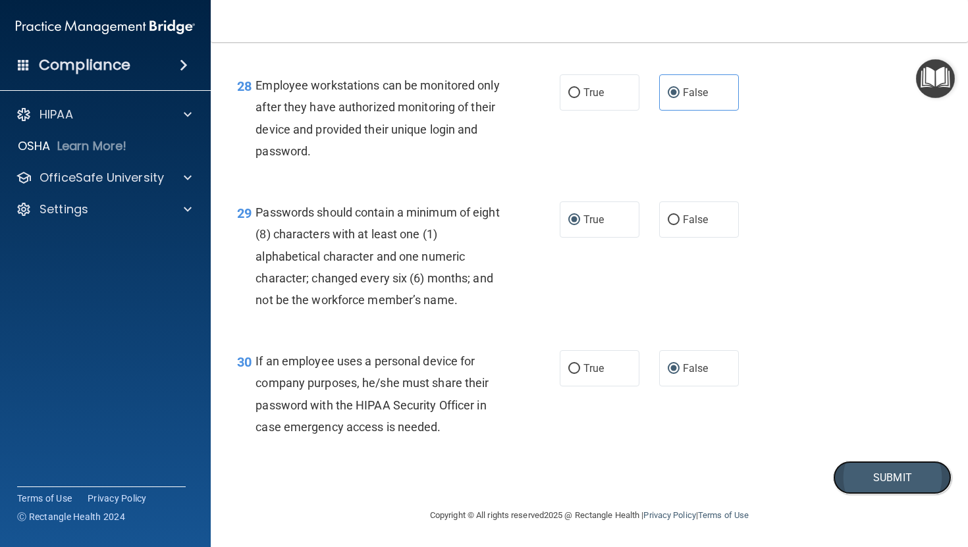
click at [909, 477] on button "Submit" at bounding box center [892, 478] width 119 height 34
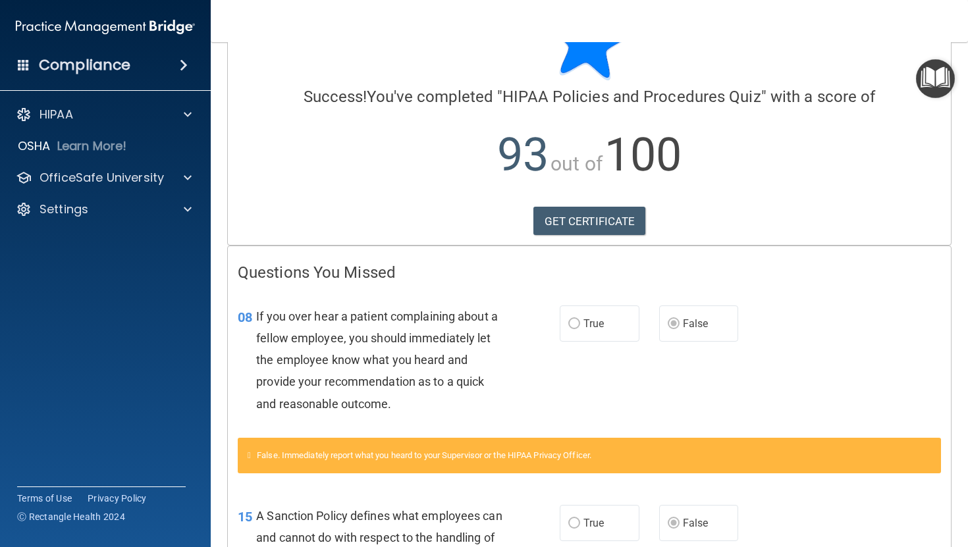
scroll to position [10, 0]
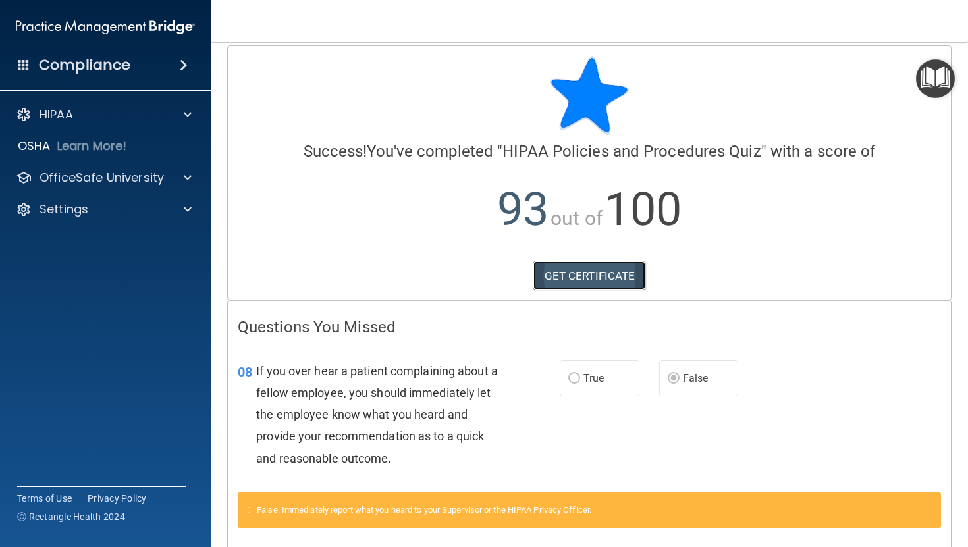
click at [620, 279] on link "GET CERTIFICATE" at bounding box center [589, 275] width 113 height 29
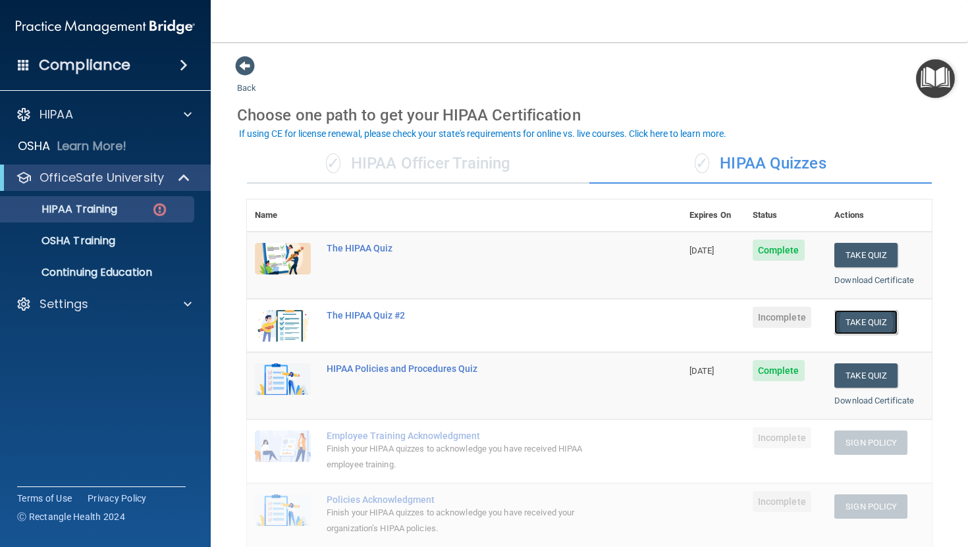
click at [856, 323] on button "Take Quiz" at bounding box center [865, 322] width 63 height 24
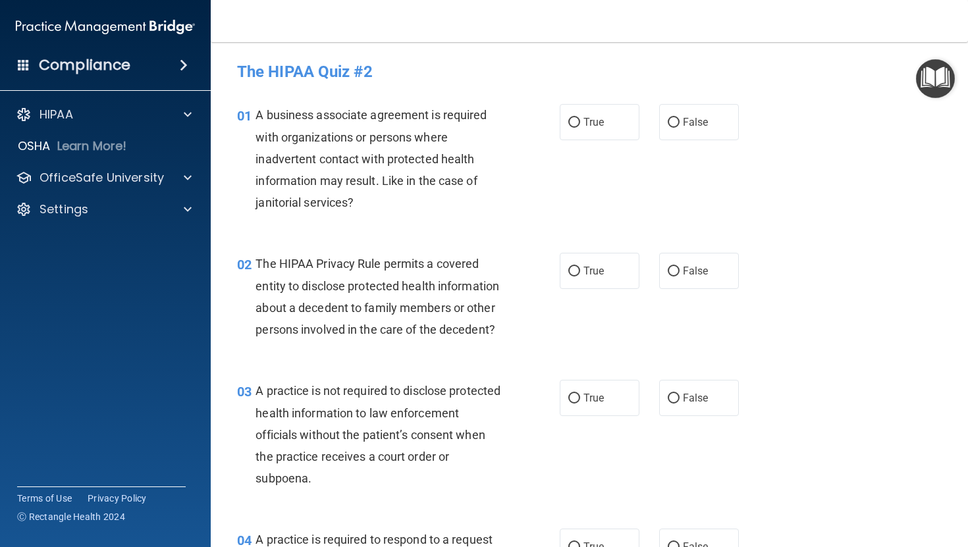
click at [865, 151] on div "01 A business associate agreement is required with organizations or persons whe…" at bounding box center [589, 162] width 724 height 149
click at [800, 20] on nav "Toggle navigation Anahita Zade anahita@citclinics.com Manage My Enterprise CIT …" at bounding box center [589, 21] width 757 height 42
click at [796, 153] on div "01 A business associate agreement is required with organizations or persons whe…" at bounding box center [589, 162] width 724 height 149
click at [829, 106] on div "01 A business associate agreement is required with organizations or persons whe…" at bounding box center [589, 162] width 724 height 149
click at [802, 29] on nav "Toggle navigation Anahita Zade anahita@citclinics.com Manage My Enterprise CIT …" at bounding box center [589, 21] width 757 height 42
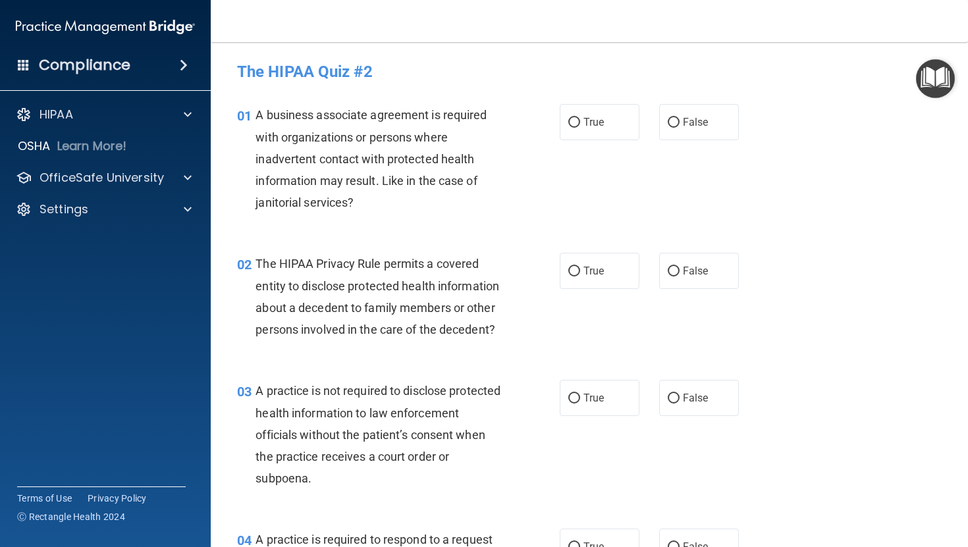
click at [809, 24] on nav "Toggle navigation Anahita Zade anahita@citclinics.com Manage My Enterprise CIT …" at bounding box center [589, 21] width 757 height 42
click at [803, 91] on div "01 A business associate agreement is required with organizations or persons whe…" at bounding box center [589, 162] width 724 height 149
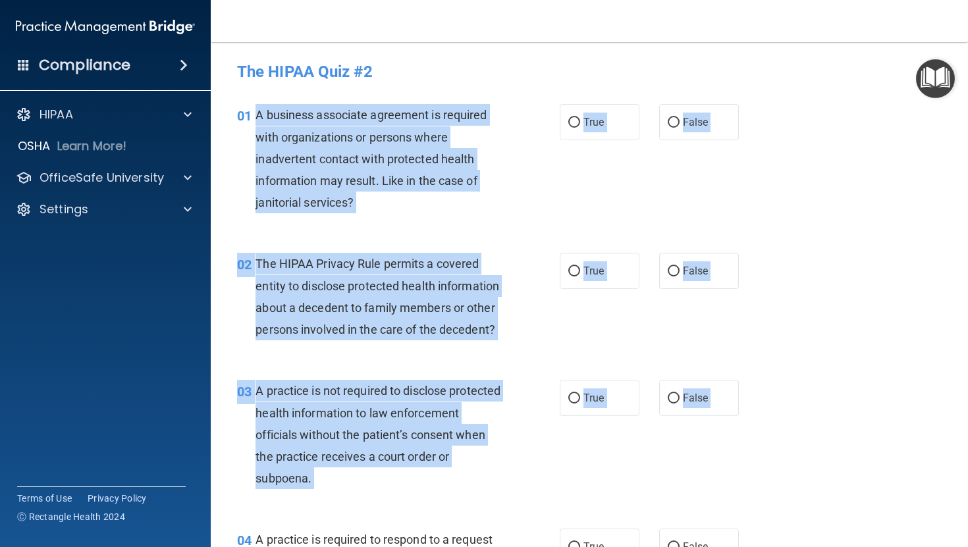
drag, startPoint x: 250, startPoint y: 115, endPoint x: 570, endPoint y: 520, distance: 516.8
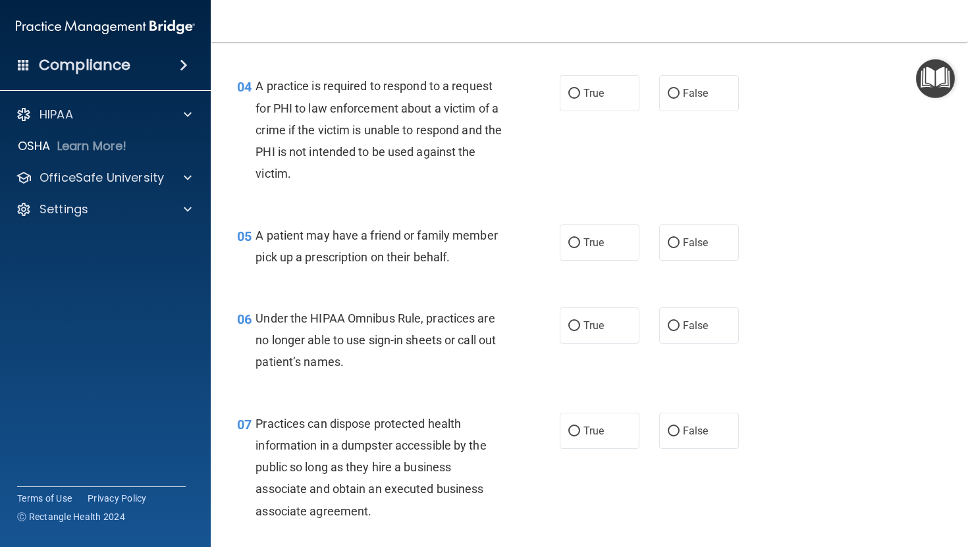
scroll to position [458, 0]
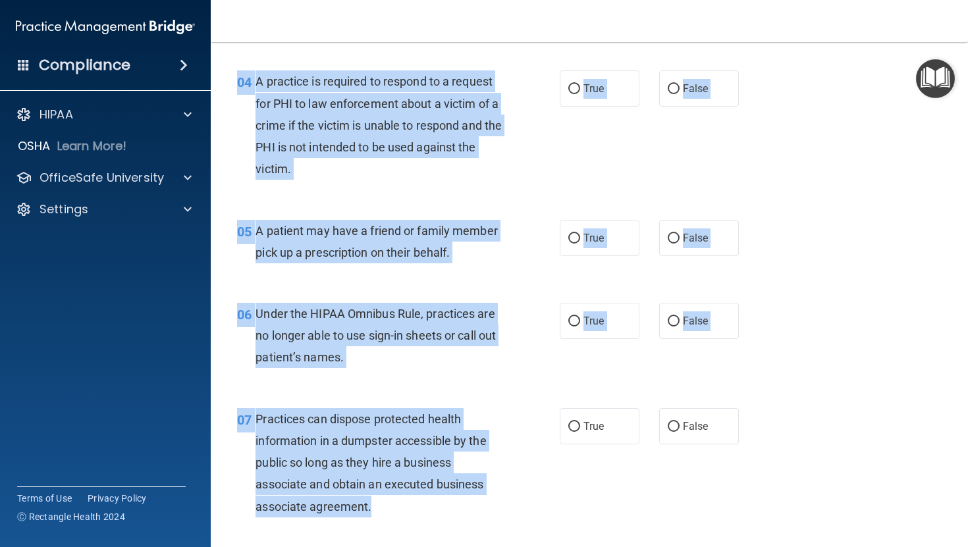
drag, startPoint x: 236, startPoint y: 80, endPoint x: 517, endPoint y: 515, distance: 517.4
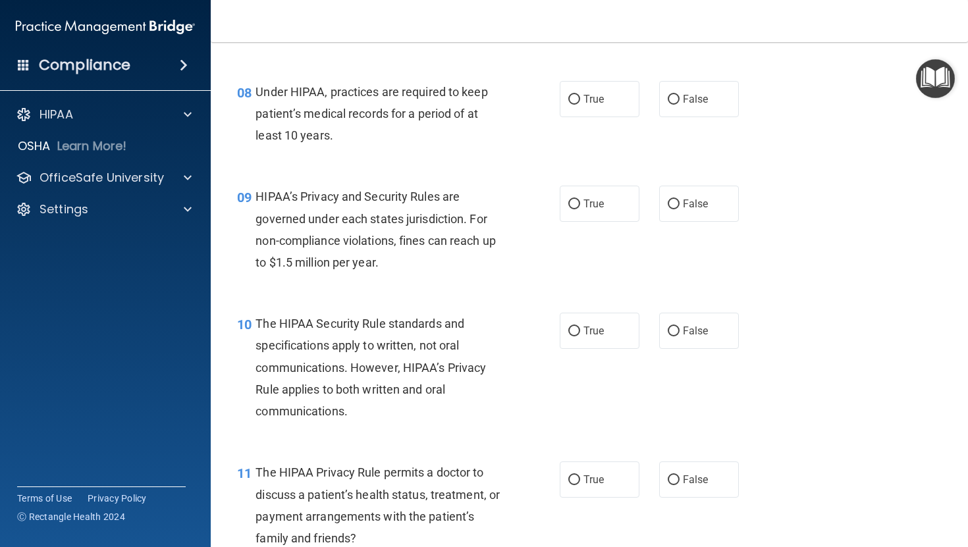
scroll to position [946, 0]
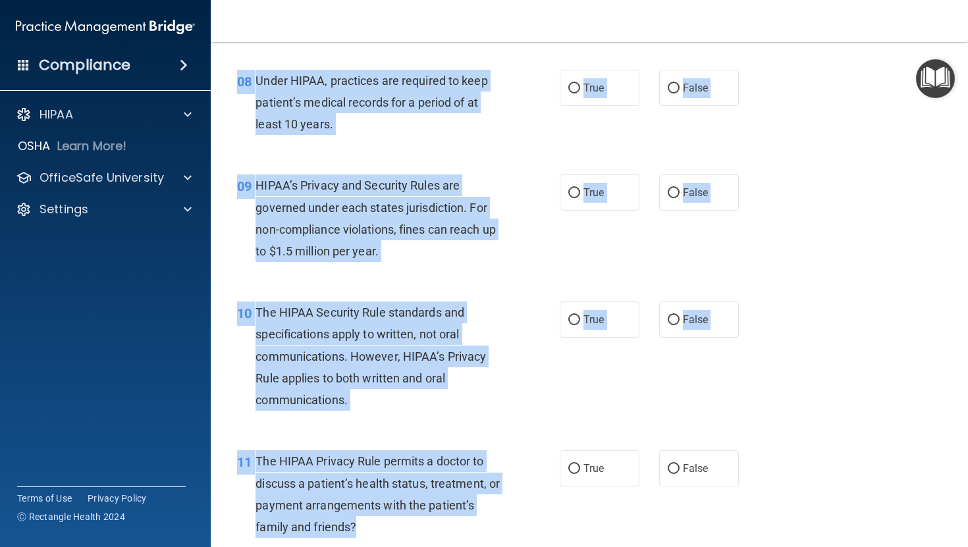
drag, startPoint x: 237, startPoint y: 79, endPoint x: 506, endPoint y: 526, distance: 521.1
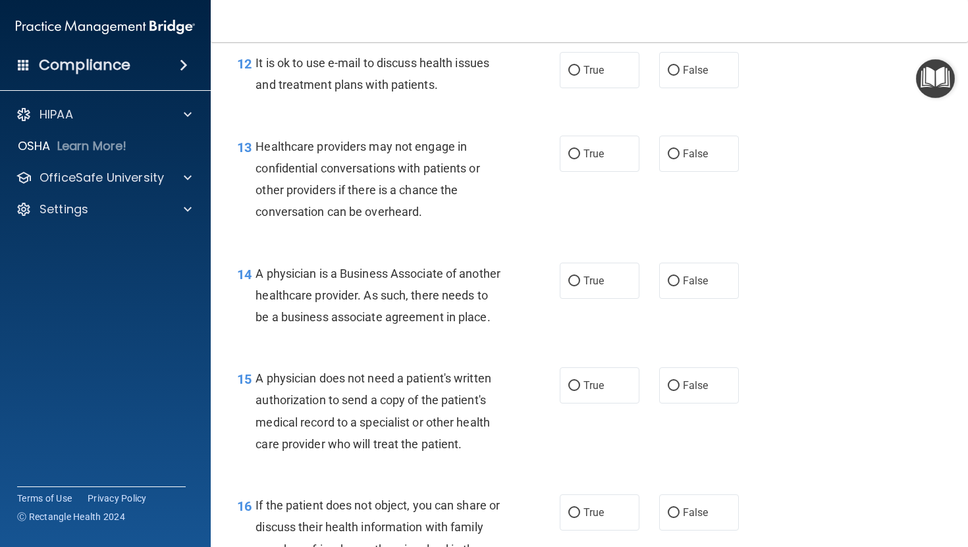
scroll to position [1472, 0]
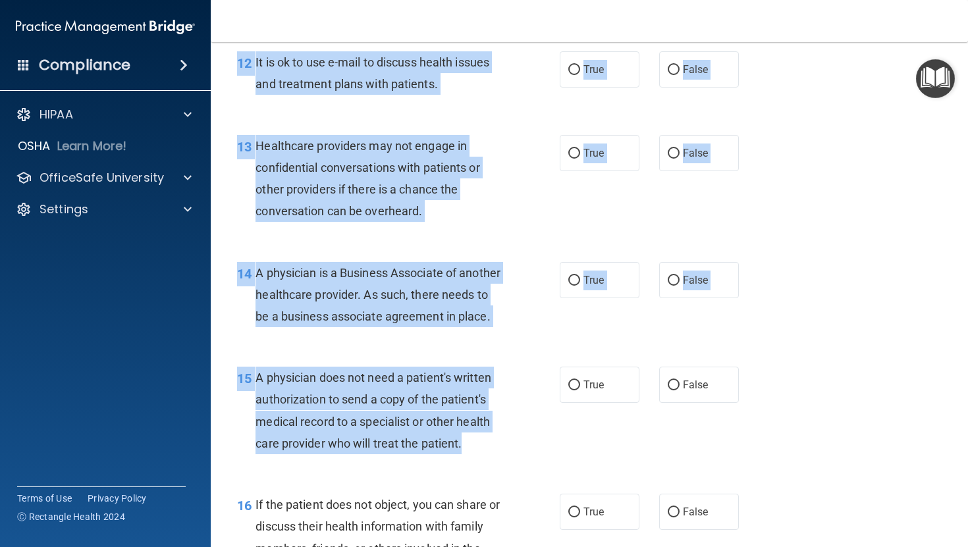
drag, startPoint x: 238, startPoint y: 68, endPoint x: 506, endPoint y: 457, distance: 472.6
click at [506, 457] on div "01 A business associate agreement is required with organizations or persons whe…" at bounding box center [589, 379] width 724 height 3526
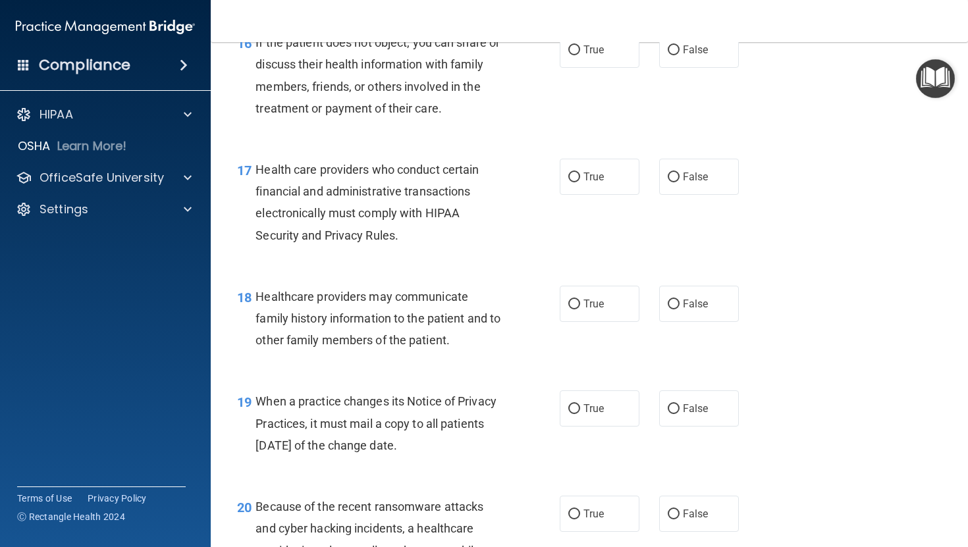
scroll to position [1936, 0]
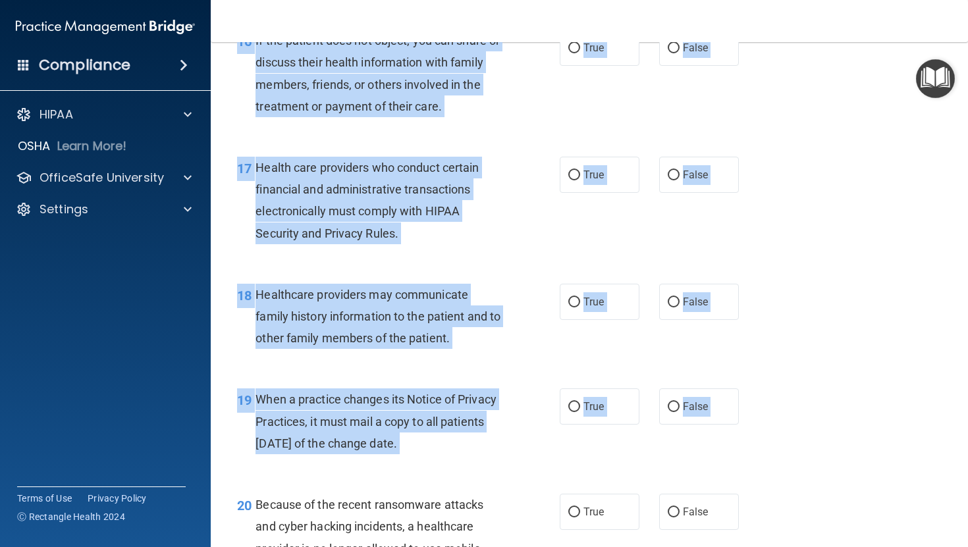
drag, startPoint x: 239, startPoint y: 64, endPoint x: 478, endPoint y: 514, distance: 510.0
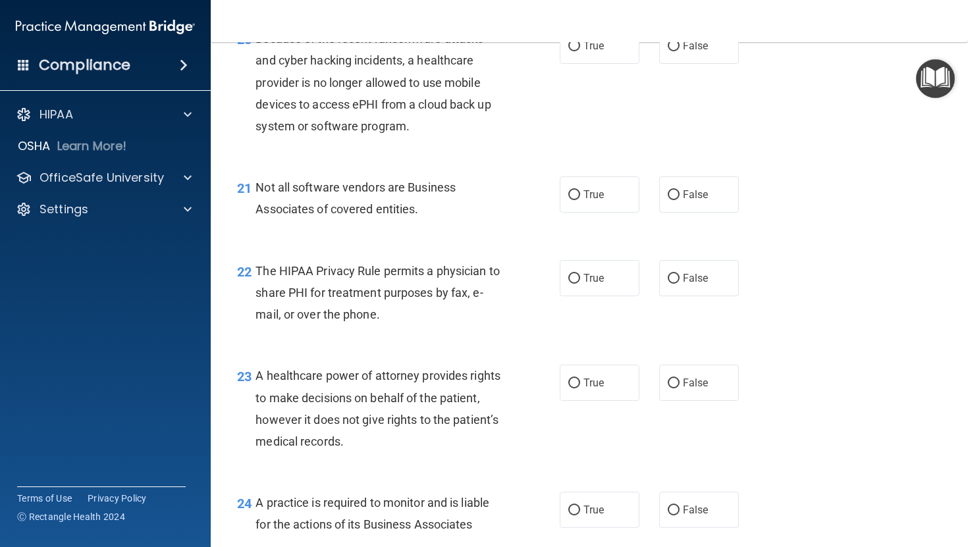
scroll to position [2401, 0]
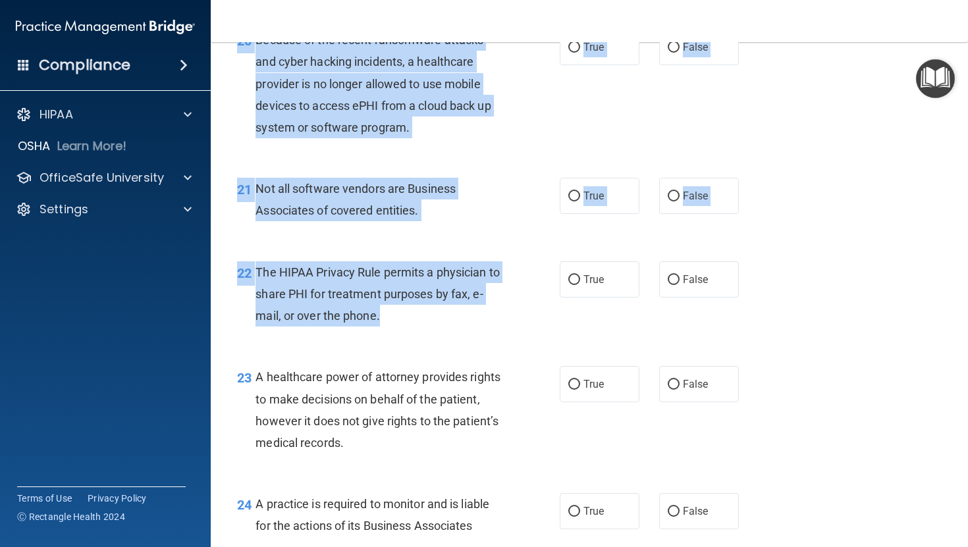
drag, startPoint x: 238, startPoint y: 64, endPoint x: 476, endPoint y: 340, distance: 364.3
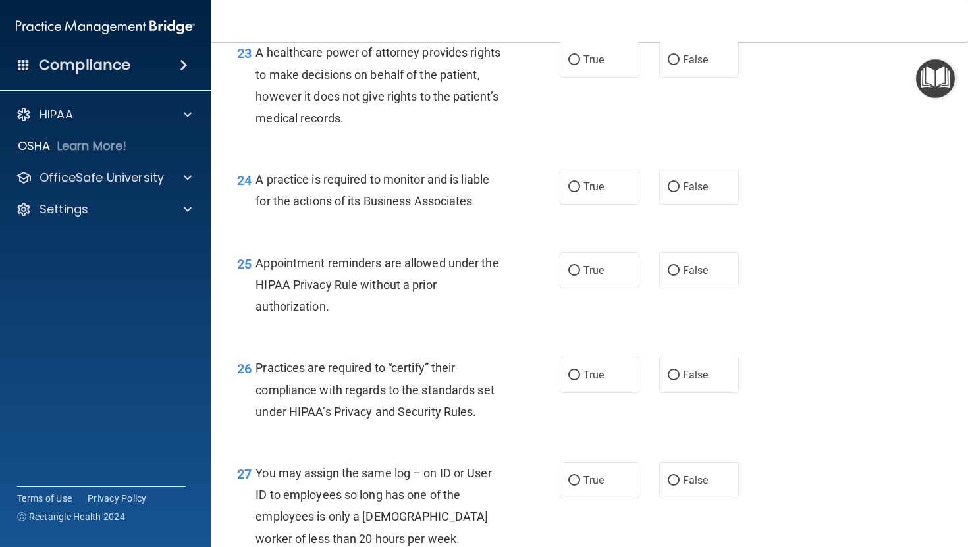
scroll to position [2736, 0]
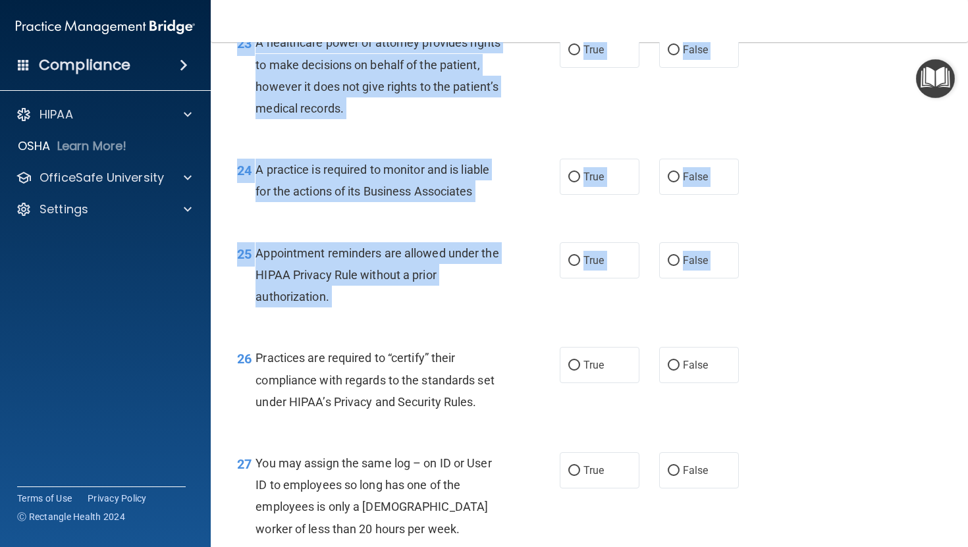
drag, startPoint x: 238, startPoint y: 70, endPoint x: 487, endPoint y: 367, distance: 388.0
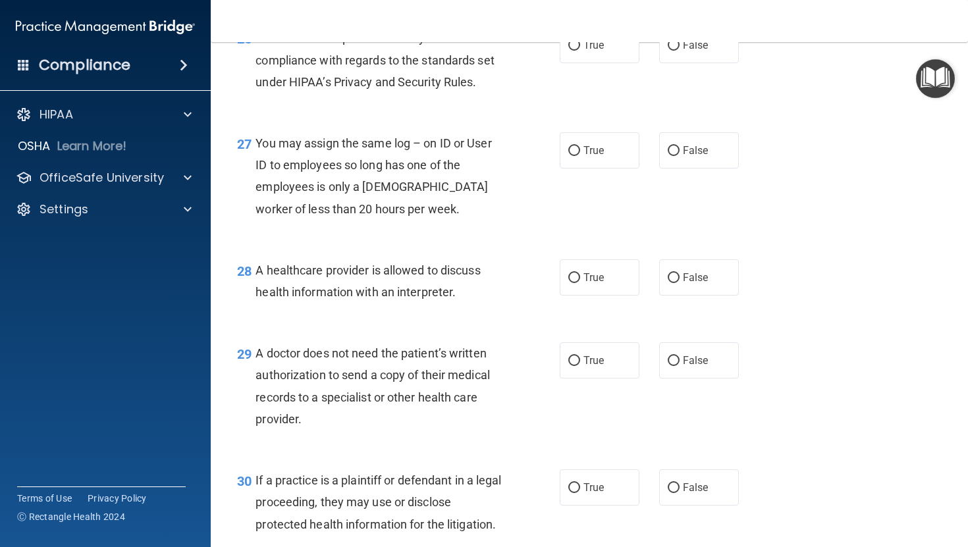
scroll to position [3059, 0]
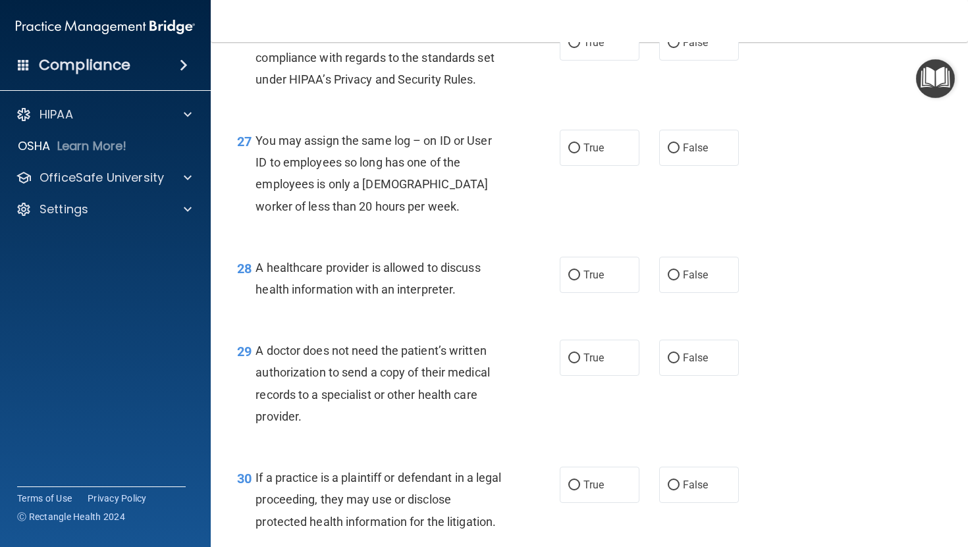
drag, startPoint x: 237, startPoint y: 59, endPoint x: 504, endPoint y: 438, distance: 463.7
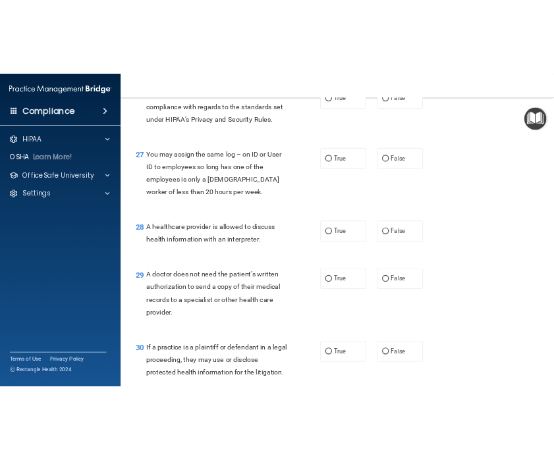
scroll to position [3175, 0]
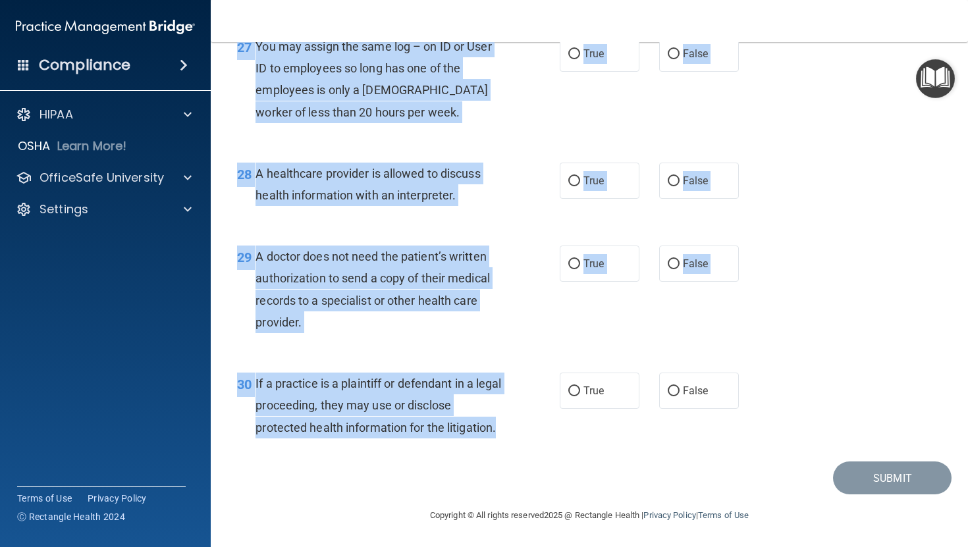
drag, startPoint x: 240, startPoint y: 388, endPoint x: 476, endPoint y: 439, distance: 241.2
click at [476, 439] on div "30 If a practice is a plaintiff or defendant in a legal proceeding, they may us…" at bounding box center [398, 409] width 362 height 72
copy div "A business associate agreement is required with organizations or persons where …"
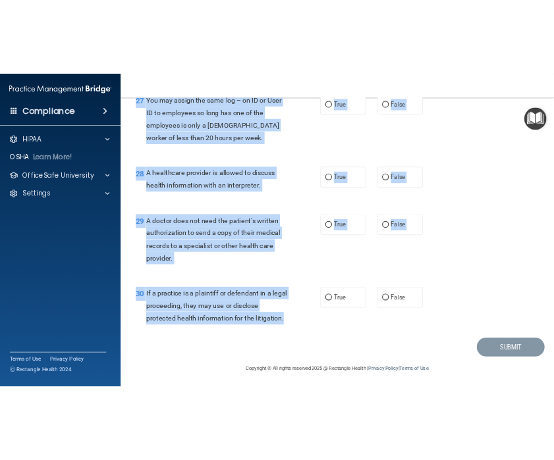
scroll to position [4182, 0]
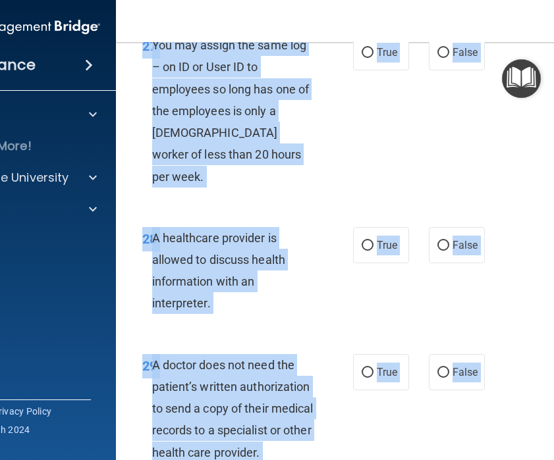
click at [388, 264] on div "28 A healthcare provider is allowed to discuss health information with an inter…" at bounding box center [382, 274] width 501 height 127
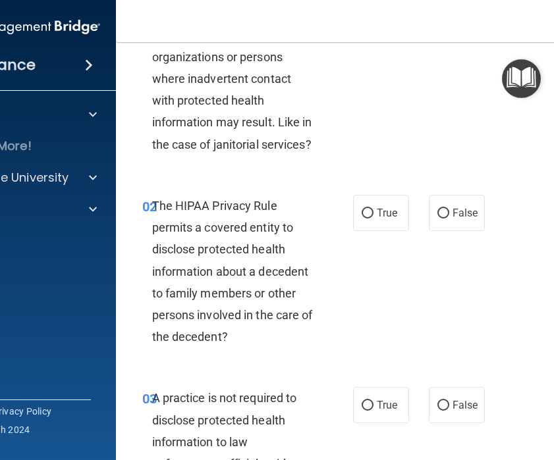
scroll to position [0, 0]
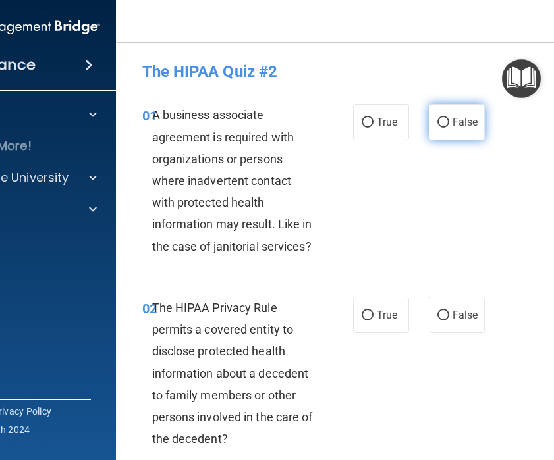
click at [450, 132] on label "False" at bounding box center [457, 122] width 56 height 36
click at [449, 128] on input "False" at bounding box center [443, 123] width 12 height 10
radio input "true"
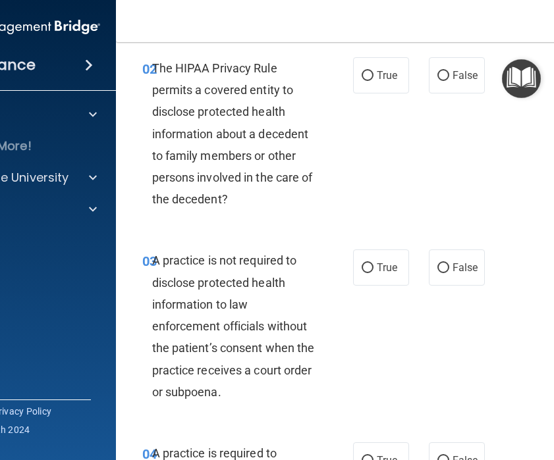
scroll to position [239, 0]
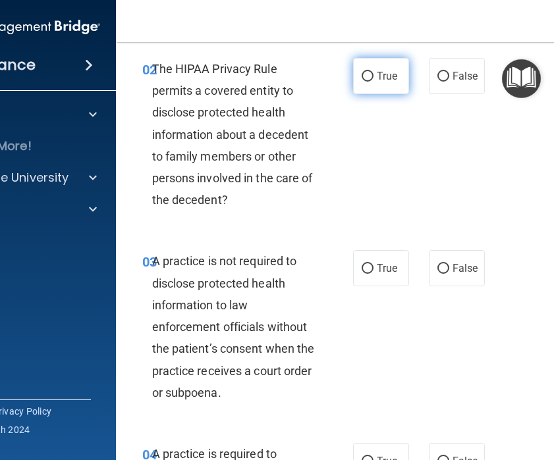
click at [367, 83] on label "True" at bounding box center [381, 76] width 56 height 36
click at [367, 82] on input "True" at bounding box center [368, 77] width 12 height 10
radio input "true"
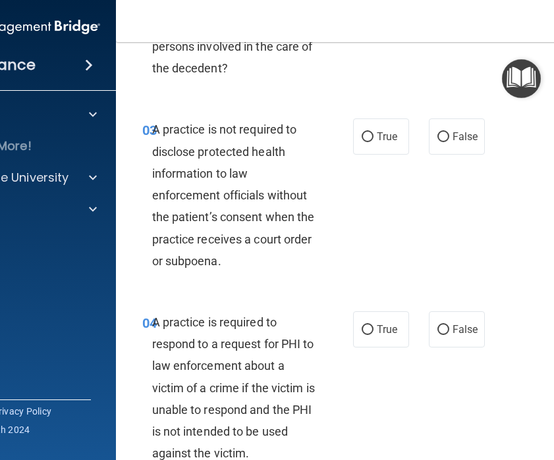
scroll to position [373, 0]
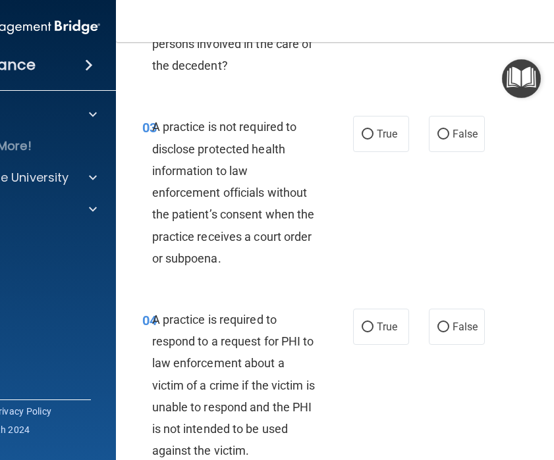
click at [289, 205] on div "A practice is not required to disclose protected health information to law enfo…" at bounding box center [238, 192] width 173 height 153
click at [436, 142] on label "False" at bounding box center [457, 134] width 56 height 36
click at [437, 140] on input "False" at bounding box center [443, 135] width 12 height 10
radio input "true"
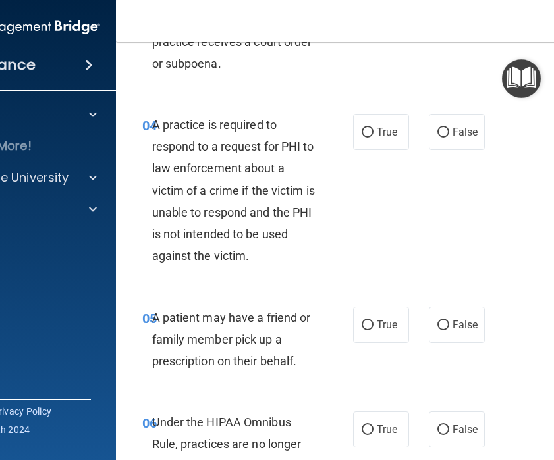
scroll to position [617, 0]
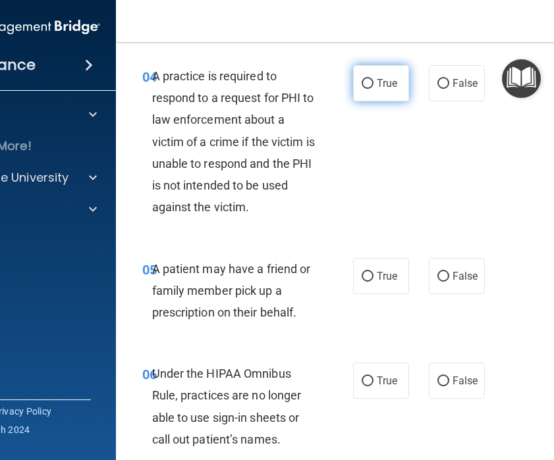
click at [373, 95] on label "True" at bounding box center [381, 83] width 56 height 36
click at [373, 89] on input "True" at bounding box center [368, 84] width 12 height 10
radio input "true"
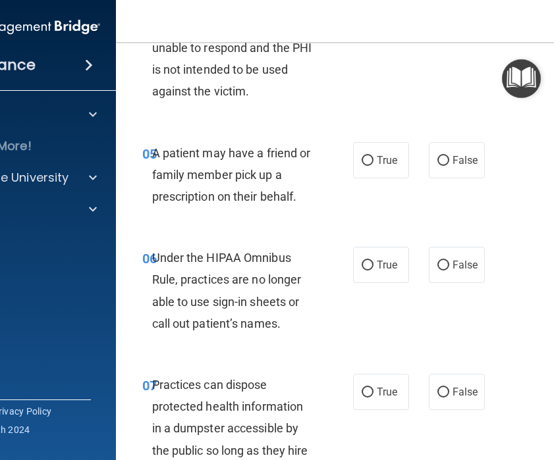
scroll to position [742, 0]
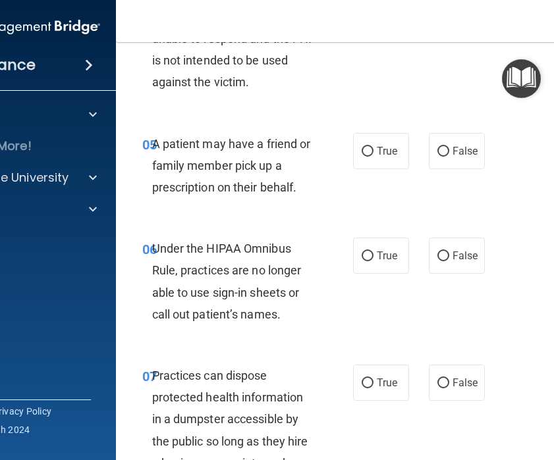
click at [383, 170] on div "05 A patient may have a friend or family member pick up a prescription on their…" at bounding box center [382, 169] width 501 height 105
click at [383, 167] on label "True" at bounding box center [381, 151] width 56 height 36
click at [373, 157] on input "True" at bounding box center [368, 152] width 12 height 10
radio input "true"
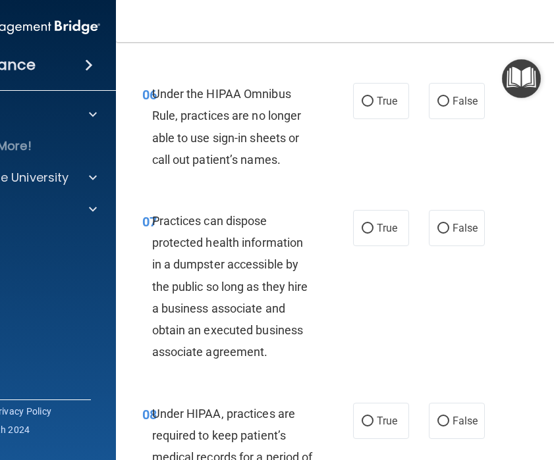
scroll to position [898, 0]
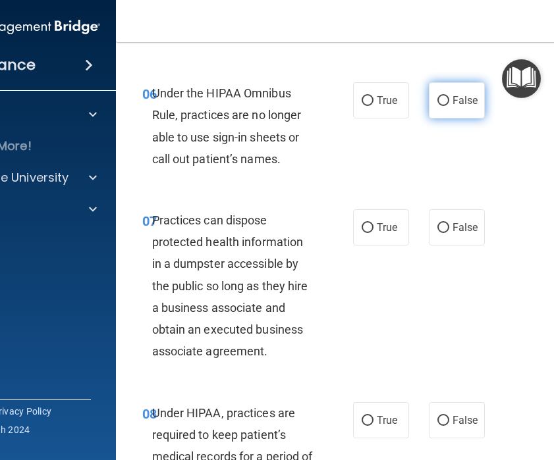
click at [457, 102] on span "False" at bounding box center [465, 100] width 26 height 13
click at [449, 102] on input "False" at bounding box center [443, 101] width 12 height 10
radio input "true"
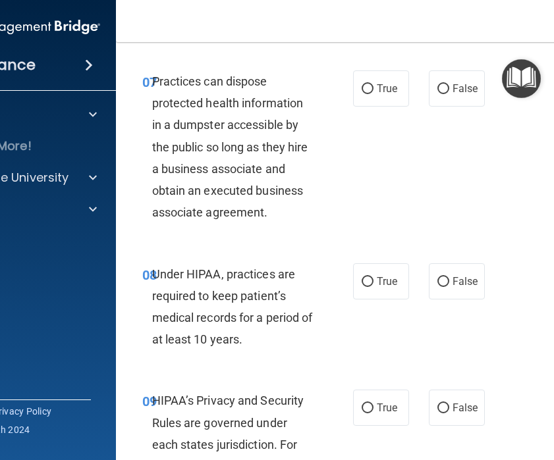
scroll to position [1048, 0]
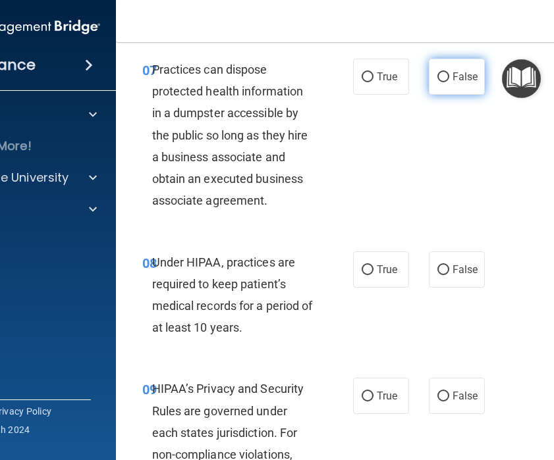
click at [460, 84] on label "False" at bounding box center [457, 77] width 56 height 36
click at [449, 82] on input "False" at bounding box center [443, 77] width 12 height 10
radio input "true"
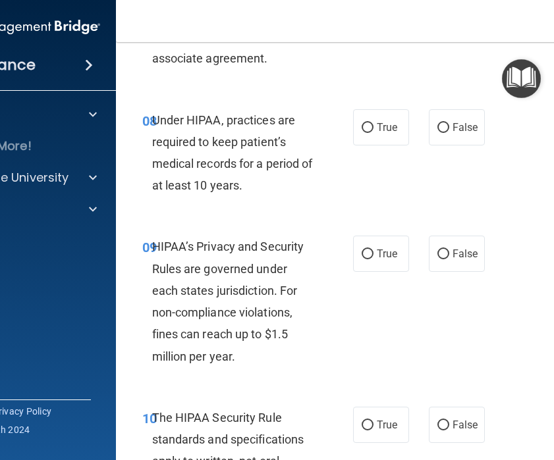
scroll to position [1195, 0]
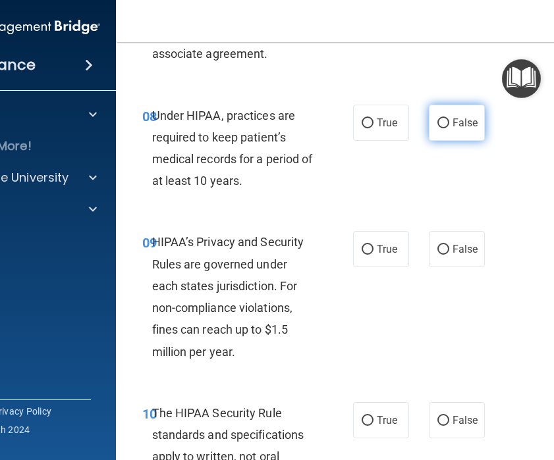
click at [455, 113] on label "False" at bounding box center [457, 123] width 56 height 36
click at [449, 119] on input "False" at bounding box center [443, 124] width 12 height 10
radio input "true"
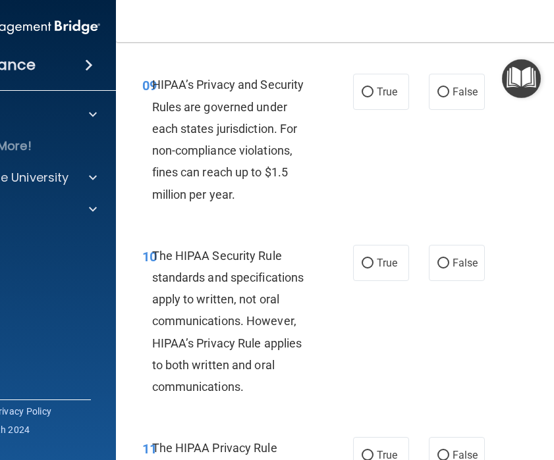
scroll to position [1353, 0]
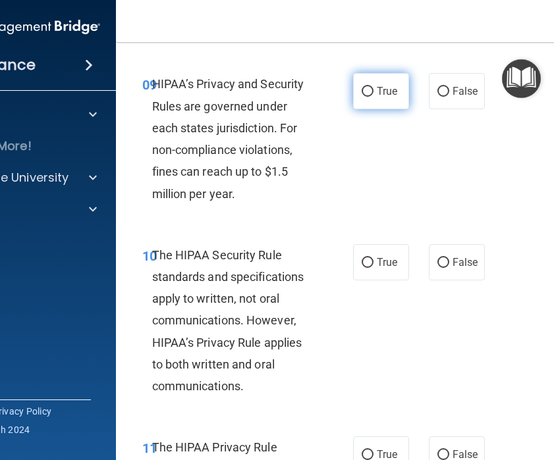
click at [369, 94] on input "True" at bounding box center [368, 92] width 12 height 10
radio input "true"
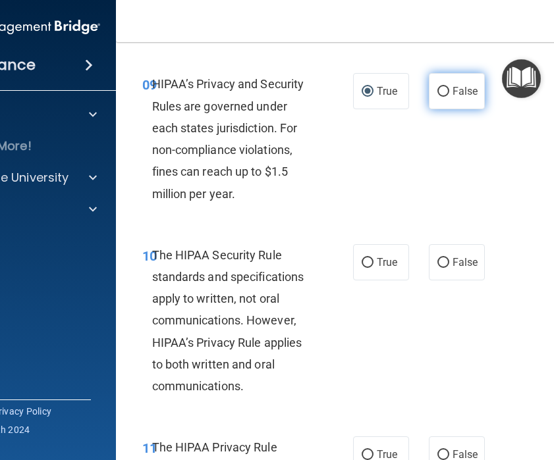
click at [445, 94] on input "False" at bounding box center [443, 92] width 12 height 10
radio input "true"
radio input "false"
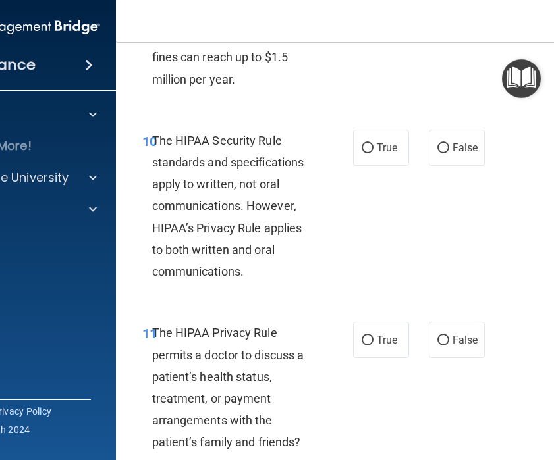
scroll to position [1485, 0]
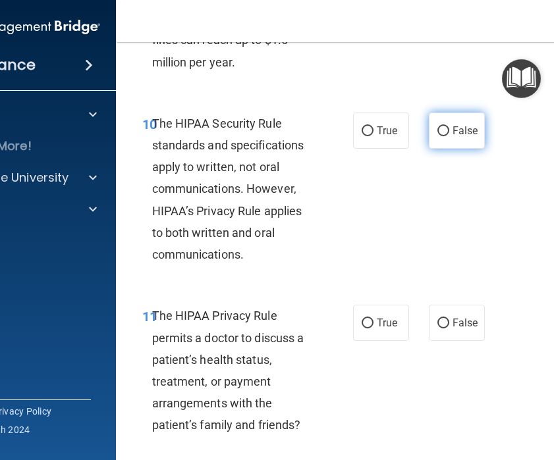
click at [449, 135] on input "False" at bounding box center [443, 131] width 12 height 10
radio input "true"
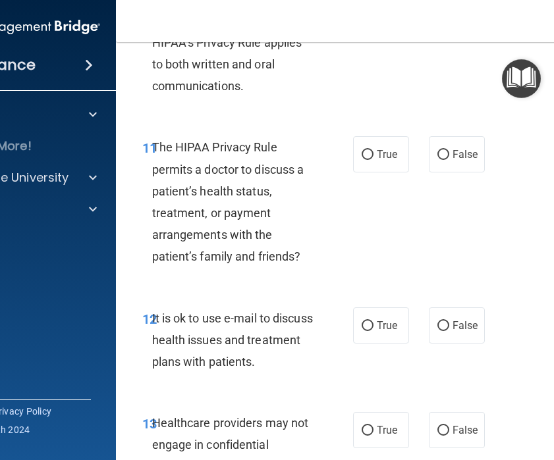
scroll to position [1657, 0]
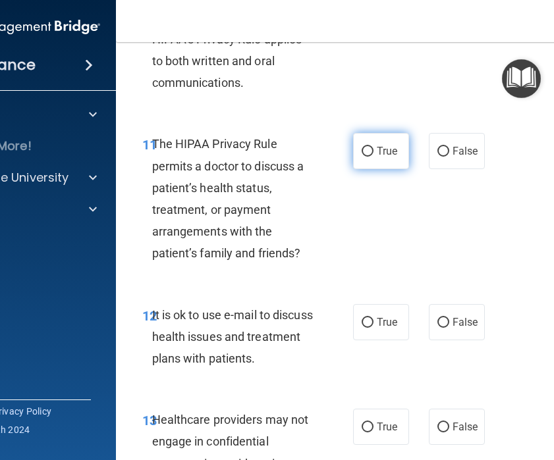
click at [375, 153] on label "True" at bounding box center [381, 151] width 56 height 36
click at [373, 153] on input "True" at bounding box center [368, 152] width 12 height 10
radio input "true"
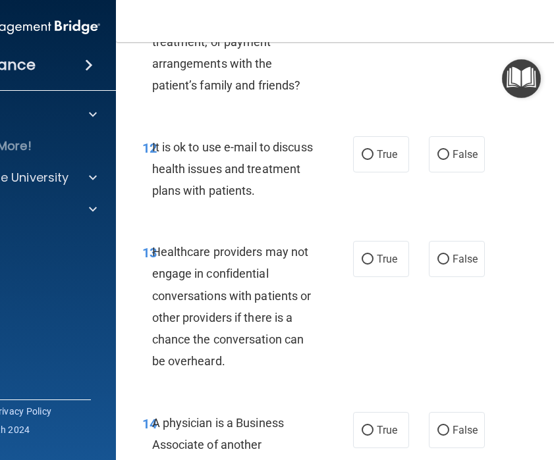
scroll to position [1834, 0]
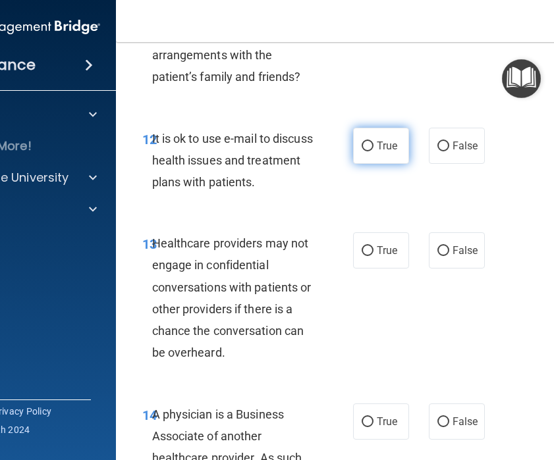
click at [367, 150] on input "True" at bounding box center [368, 147] width 12 height 10
radio input "true"
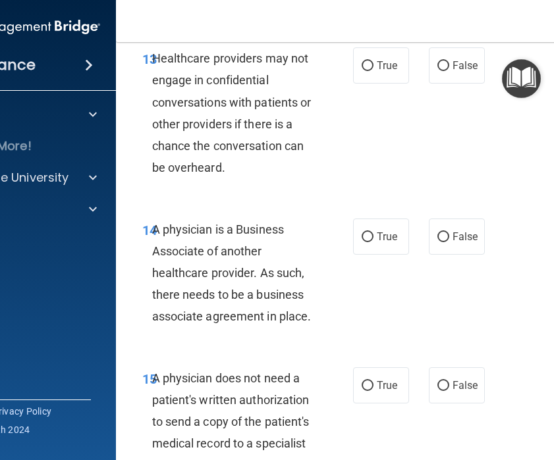
scroll to position [2021, 0]
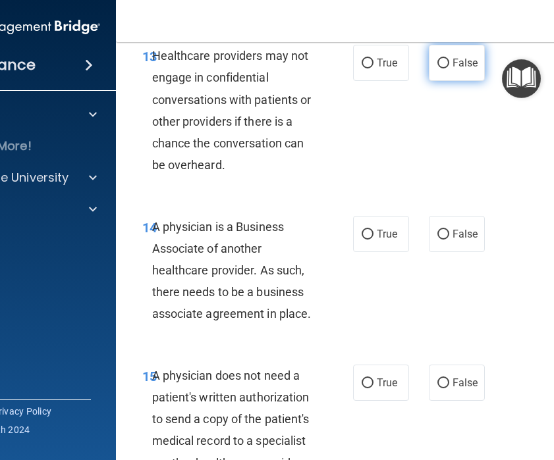
click at [449, 60] on input "False" at bounding box center [443, 64] width 12 height 10
radio input "true"
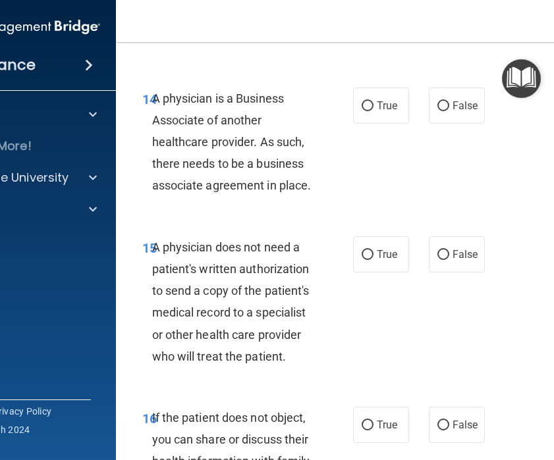
scroll to position [2163, 0]
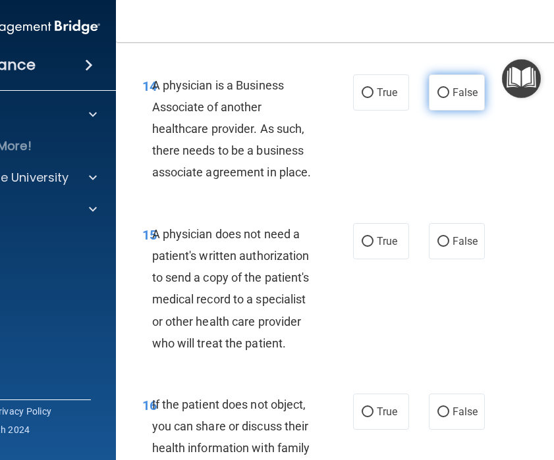
click at [443, 94] on input "False" at bounding box center [443, 93] width 12 height 10
radio input "true"
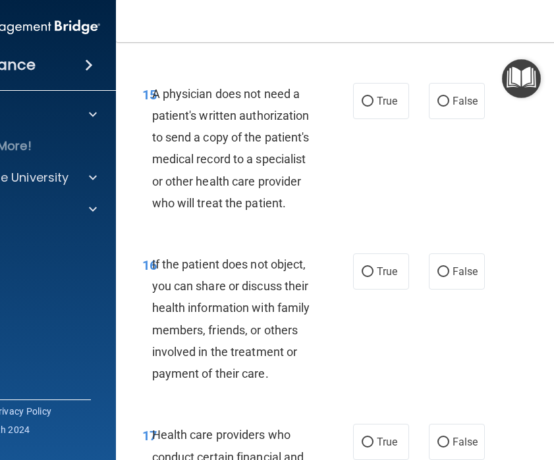
scroll to position [2316, 0]
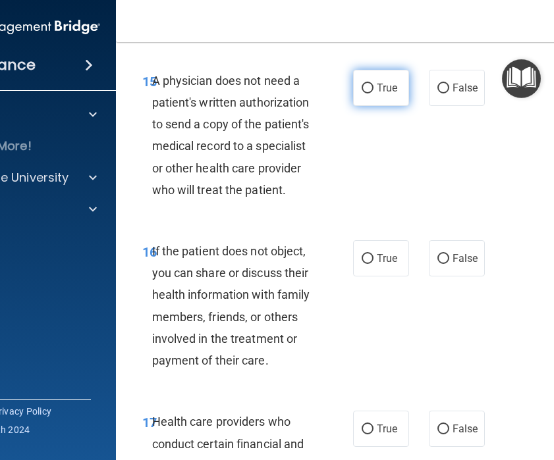
click at [368, 94] on label "True" at bounding box center [381, 88] width 56 height 36
click at [368, 94] on input "True" at bounding box center [368, 89] width 12 height 10
radio input "true"
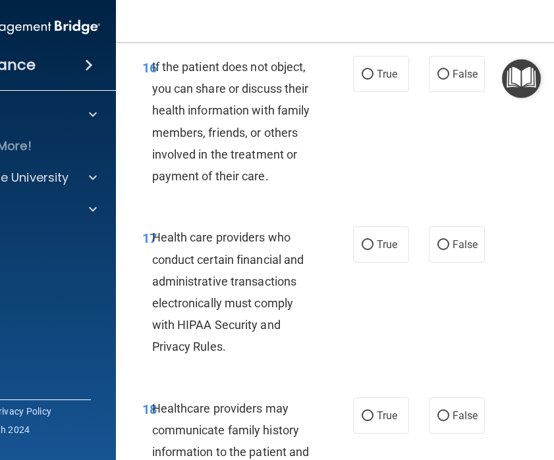
scroll to position [2503, 0]
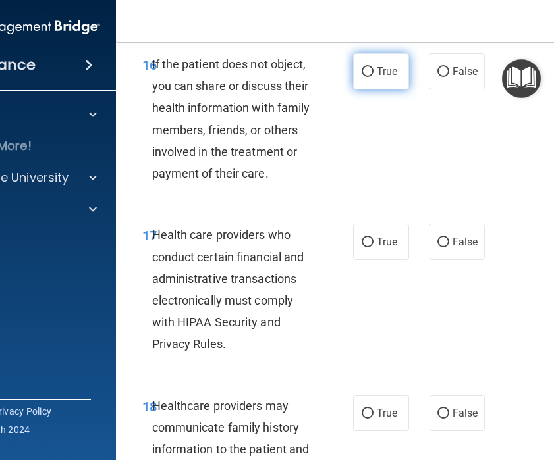
click at [372, 73] on input "True" at bounding box center [368, 72] width 12 height 10
radio input "true"
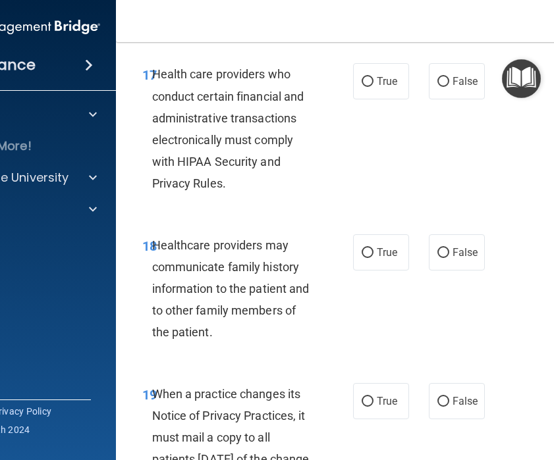
scroll to position [2667, 0]
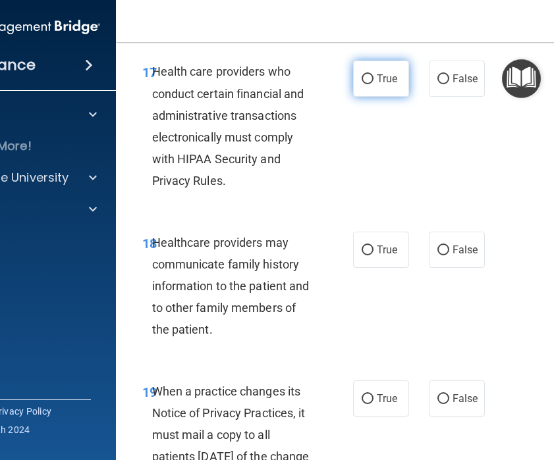
click at [364, 86] on label "True" at bounding box center [381, 79] width 56 height 36
click at [364, 84] on input "True" at bounding box center [368, 79] width 12 height 10
radio input "true"
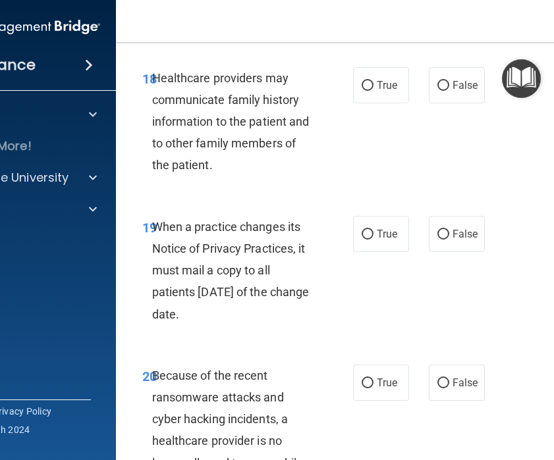
scroll to position [2837, 0]
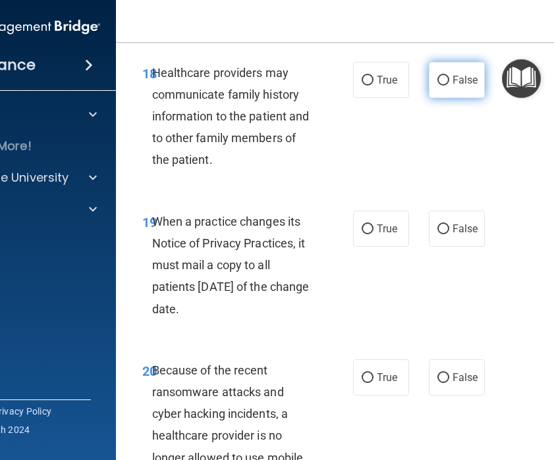
click at [448, 88] on label "False" at bounding box center [457, 80] width 56 height 36
click at [448, 86] on input "False" at bounding box center [443, 81] width 12 height 10
radio input "true"
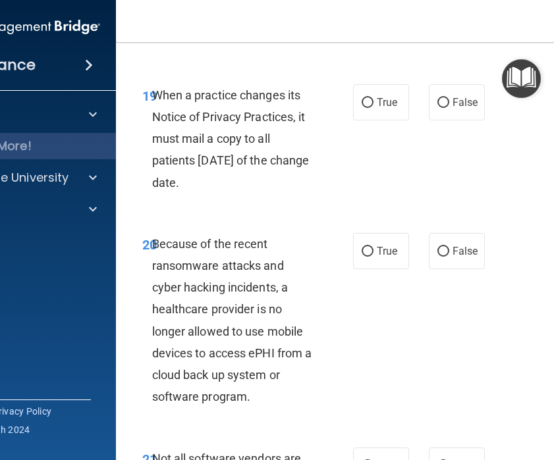
scroll to position [2964, 0]
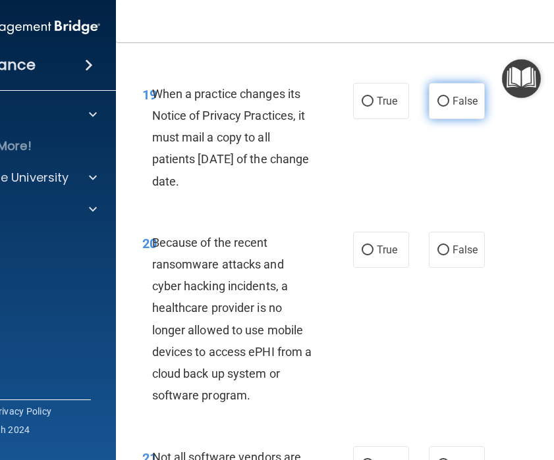
click at [440, 105] on input "False" at bounding box center [443, 102] width 12 height 10
radio input "true"
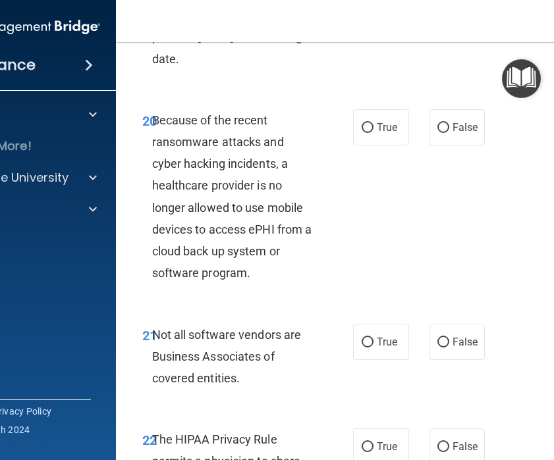
scroll to position [3094, 0]
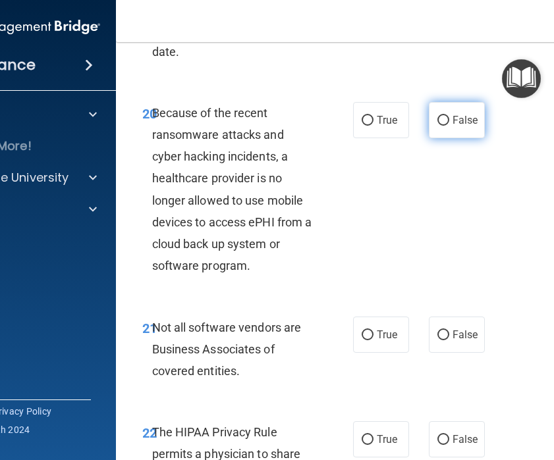
click at [441, 121] on input "False" at bounding box center [443, 121] width 12 height 10
radio input "true"
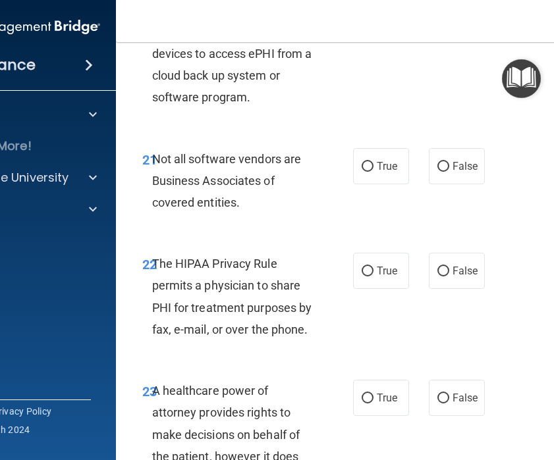
scroll to position [3264, 0]
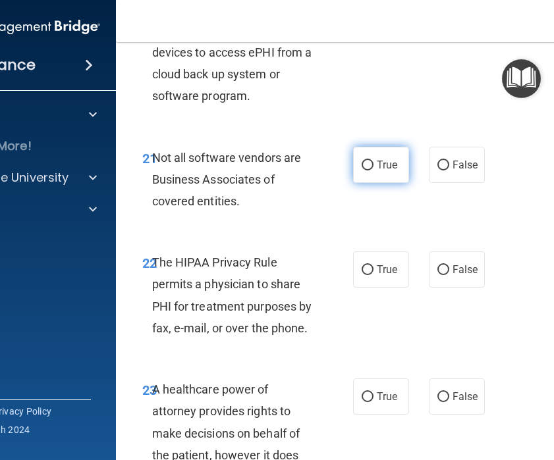
click at [372, 178] on label "True" at bounding box center [381, 165] width 56 height 36
click at [372, 171] on input "True" at bounding box center [368, 166] width 12 height 10
radio input "true"
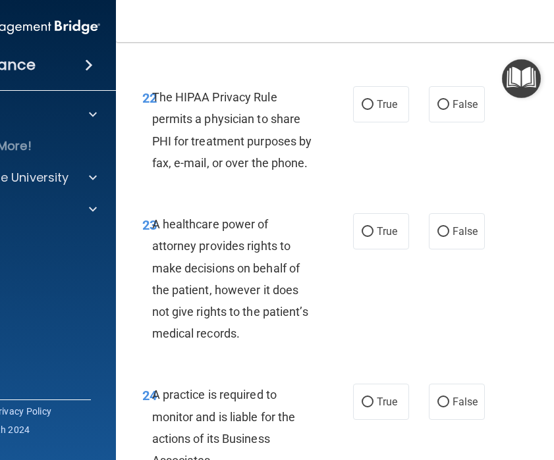
scroll to position [3433, 0]
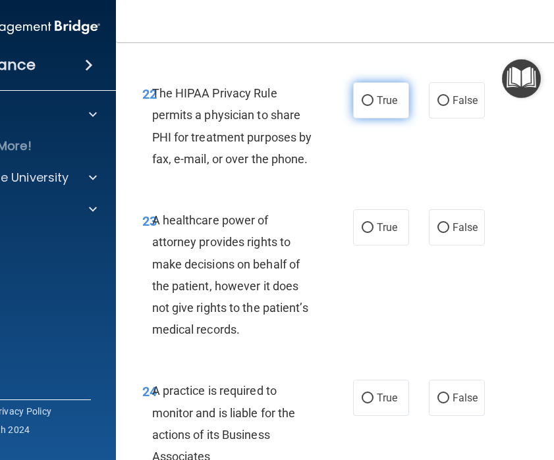
click at [364, 113] on label "True" at bounding box center [381, 100] width 56 height 36
click at [364, 106] on input "True" at bounding box center [368, 101] width 12 height 10
radio input "true"
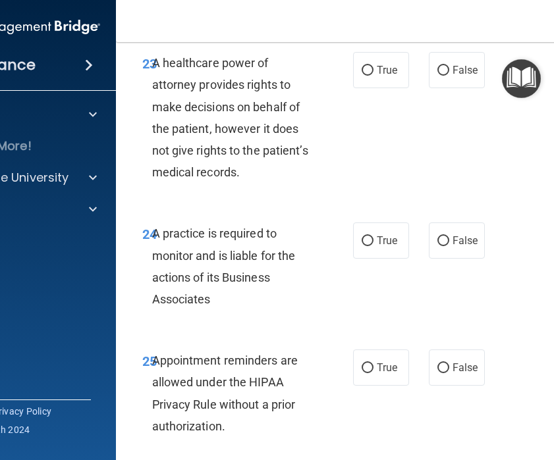
scroll to position [3594, 0]
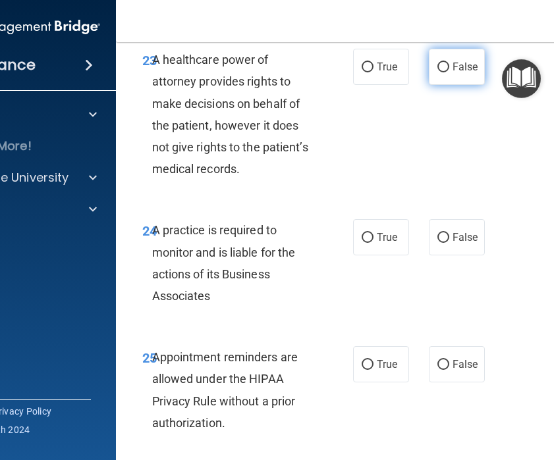
click at [444, 68] on input "False" at bounding box center [443, 68] width 12 height 10
radio input "true"
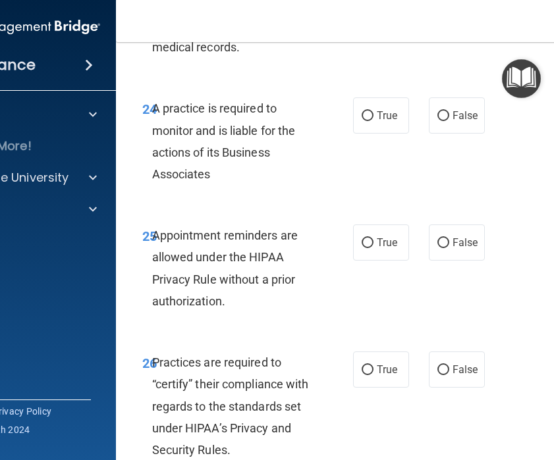
scroll to position [3716, 0]
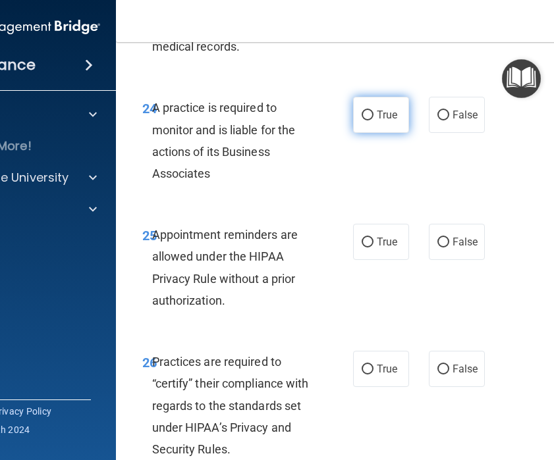
click at [362, 117] on input "True" at bounding box center [368, 116] width 12 height 10
radio input "true"
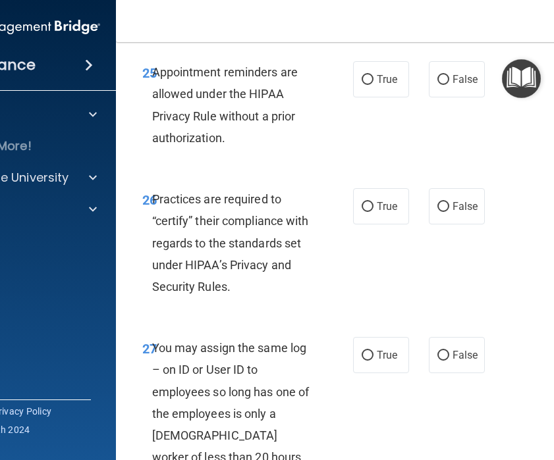
scroll to position [3882, 0]
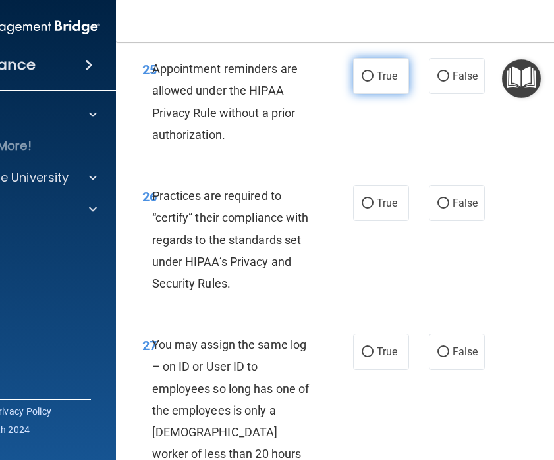
click at [371, 78] on input "True" at bounding box center [368, 77] width 12 height 10
radio input "true"
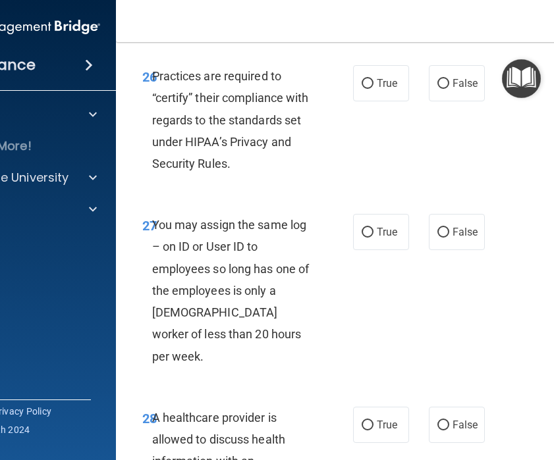
scroll to position [4004, 0]
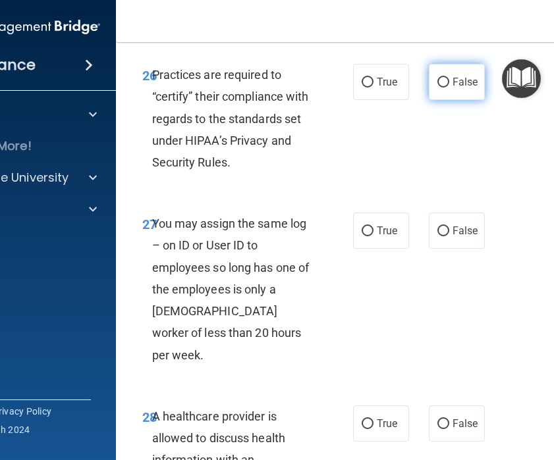
click at [447, 88] on label "False" at bounding box center [457, 82] width 56 height 36
click at [447, 88] on input "False" at bounding box center [443, 83] width 12 height 10
radio input "true"
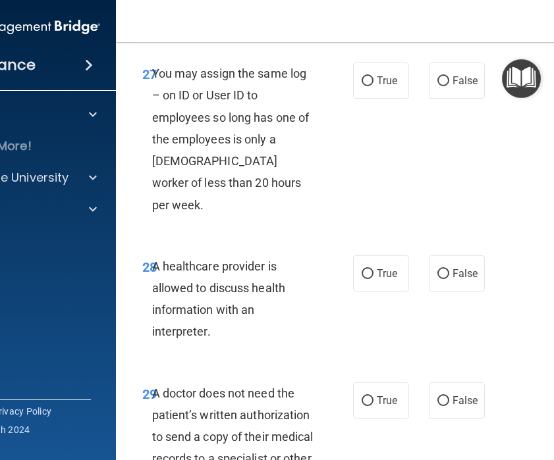
scroll to position [4155, 0]
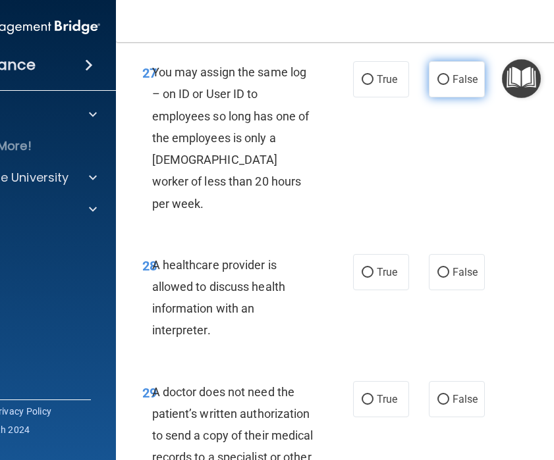
click at [456, 90] on label "False" at bounding box center [457, 79] width 56 height 36
click at [449, 85] on input "False" at bounding box center [443, 80] width 12 height 10
radio input "true"
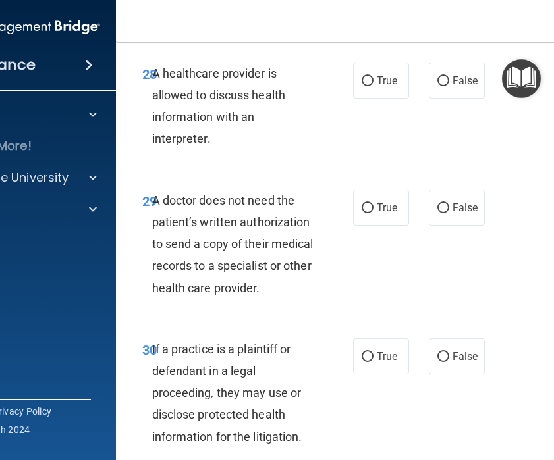
scroll to position [4344, 0]
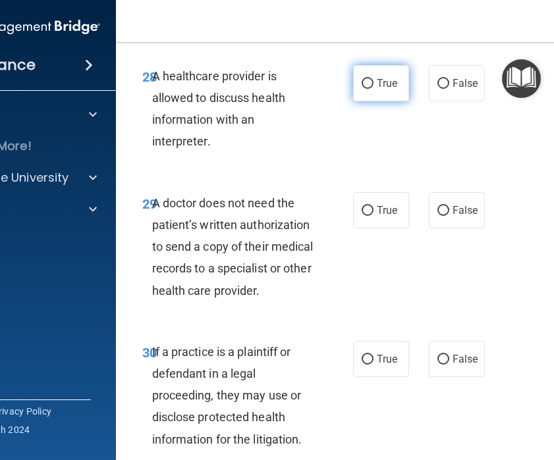
click at [377, 77] on span "True" at bounding box center [387, 83] width 20 height 13
click at [373, 79] on input "True" at bounding box center [368, 84] width 12 height 10
radio input "true"
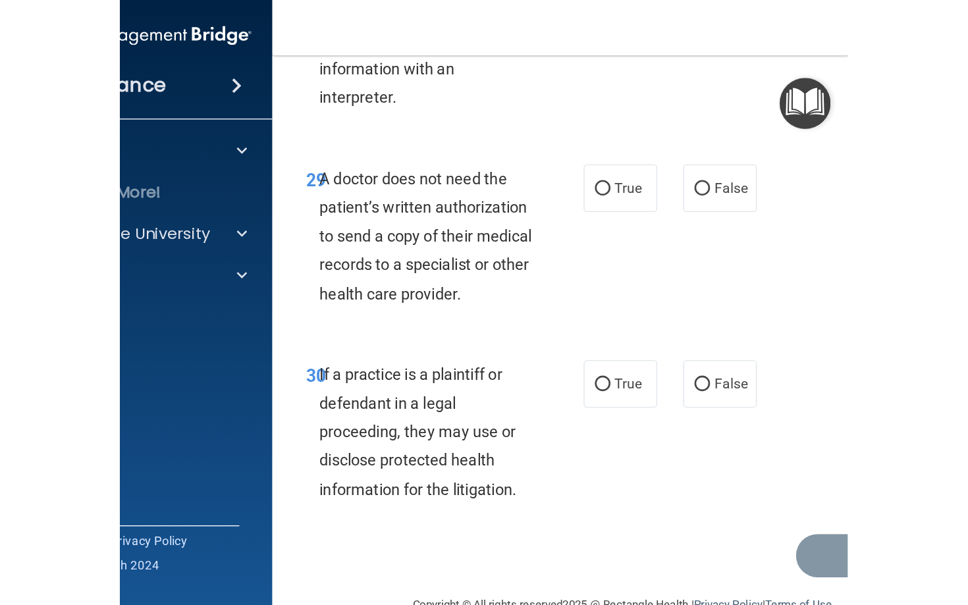
scroll to position [4422, 0]
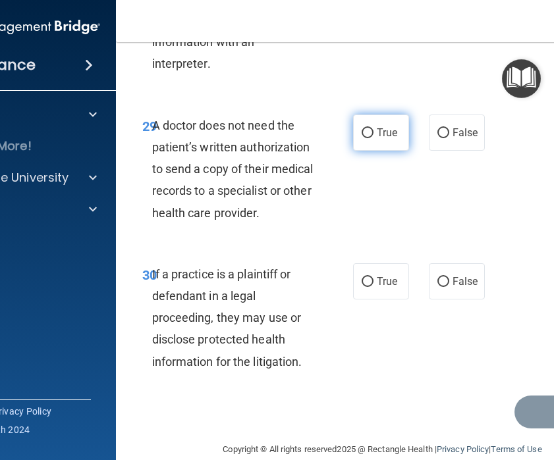
click at [383, 115] on label "True" at bounding box center [381, 133] width 56 height 36
click at [373, 128] on input "True" at bounding box center [368, 133] width 12 height 10
radio input "true"
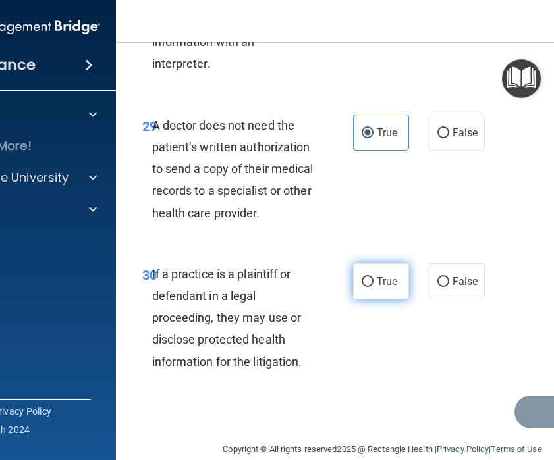
click at [372, 277] on input "True" at bounding box center [368, 282] width 12 height 10
radio input "true"
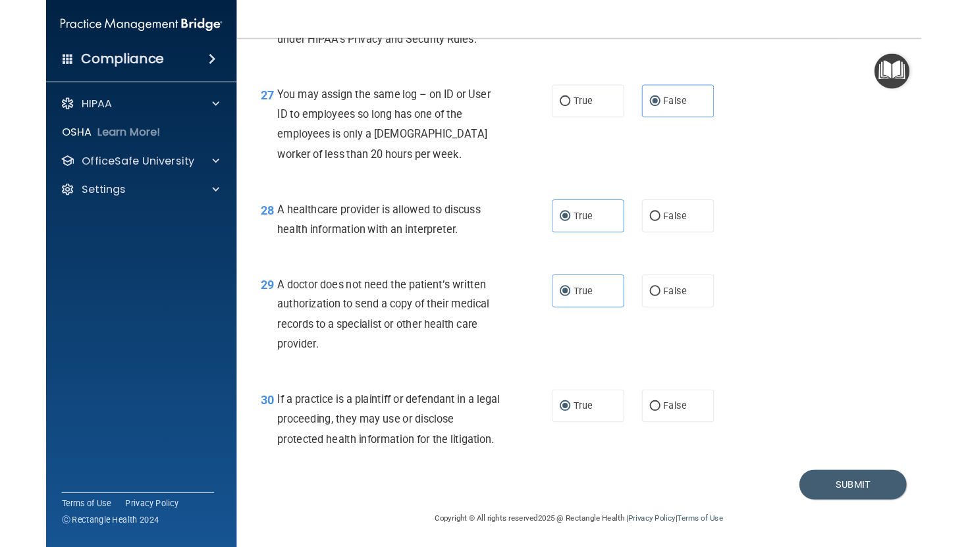
scroll to position [3175, 0]
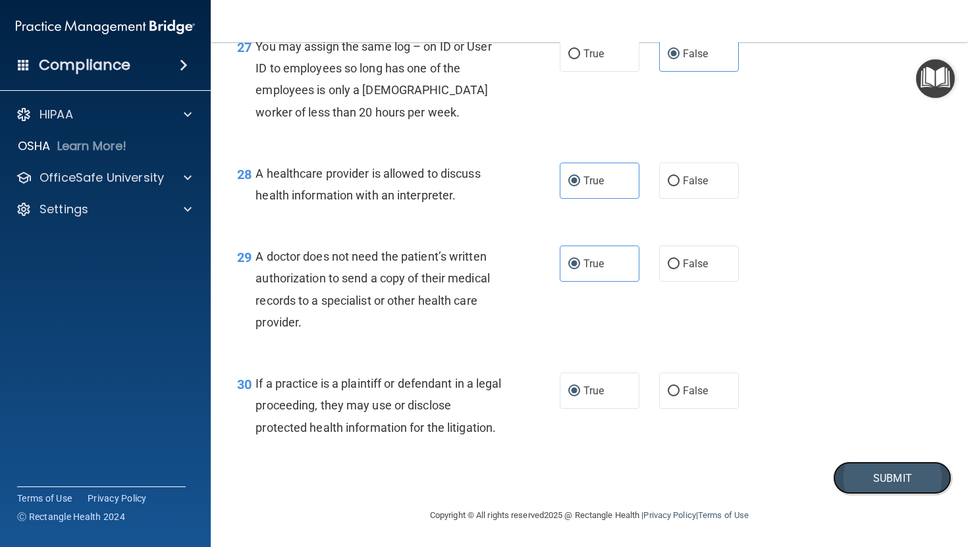
click at [917, 474] on button "Submit" at bounding box center [892, 479] width 119 height 34
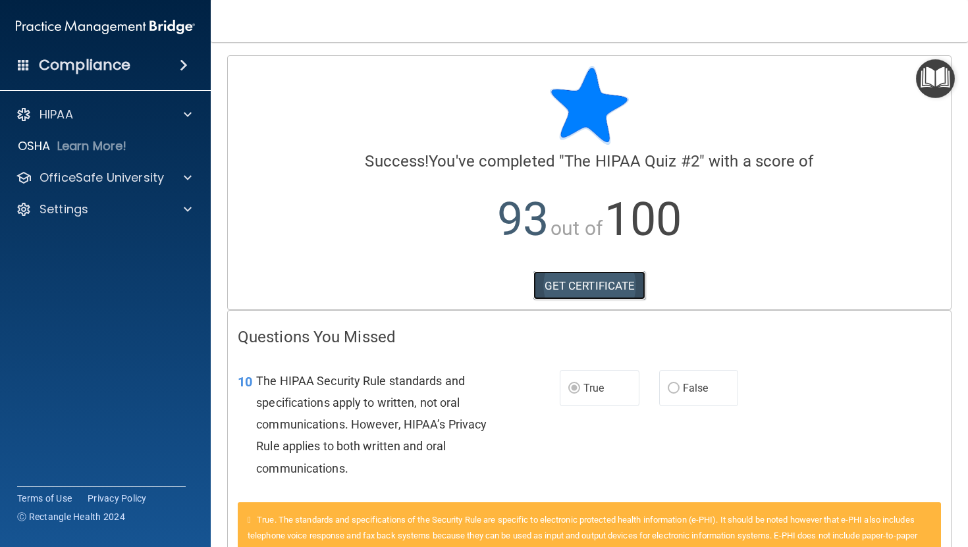
click at [632, 288] on link "GET CERTIFICATE" at bounding box center [589, 285] width 113 height 29
click at [930, 81] on img "Open Resource Center" at bounding box center [935, 78] width 39 height 39
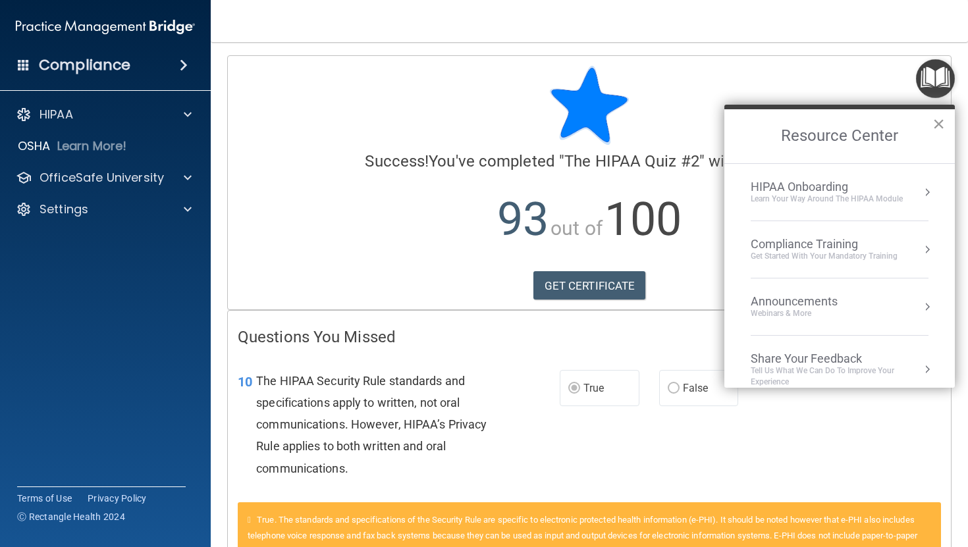
click at [938, 122] on button "×" at bounding box center [939, 123] width 13 height 21
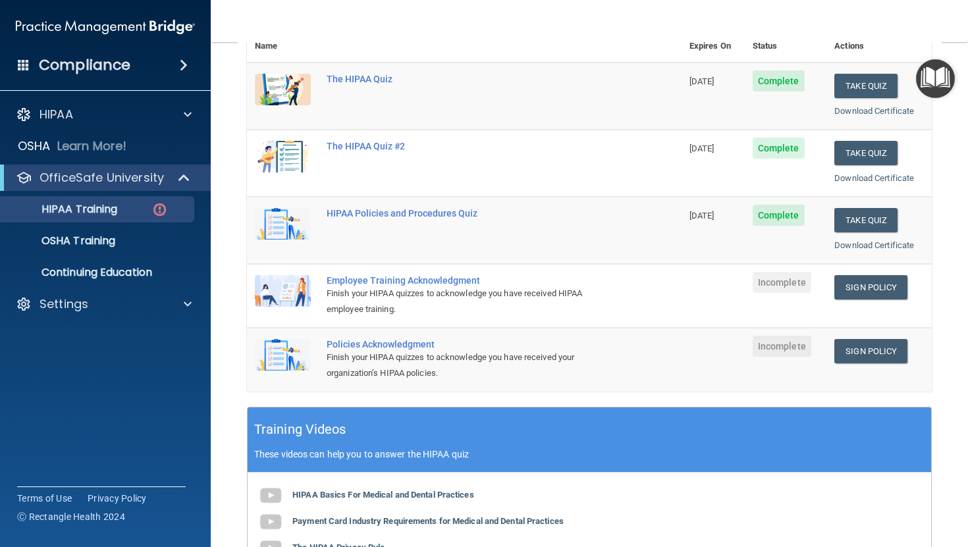
scroll to position [171, 0]
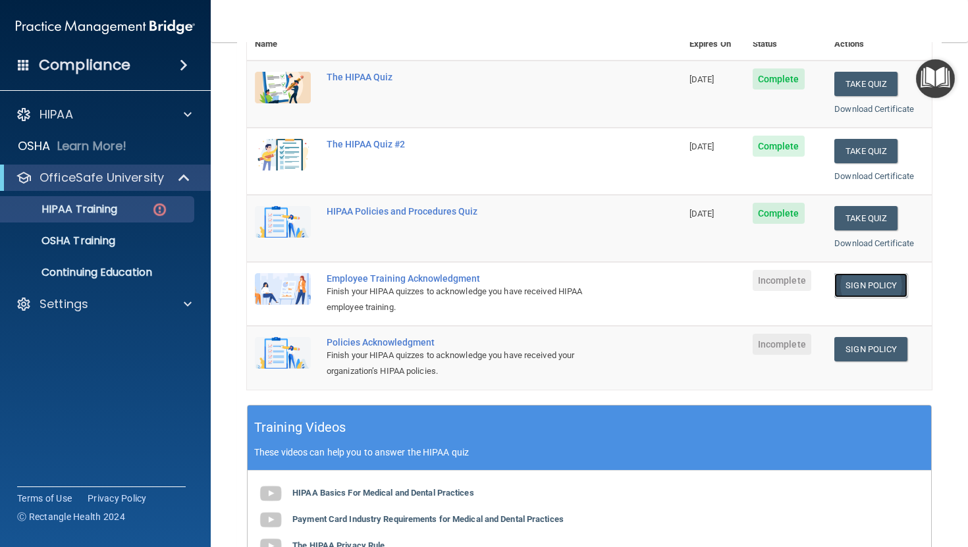
click at [863, 282] on link "Sign Policy" at bounding box center [870, 285] width 73 height 24
click at [859, 346] on link "Sign Policy" at bounding box center [870, 349] width 73 height 24
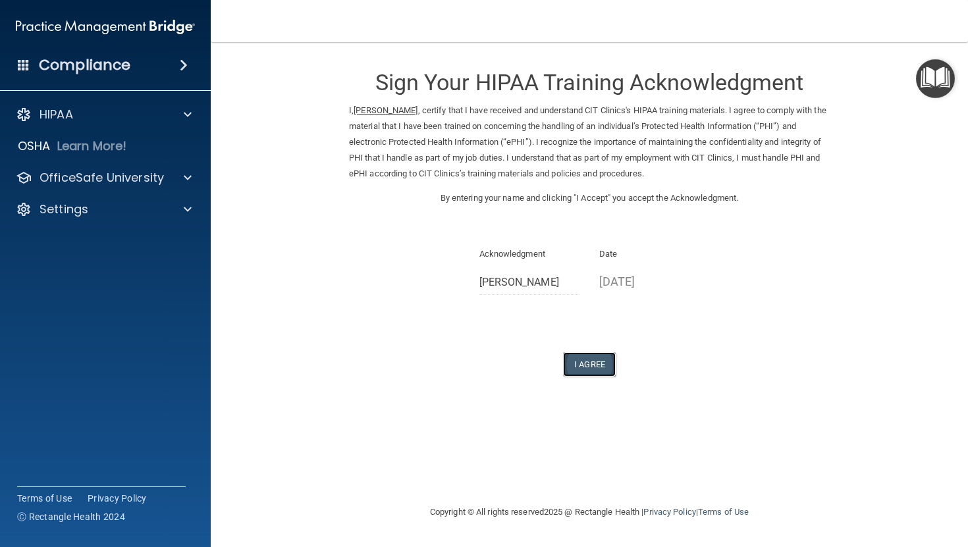
click at [593, 362] on button "I Agree" at bounding box center [589, 364] width 53 height 24
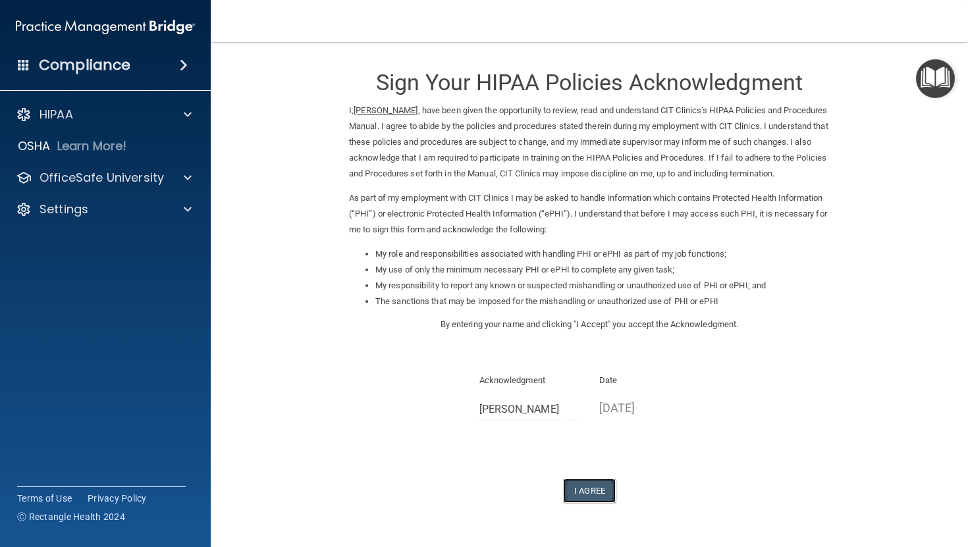
click at [591, 488] on button "I Agree" at bounding box center [589, 491] width 53 height 24
